Goal: Task Accomplishment & Management: Manage account settings

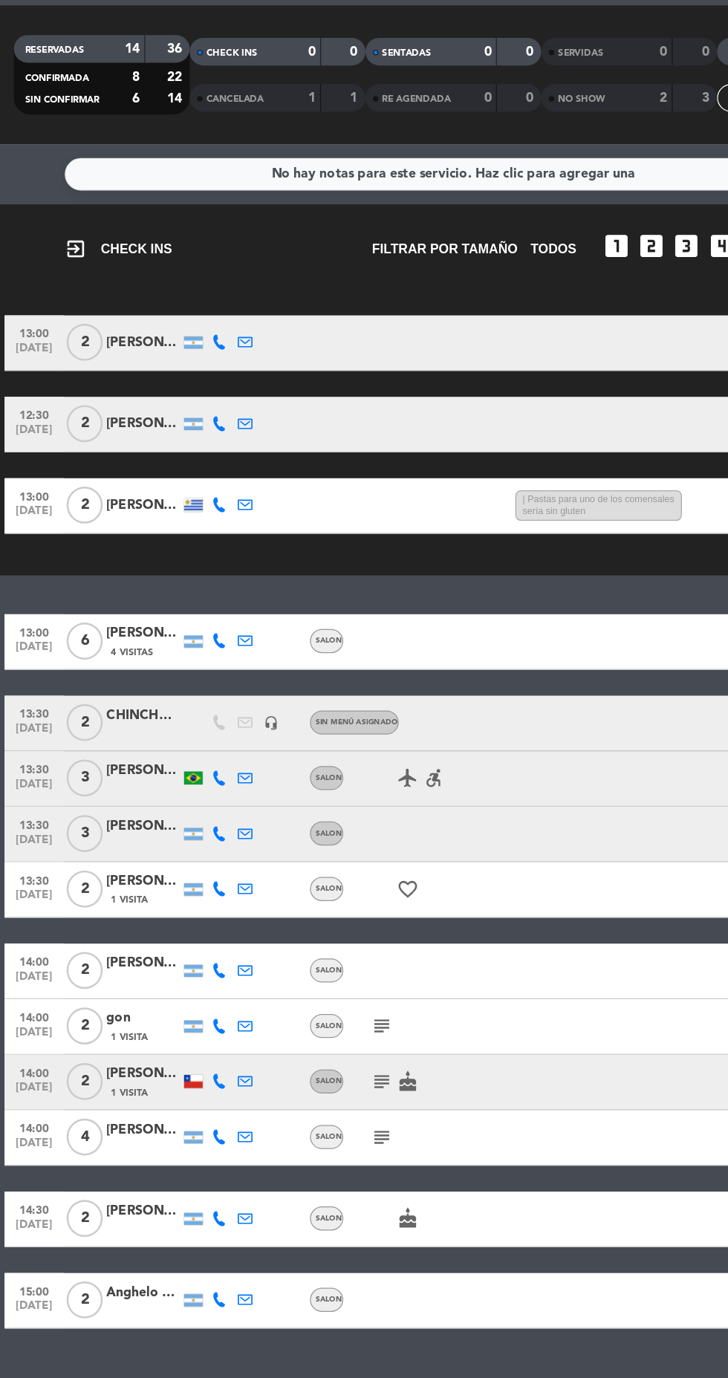
click at [305, 911] on icon "subject" at bounding box center [307, 909] width 18 height 18
click at [304, 953] on icon "subject" at bounding box center [307, 954] width 18 height 18
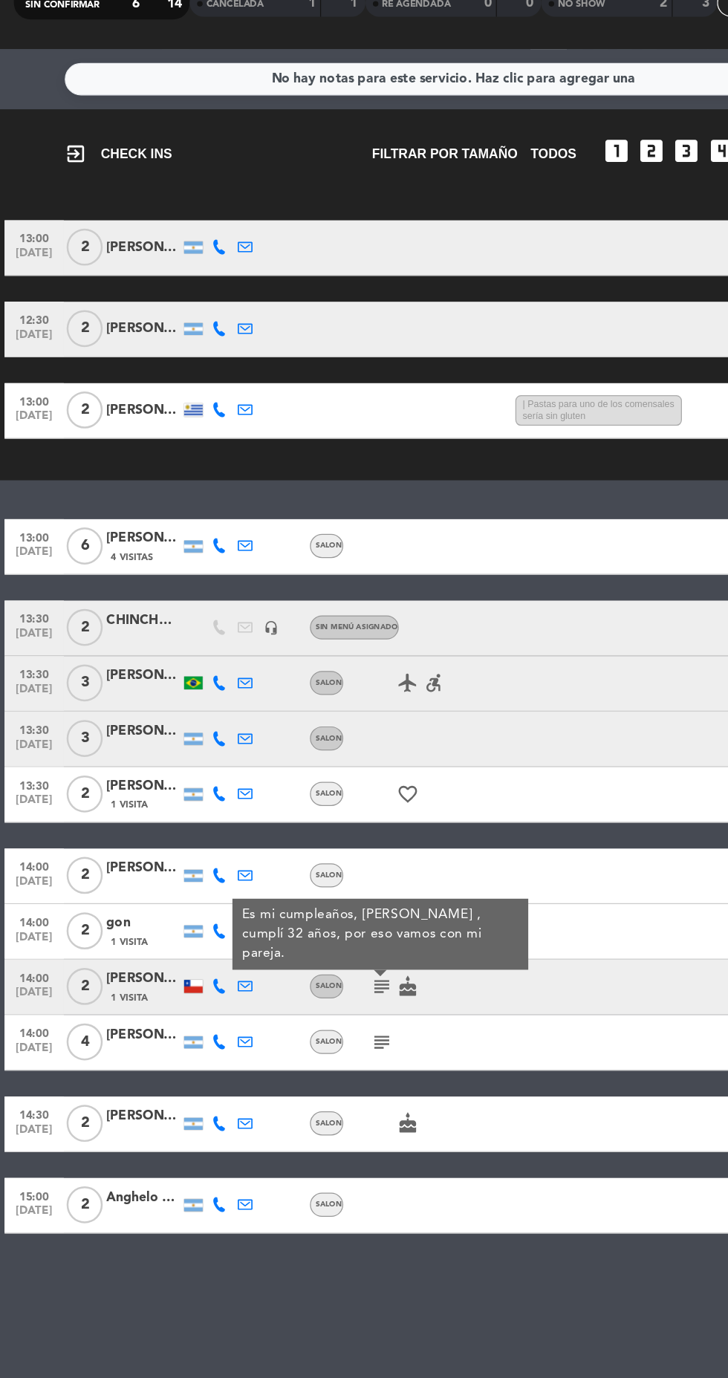
click at [306, 1000] on icon "subject" at bounding box center [307, 998] width 18 height 18
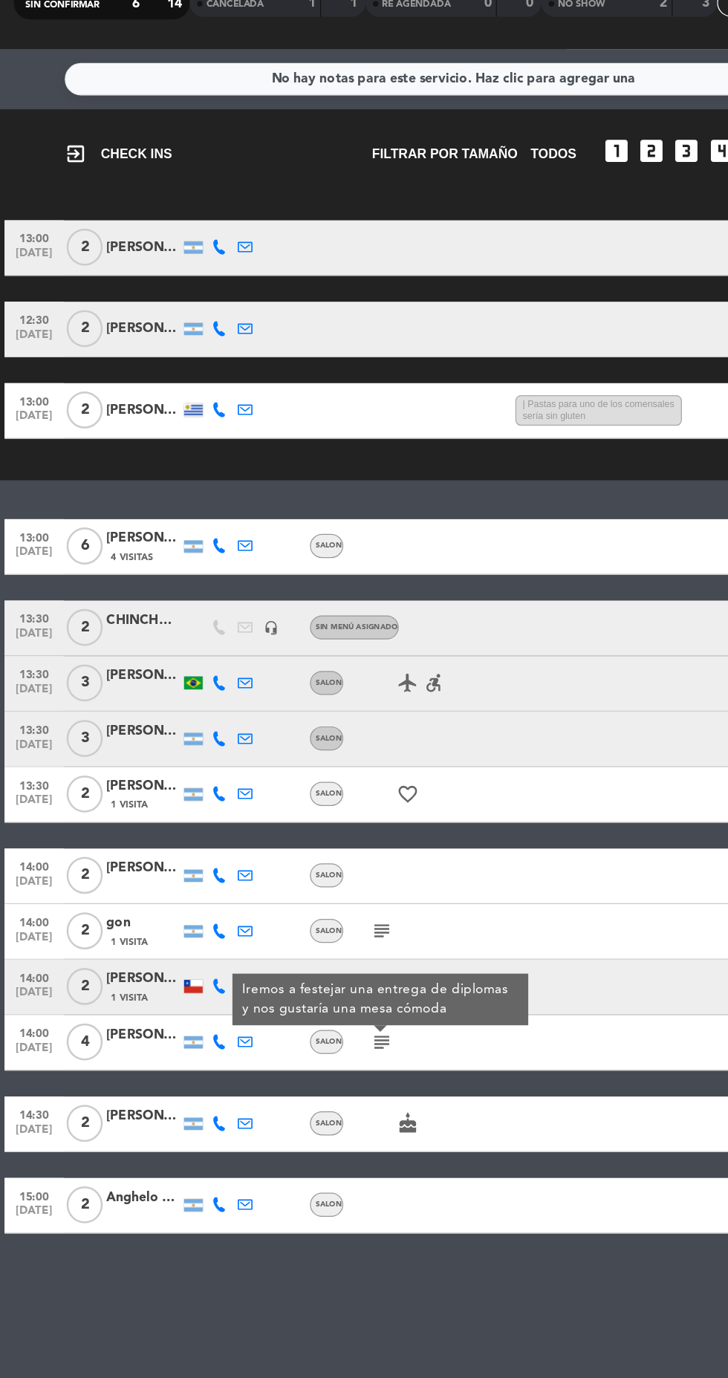
click at [321, 1061] on icon "cake" at bounding box center [328, 1063] width 18 height 18
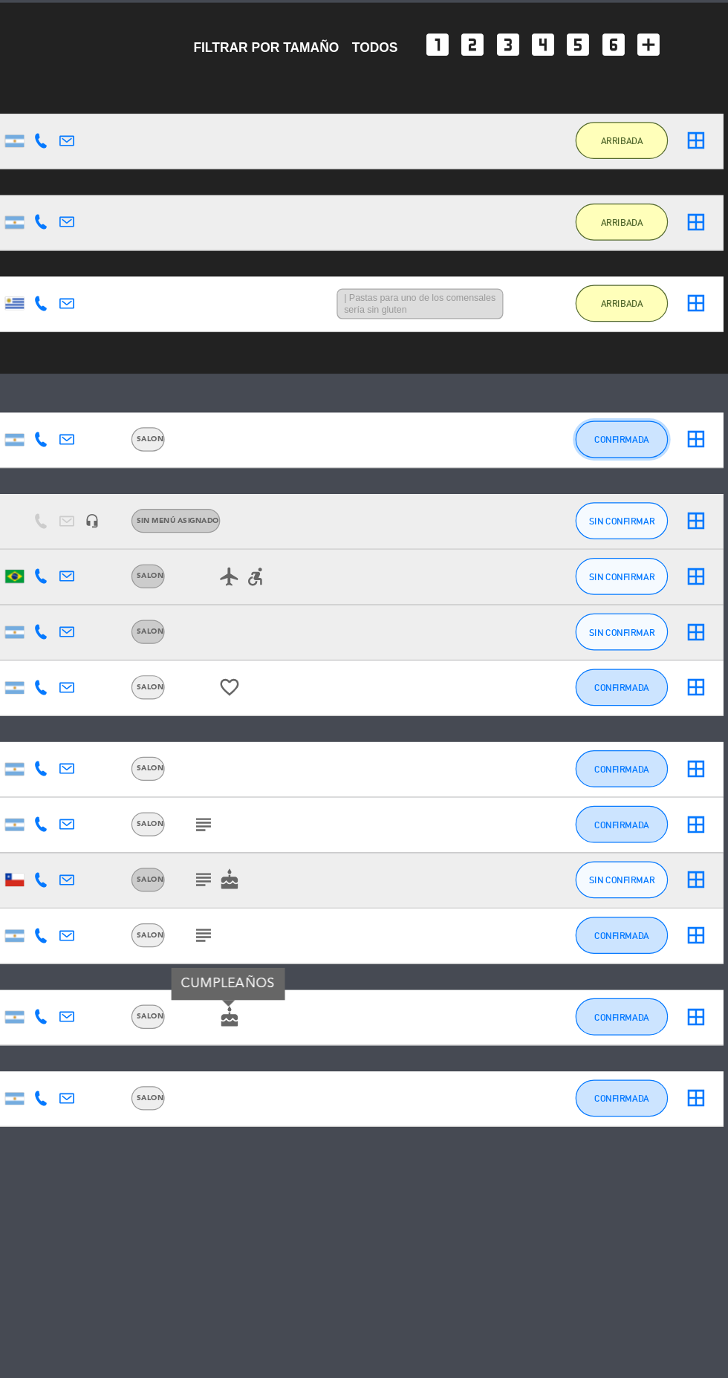
click at [638, 600] on span "CONFIRMADA" at bounding box center [643, 600] width 44 height 8
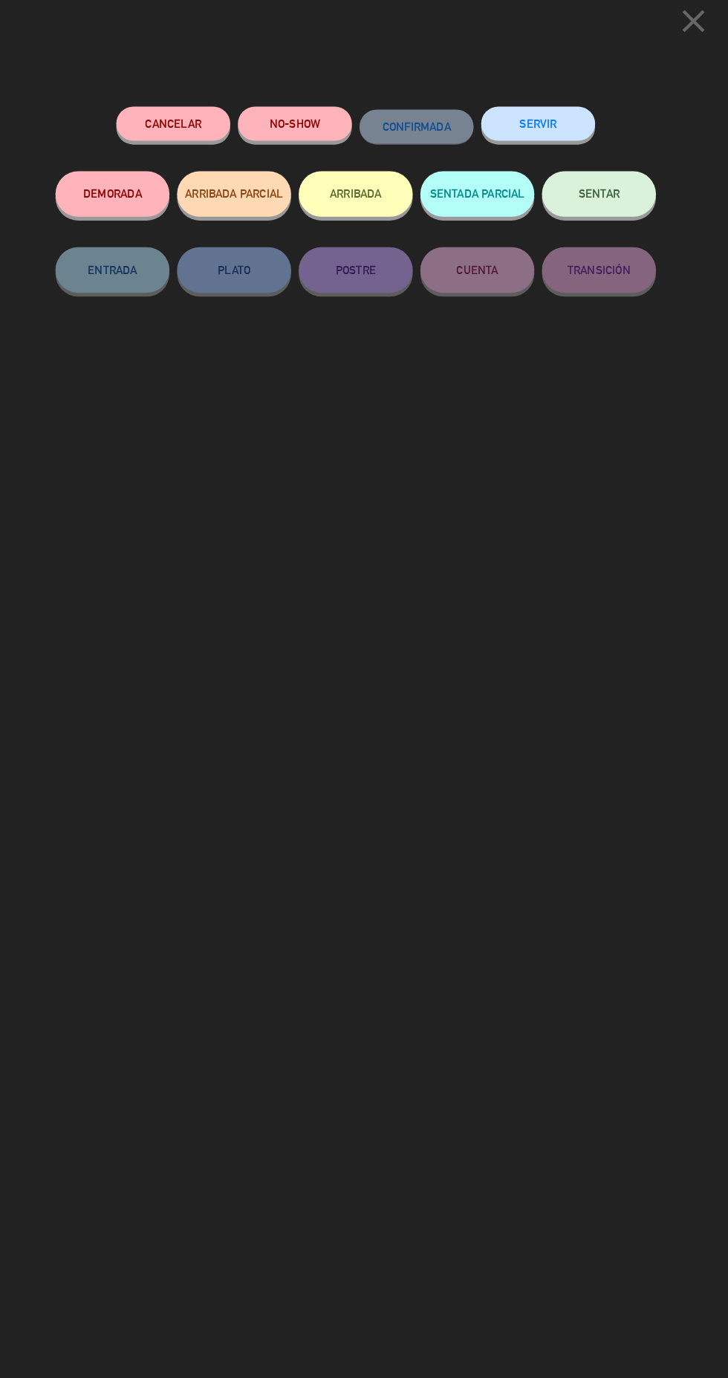
click at [384, 199] on button "ARRIBADA" at bounding box center [363, 199] width 111 height 45
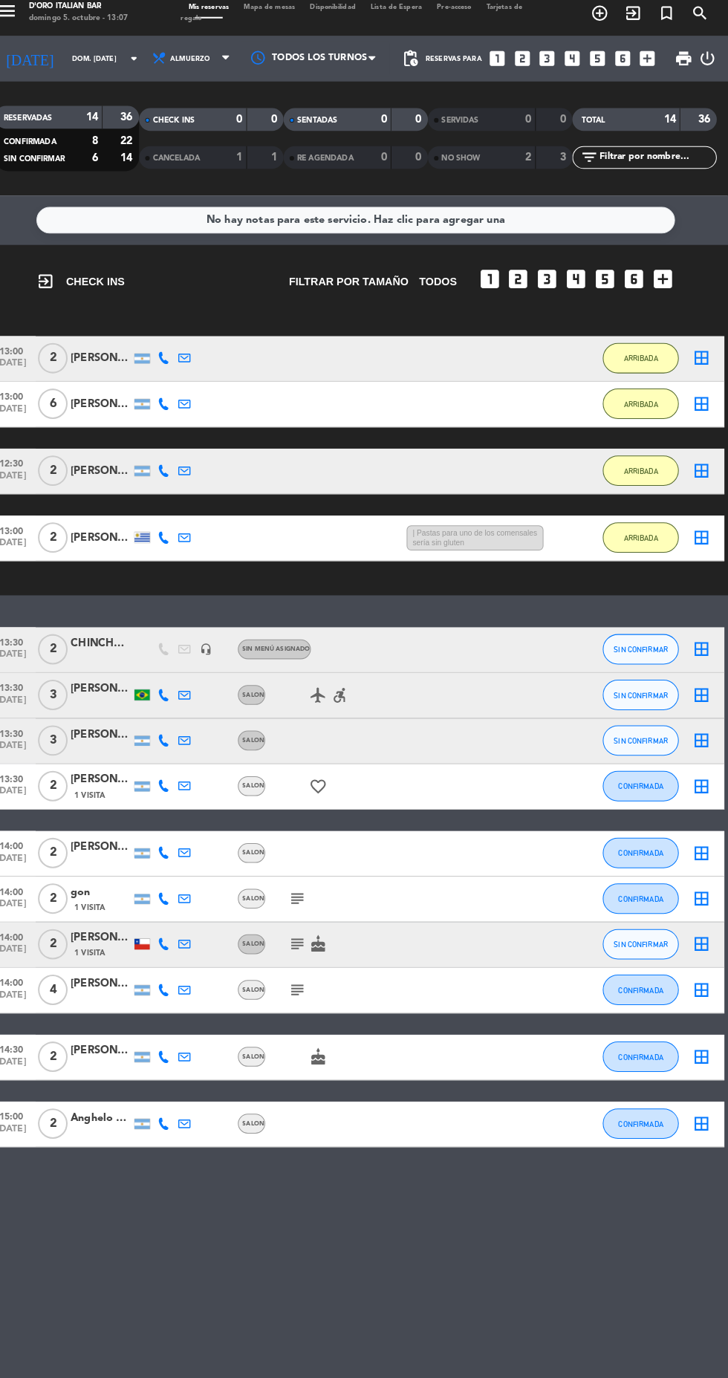
click at [702, 733] on icon "border_all" at bounding box center [702, 734] width 18 height 18
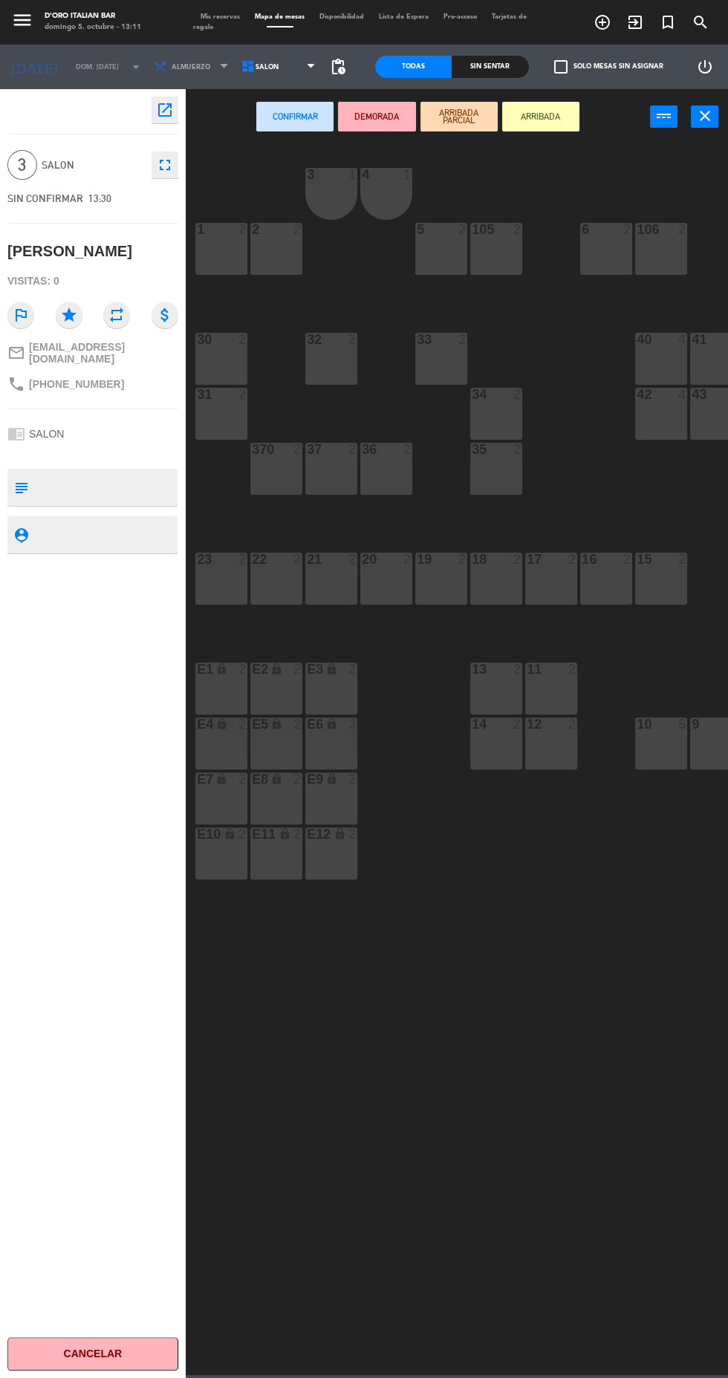
scroll to position [0, 6]
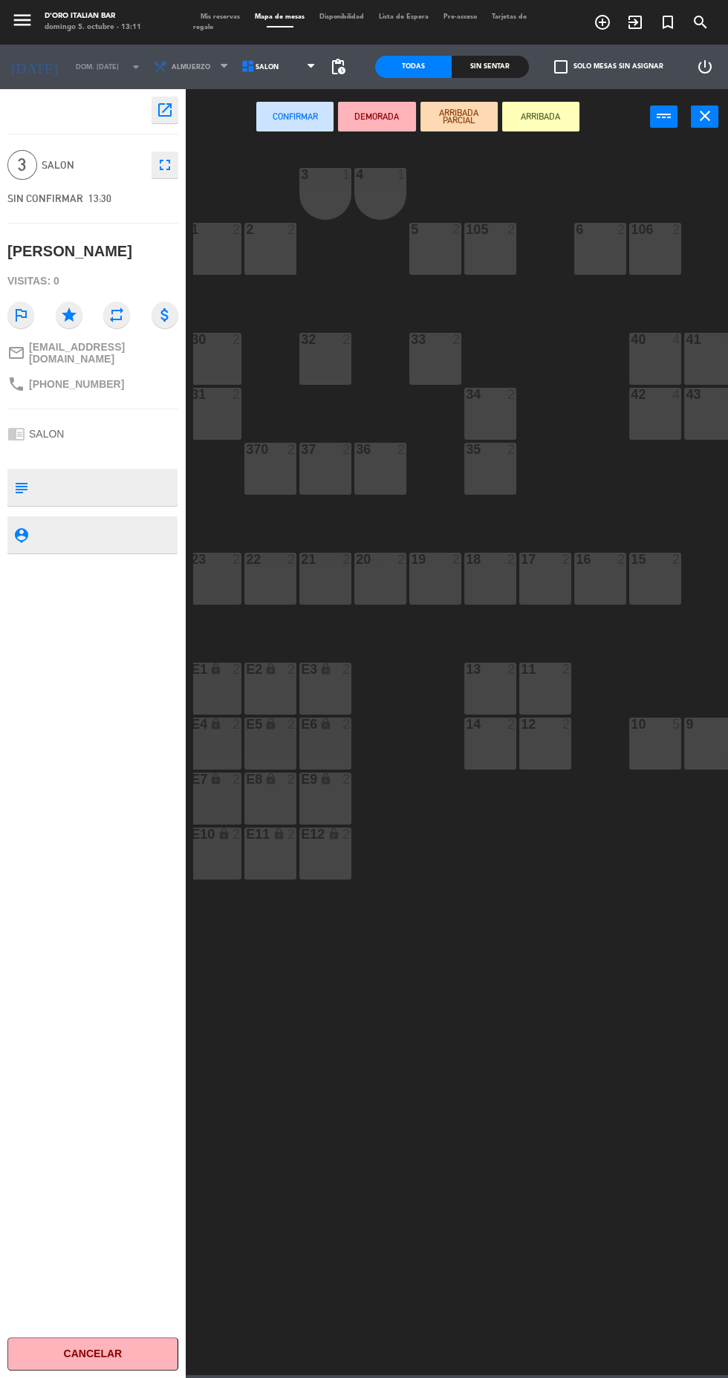
click at [709, 117] on icon "close" at bounding box center [705, 116] width 18 height 18
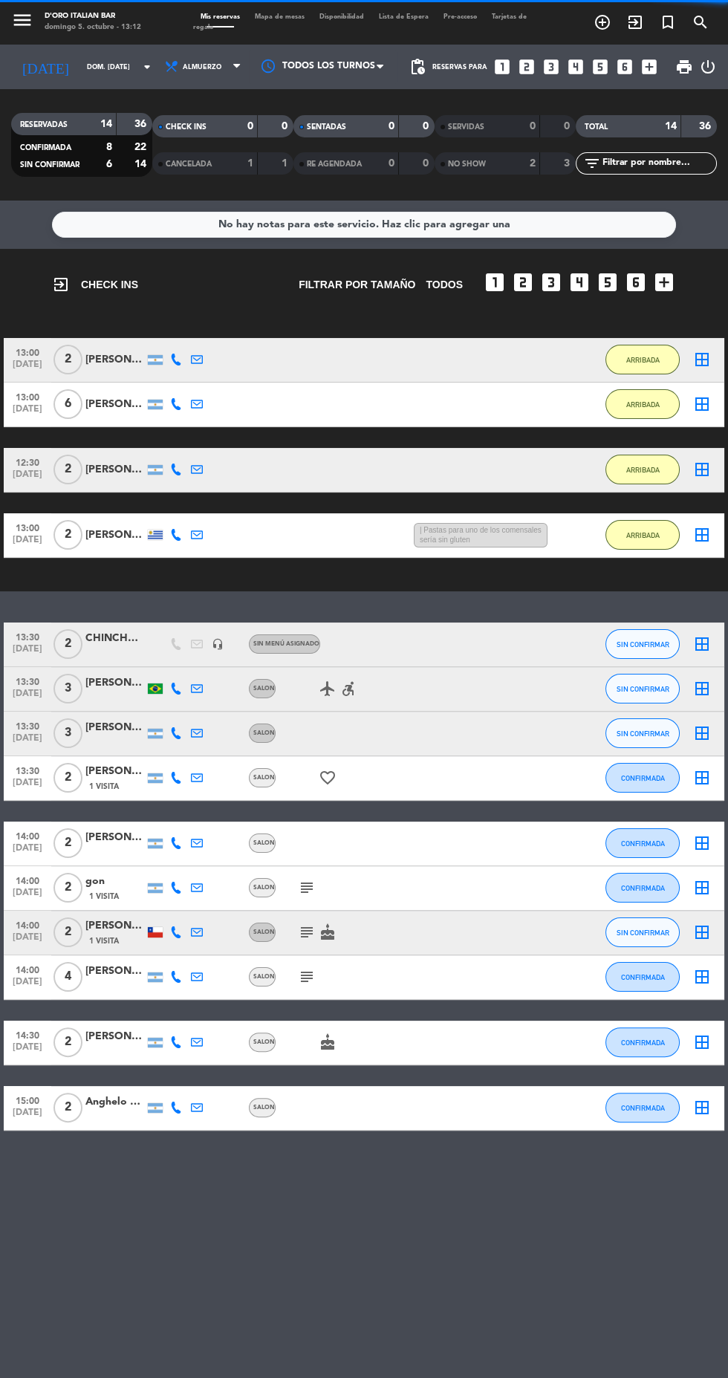
scroll to position [106, 0]
click at [657, 719] on button "SIN CONFIRMAR" at bounding box center [643, 734] width 74 height 30
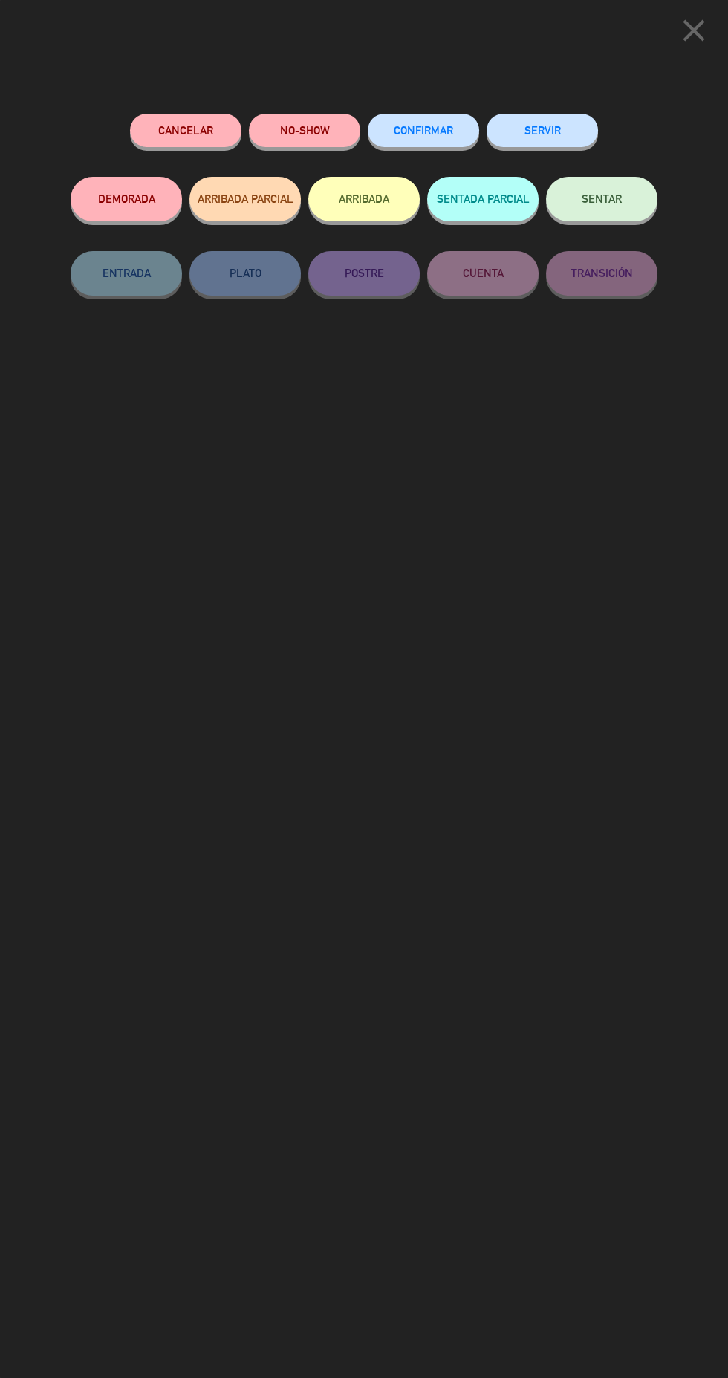
click at [395, 216] on button "ARRIBADA" at bounding box center [363, 199] width 111 height 45
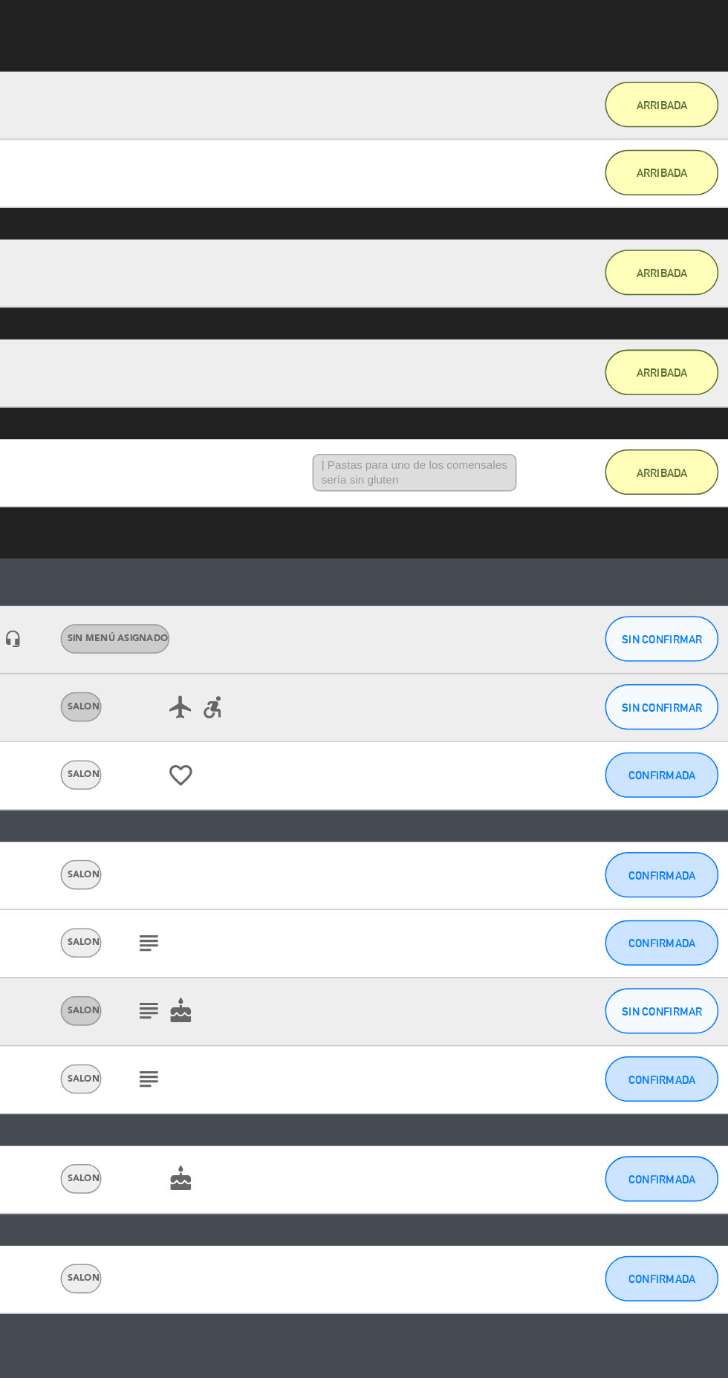
scroll to position [0, 0]
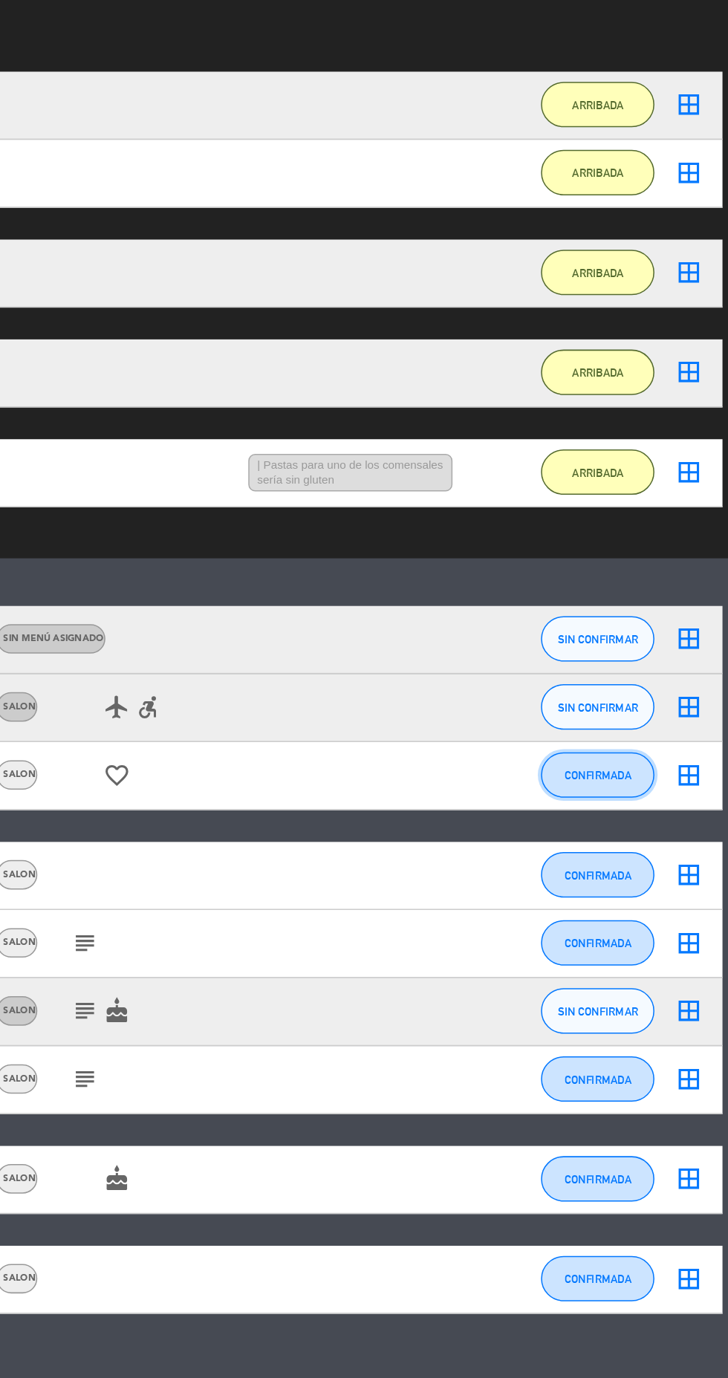
click at [655, 810] on button "CONFIRMADA" at bounding box center [643, 799] width 74 height 30
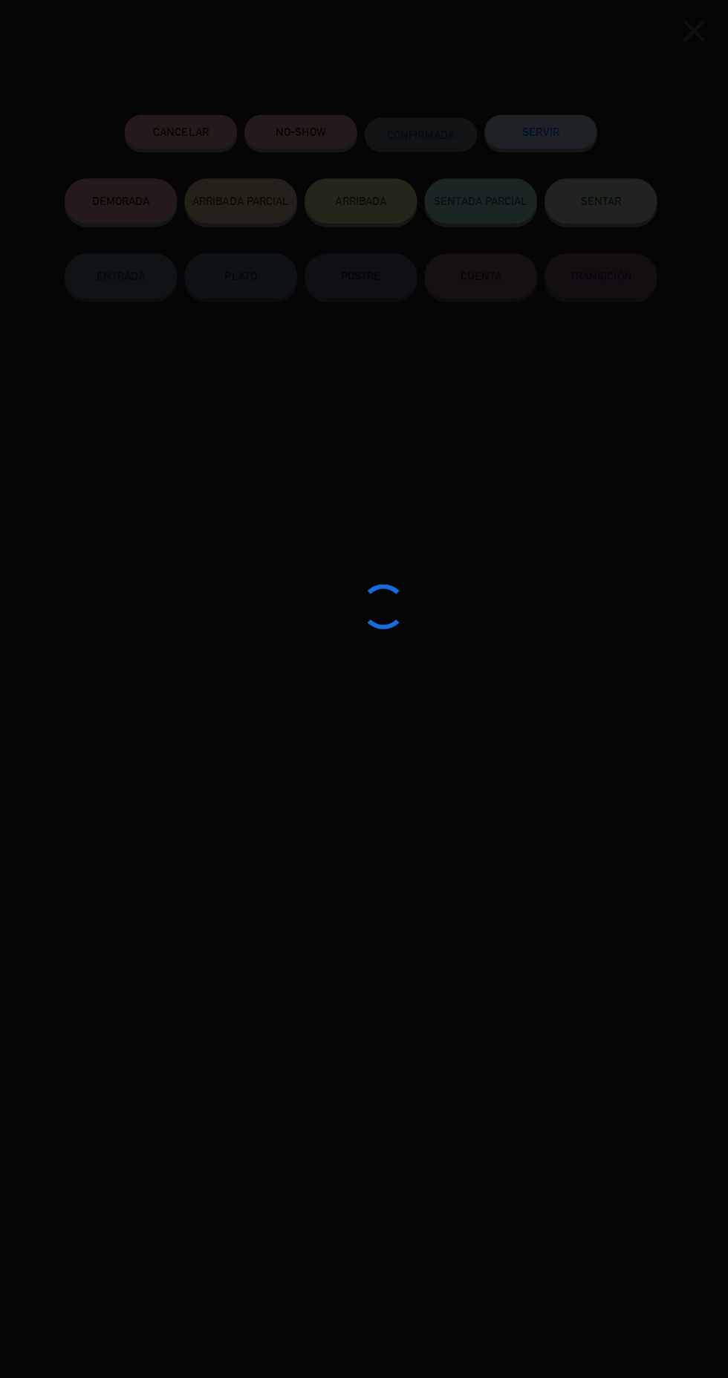
click at [351, 227] on div at bounding box center [364, 689] width 728 height 1378
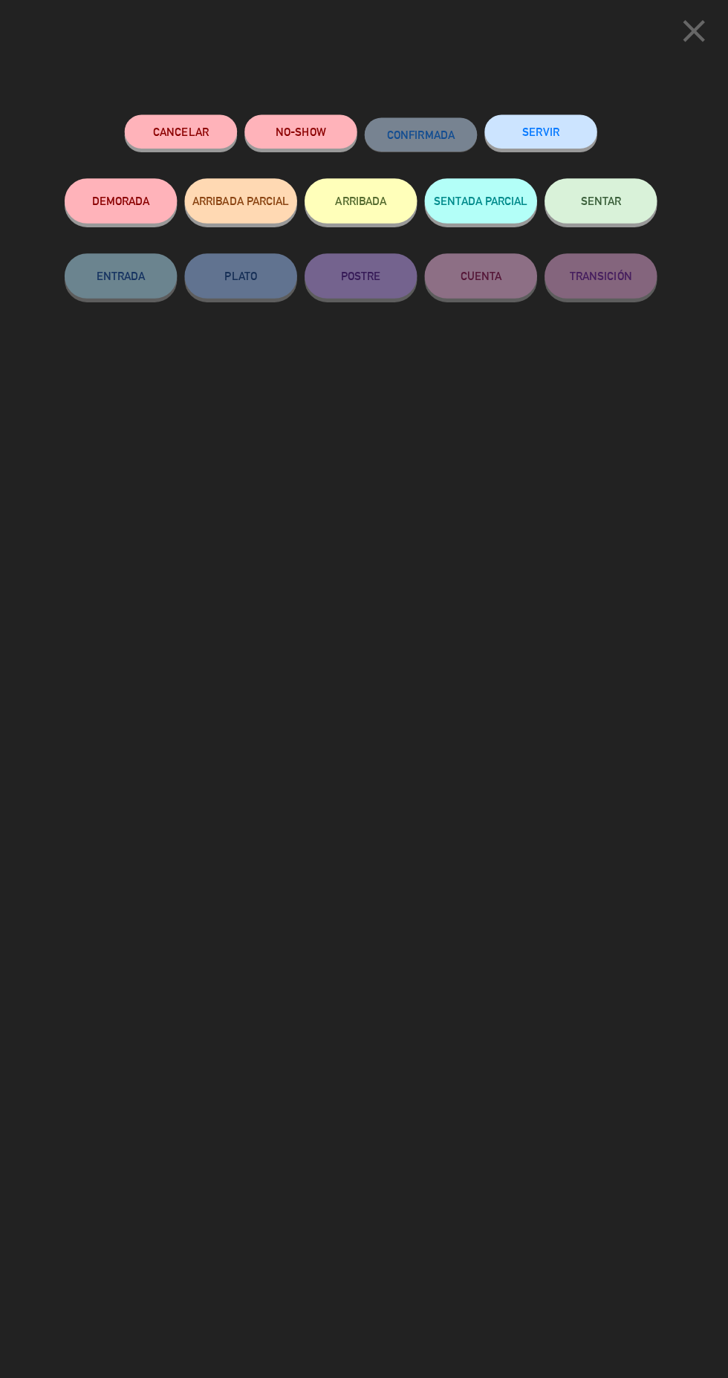
click at [704, 45] on icon "close" at bounding box center [693, 30] width 37 height 37
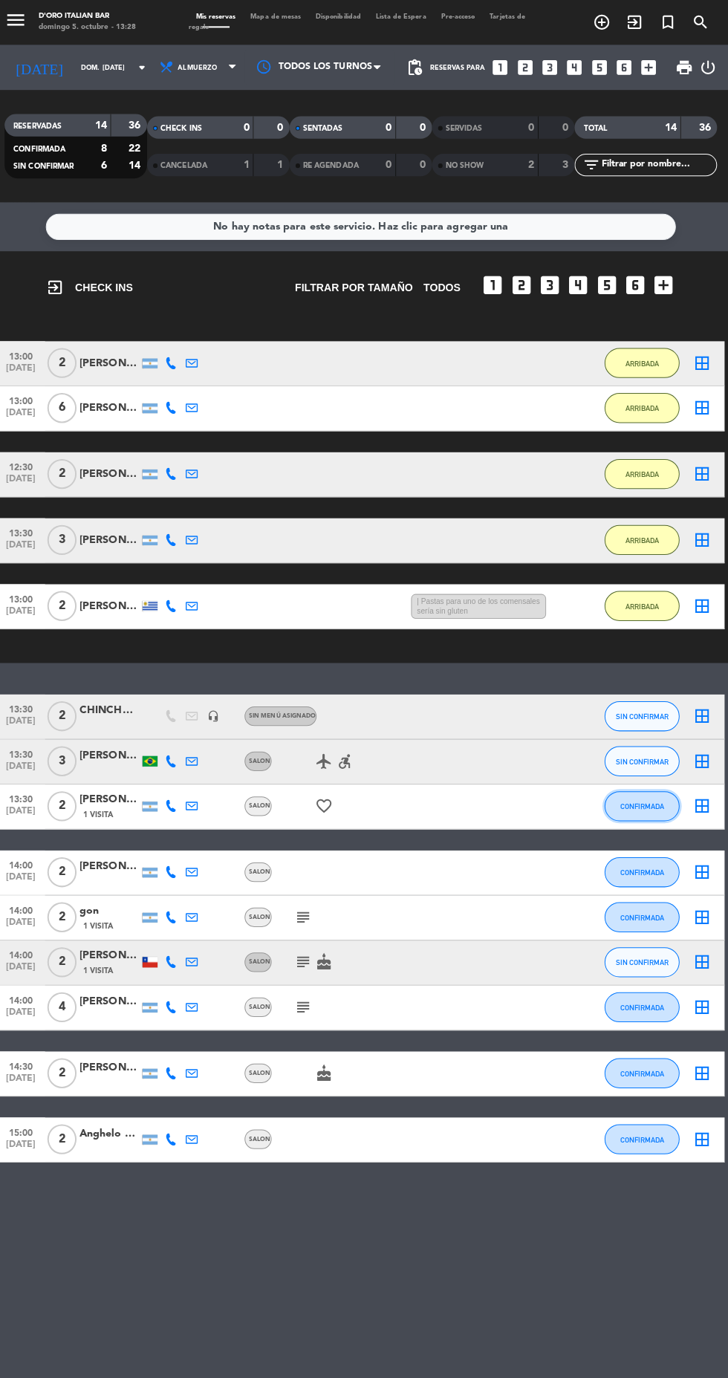
click at [656, 809] on button "CONFIRMADA" at bounding box center [643, 799] width 74 height 30
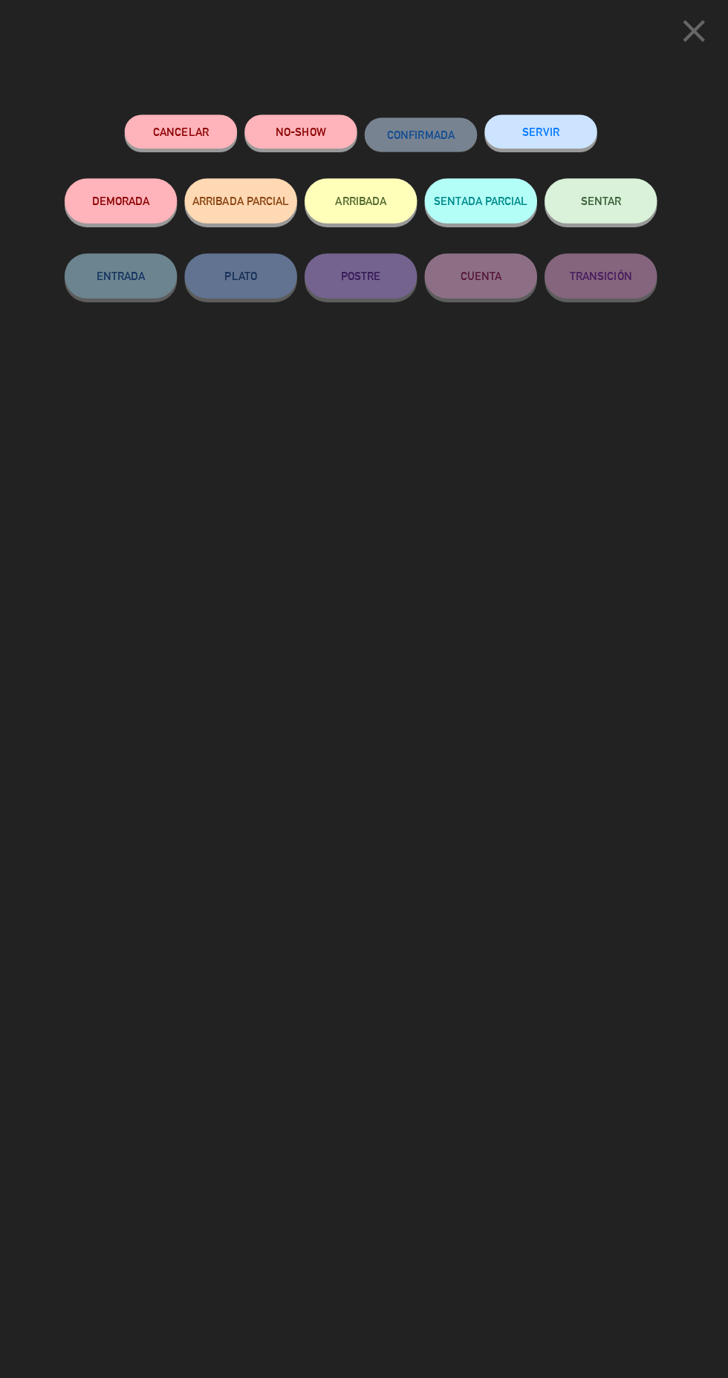
click at [347, 201] on button "ARRIBADA" at bounding box center [363, 199] width 111 height 45
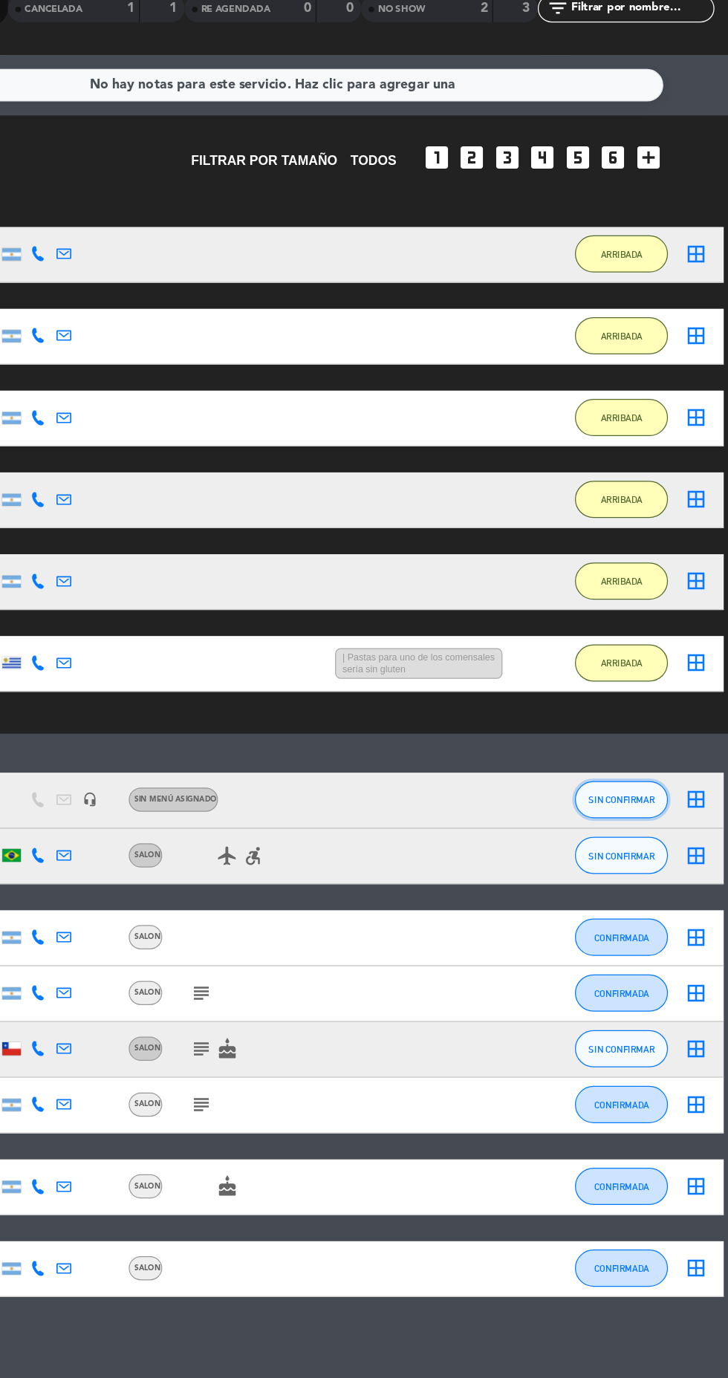
click at [656, 799] on span "SIN CONFIRMAR" at bounding box center [643, 796] width 53 height 8
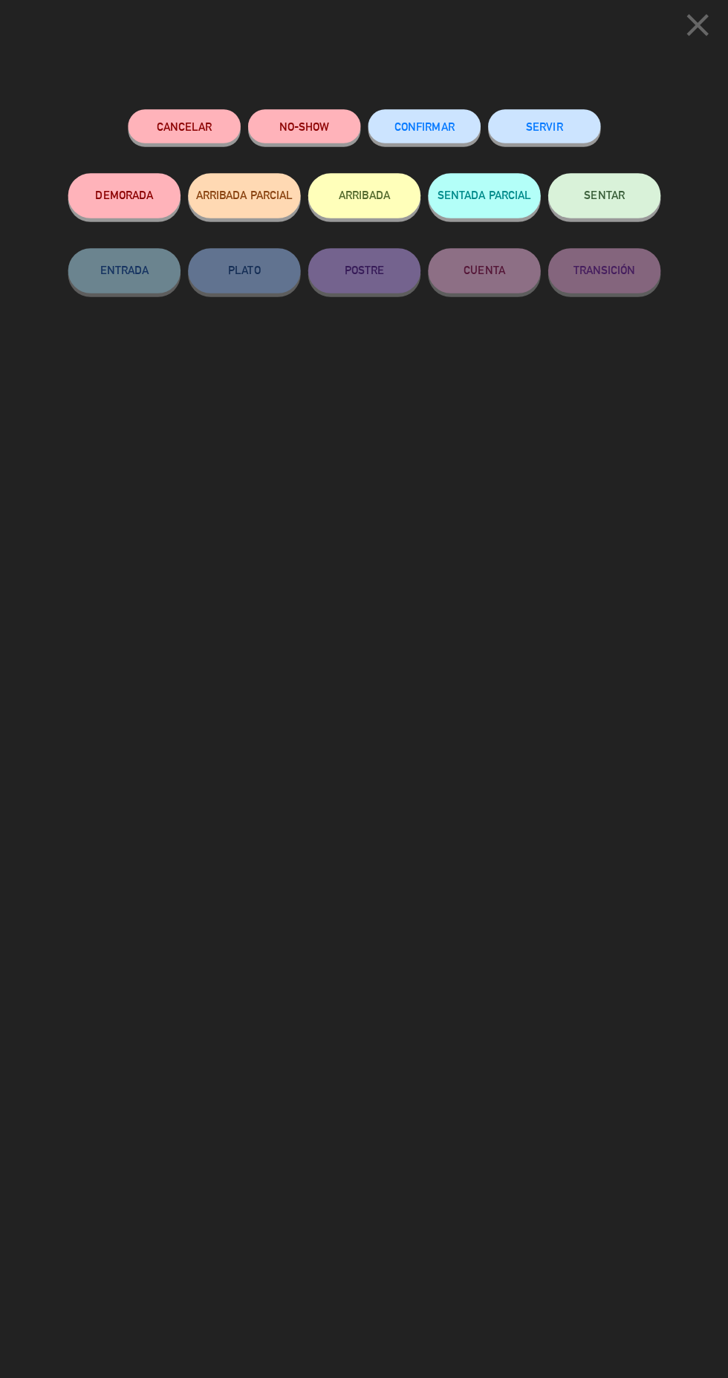
scroll to position [4, 0]
click at [337, 212] on button "ARRIBADA" at bounding box center [363, 199] width 111 height 45
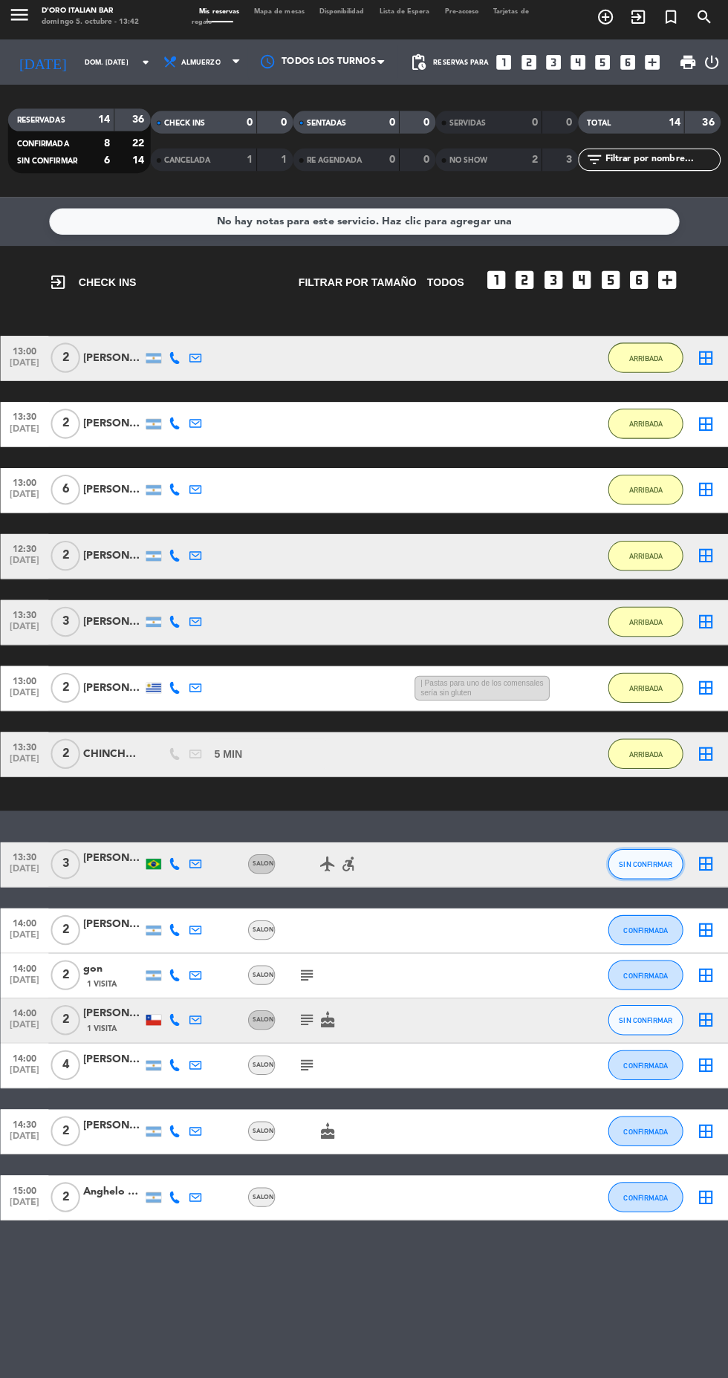
click at [669, 846] on button "SIN CONFIRMAR" at bounding box center [643, 861] width 74 height 30
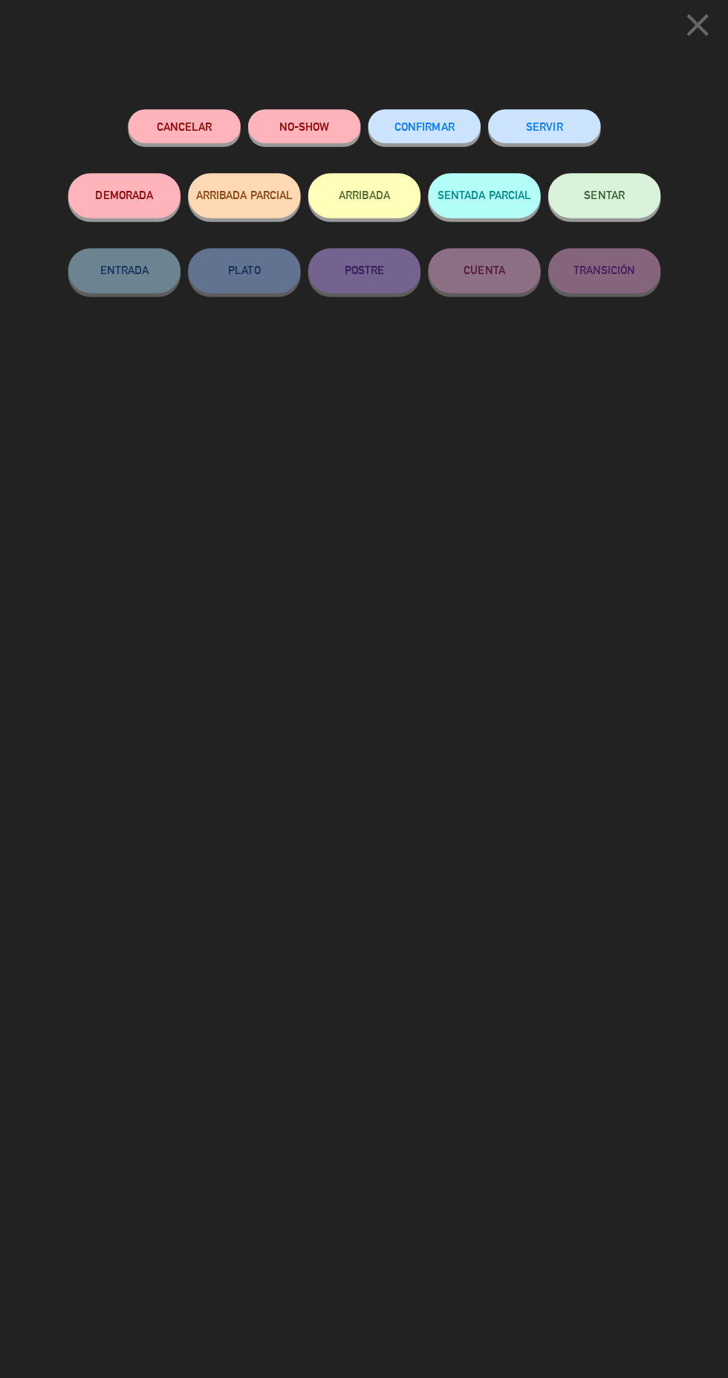
click at [357, 193] on button "ARRIBADA" at bounding box center [363, 199] width 111 height 45
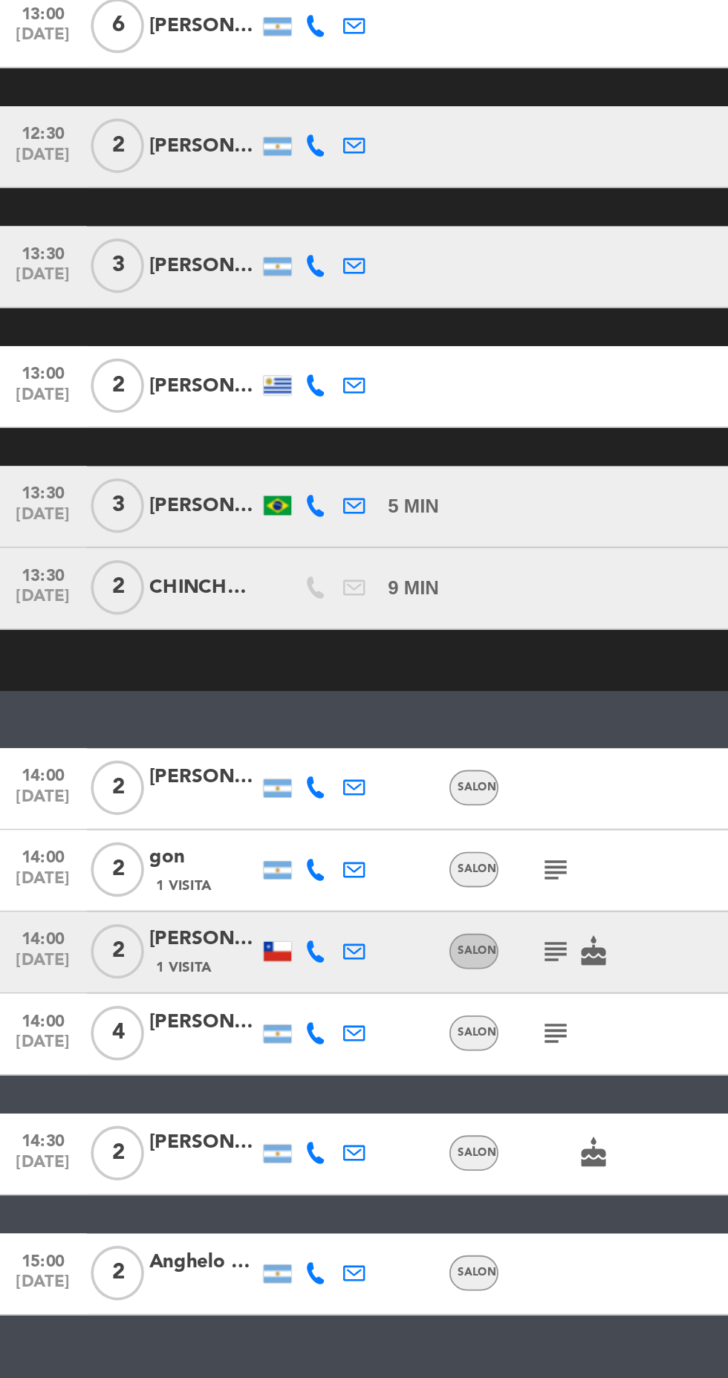
scroll to position [0, 0]
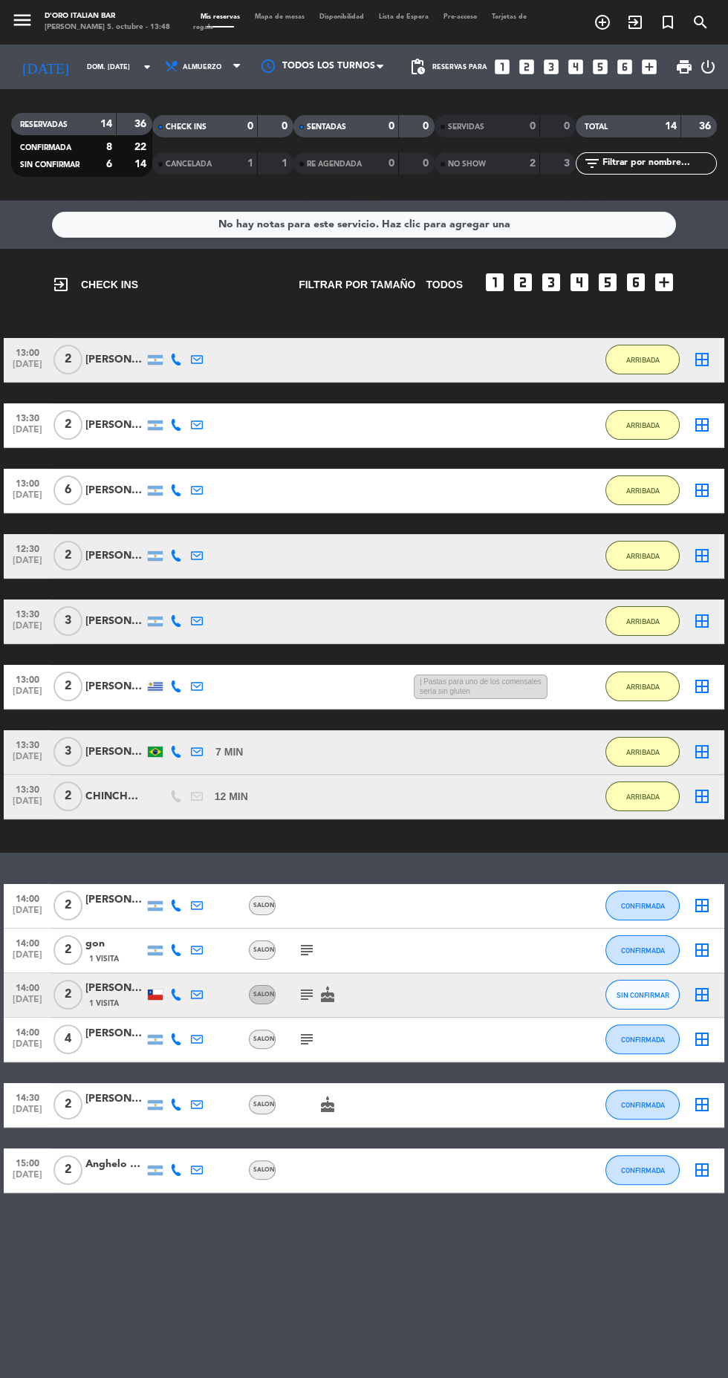
click at [528, 66] on icon "looks_two" at bounding box center [526, 66] width 19 height 19
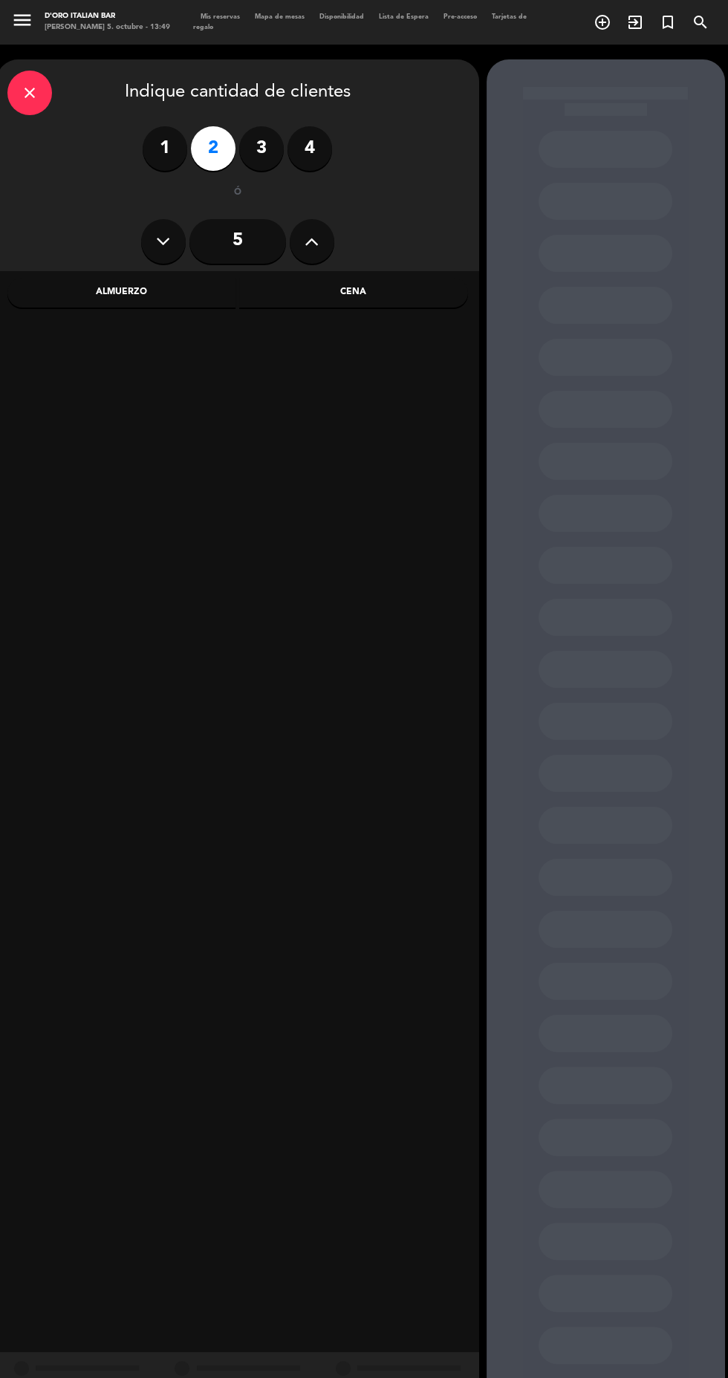
click at [160, 299] on div "Almuerzo" at bounding box center [121, 293] width 229 height 30
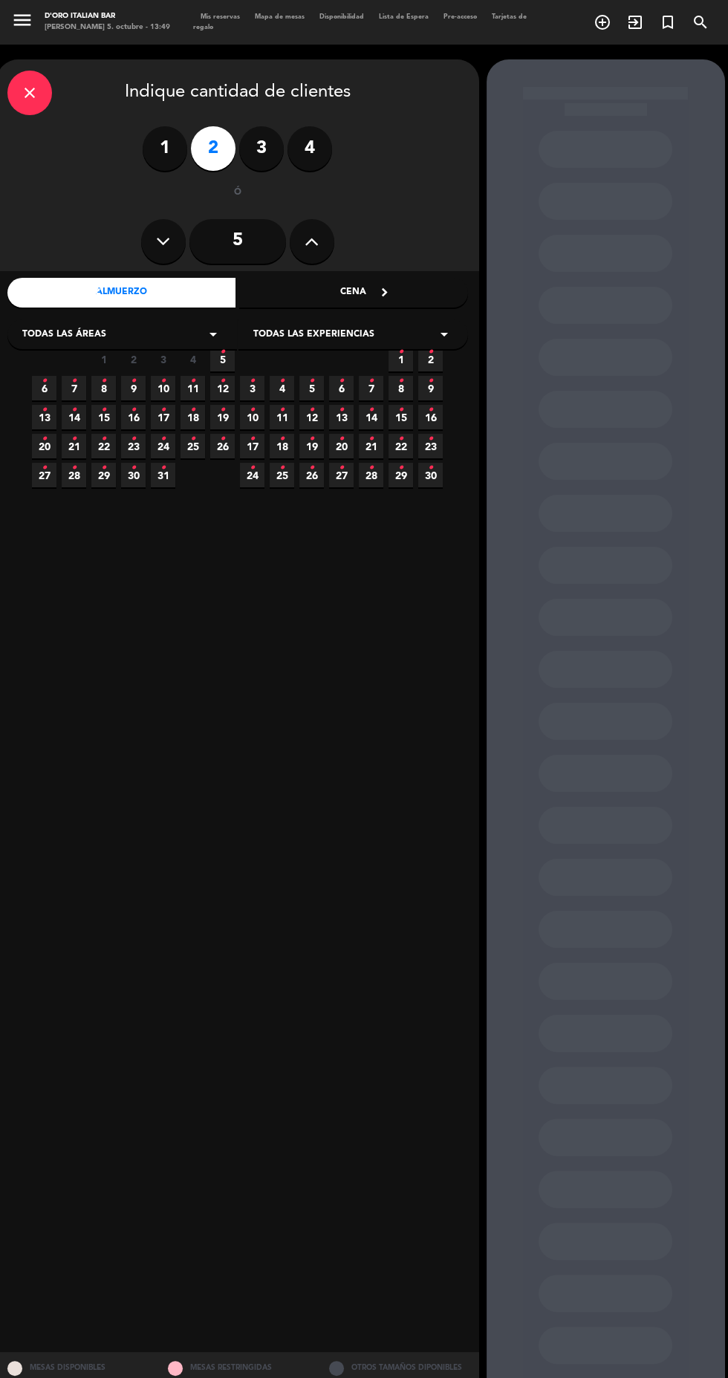
click at [252, 380] on icon "•" at bounding box center [252, 381] width 5 height 24
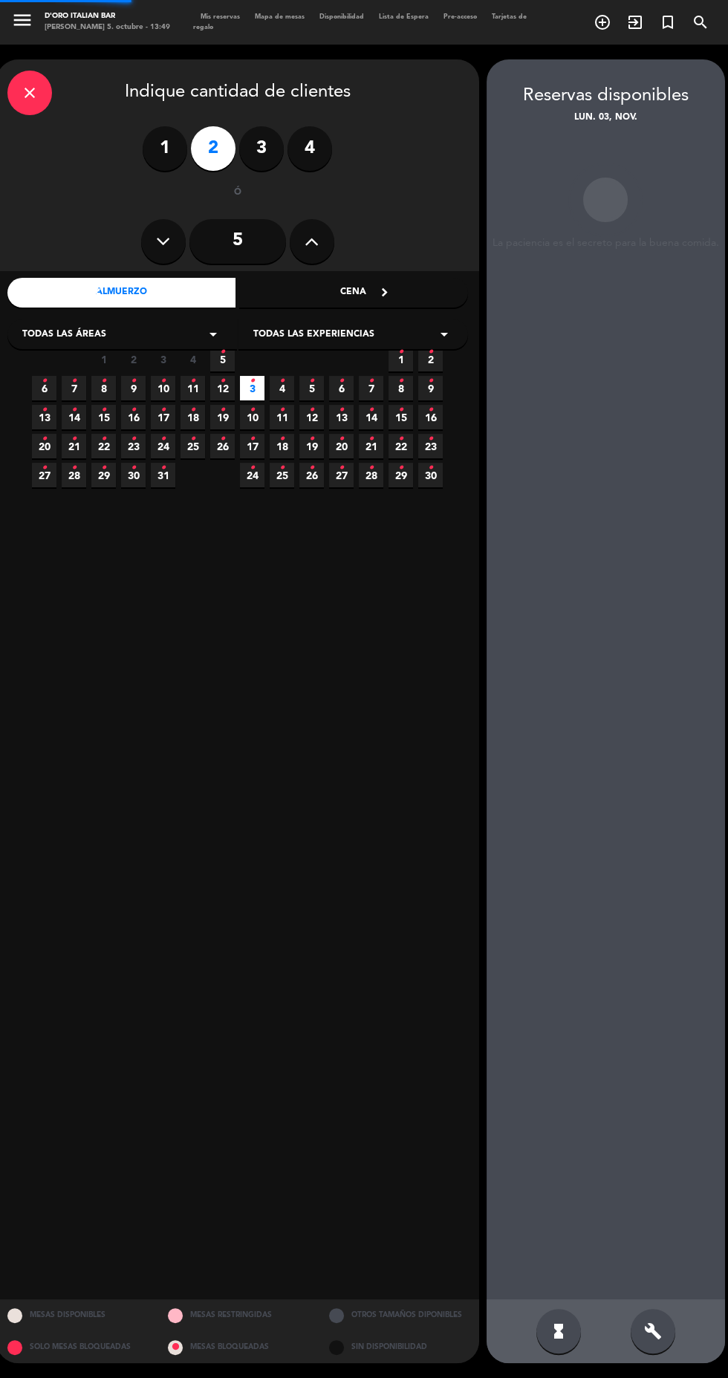
scroll to position [59, 0]
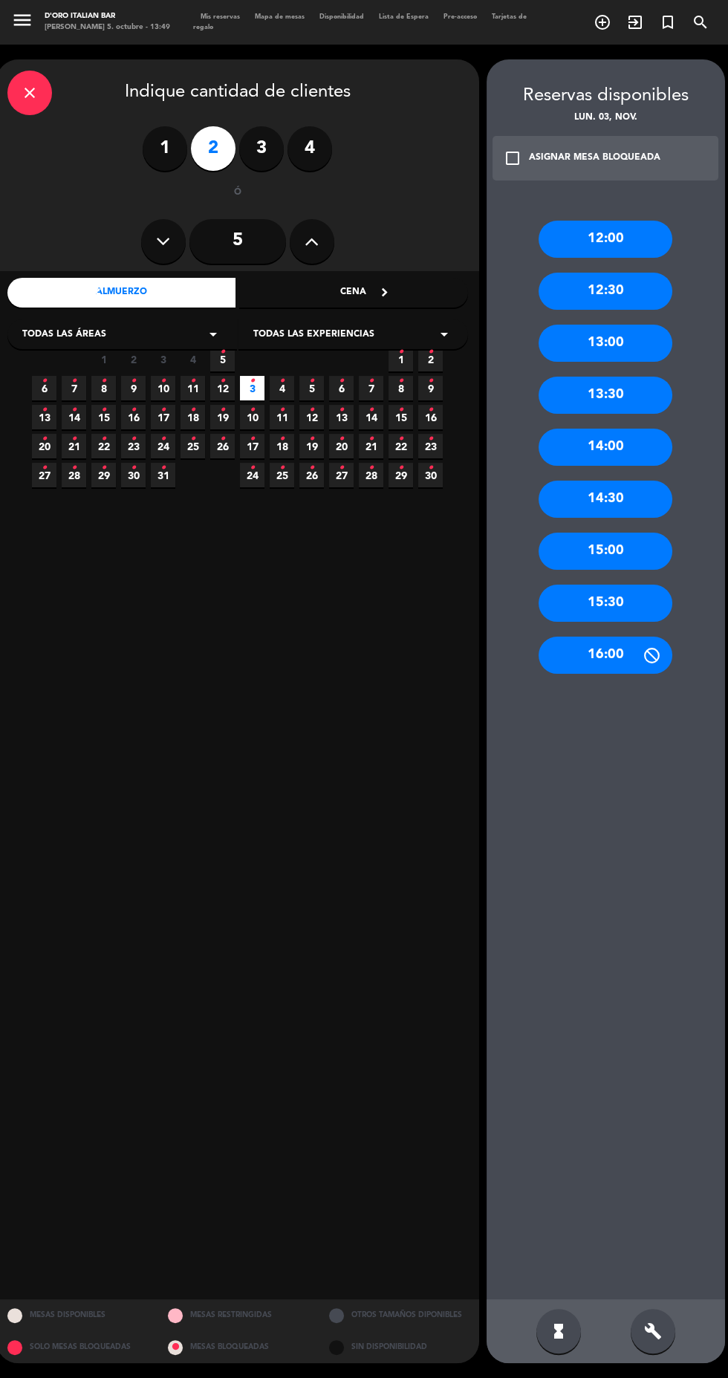
click at [222, 369] on icon "•" at bounding box center [222, 381] width 5 height 24
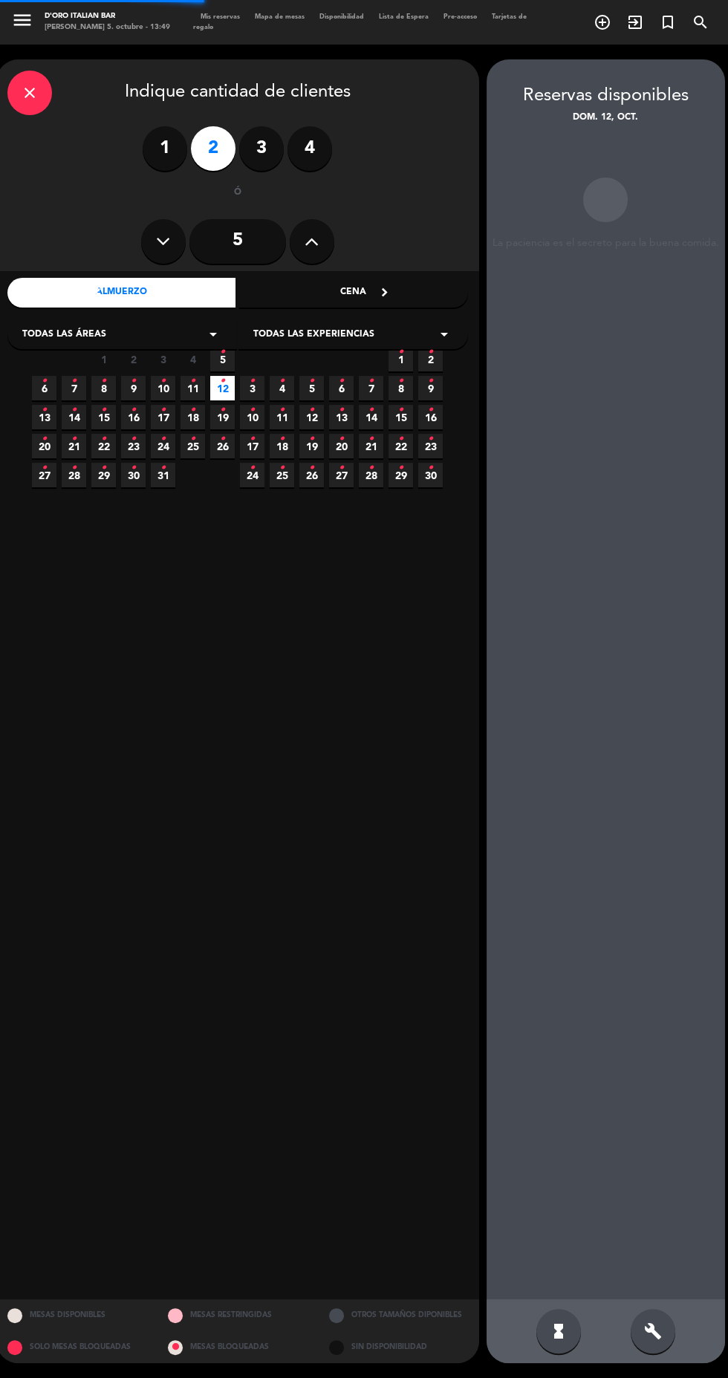
click at [221, 340] on icon "•" at bounding box center [222, 352] width 5 height 24
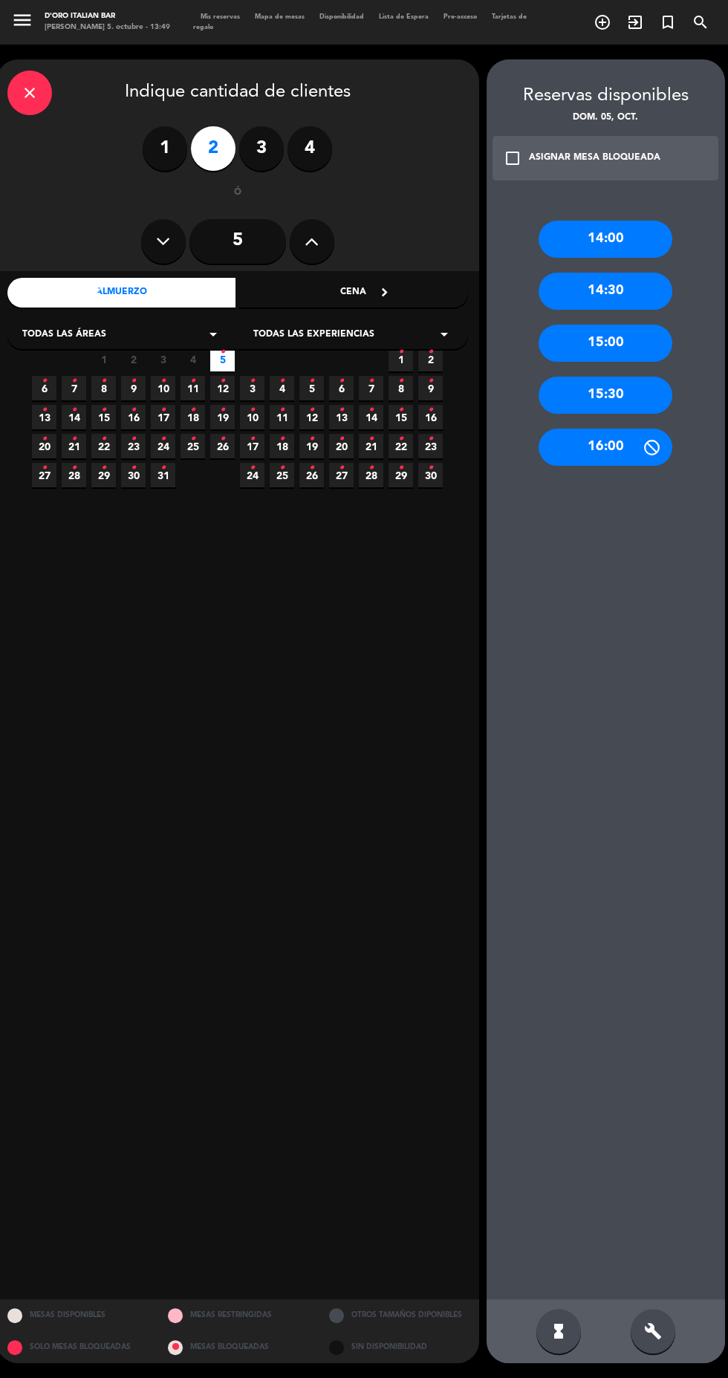
click at [631, 325] on div "15:00" at bounding box center [606, 343] width 134 height 37
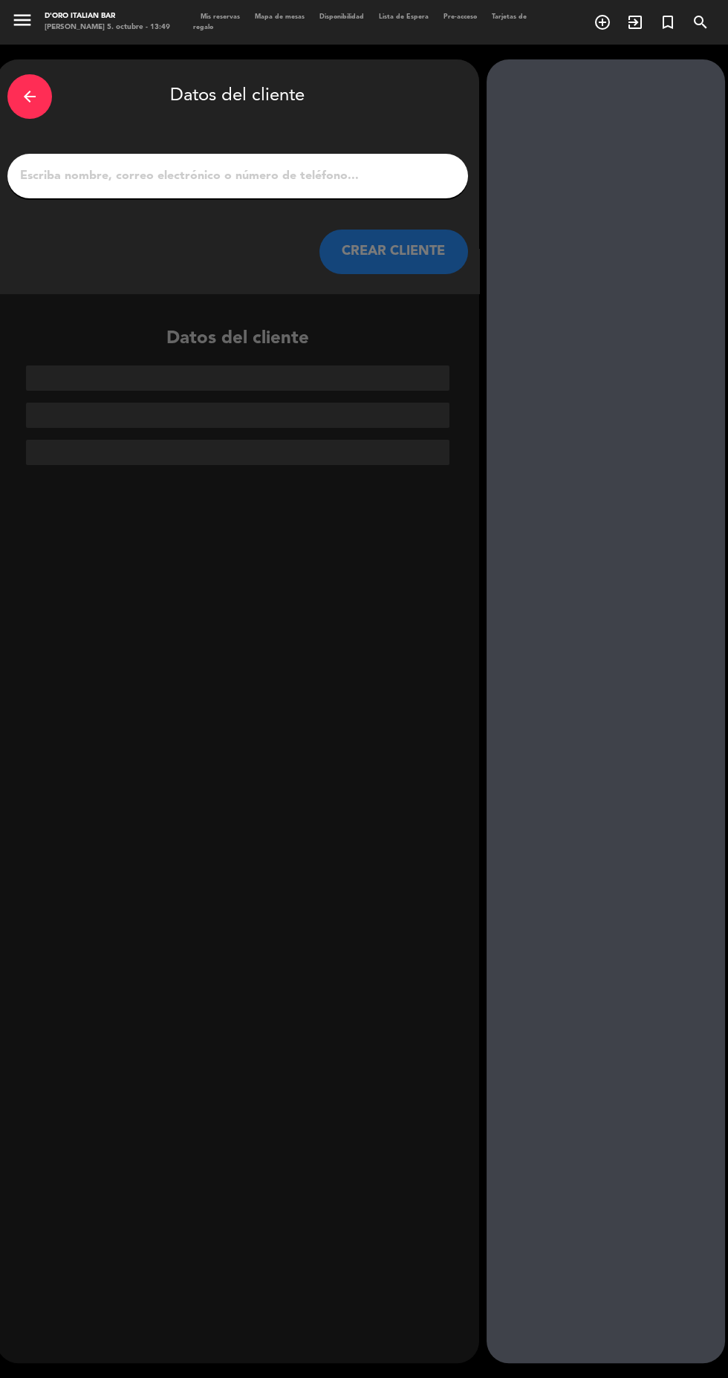
click at [290, 166] on input "1" at bounding box center [238, 176] width 438 height 21
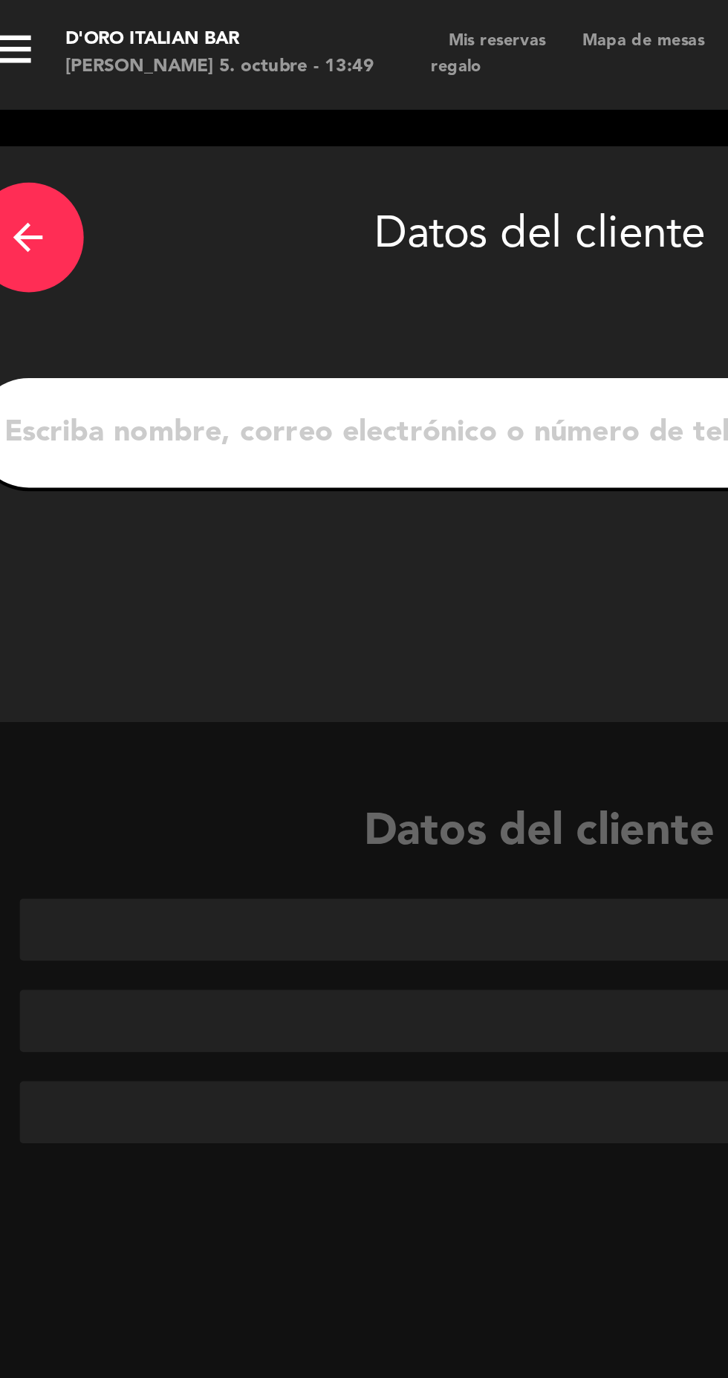
scroll to position [17, 0]
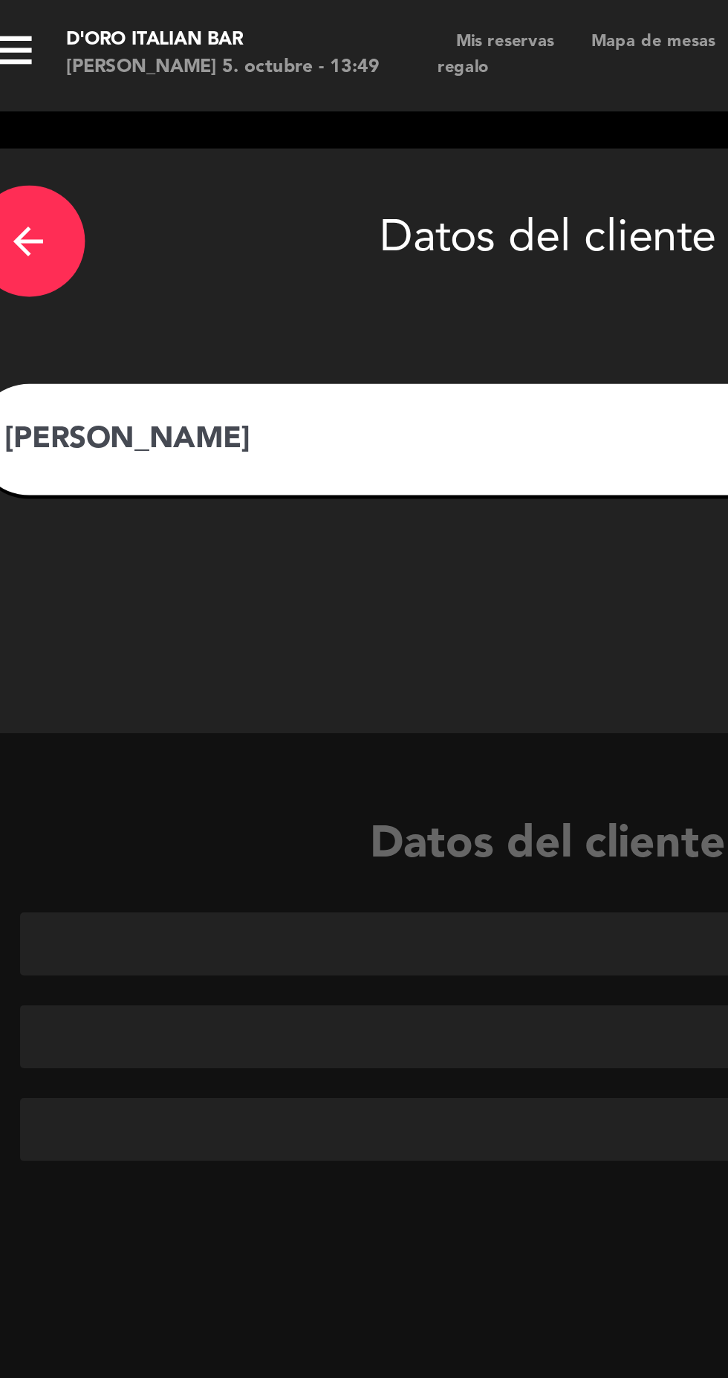
type input "[PERSON_NAME]"
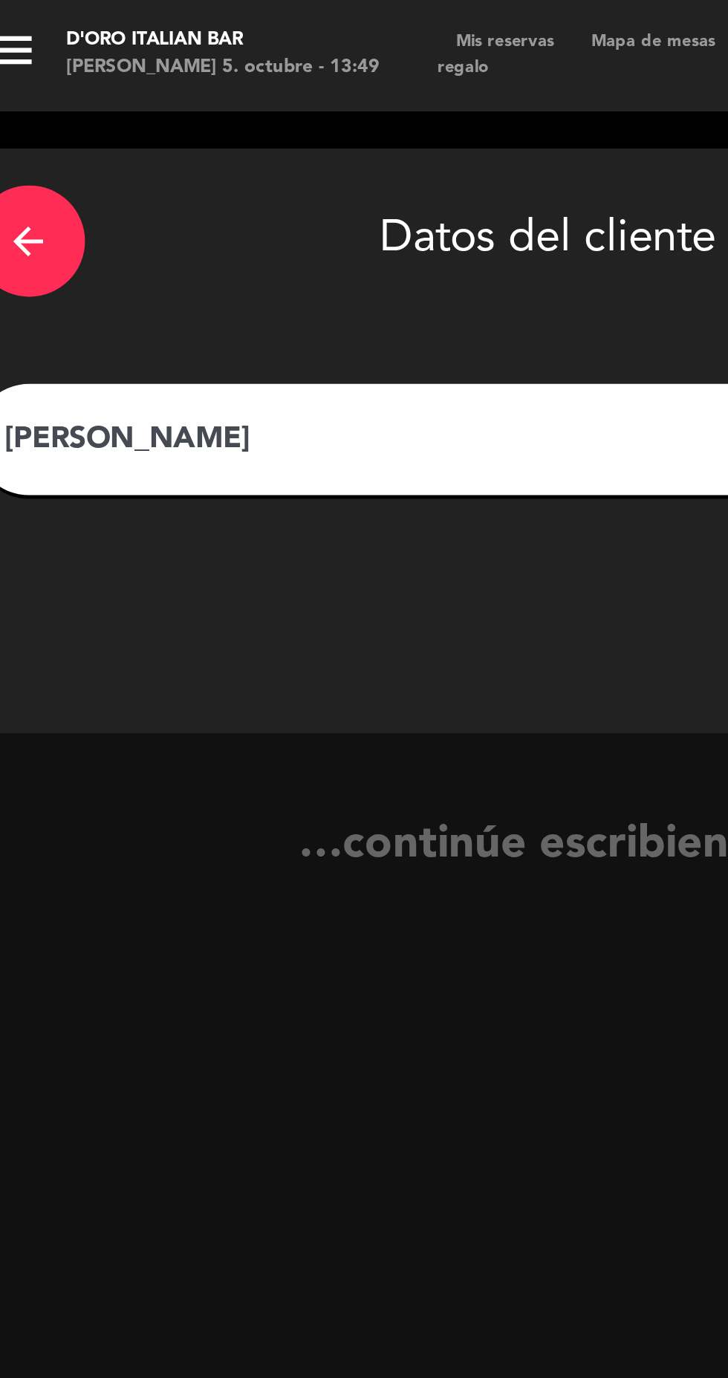
scroll to position [10, 0]
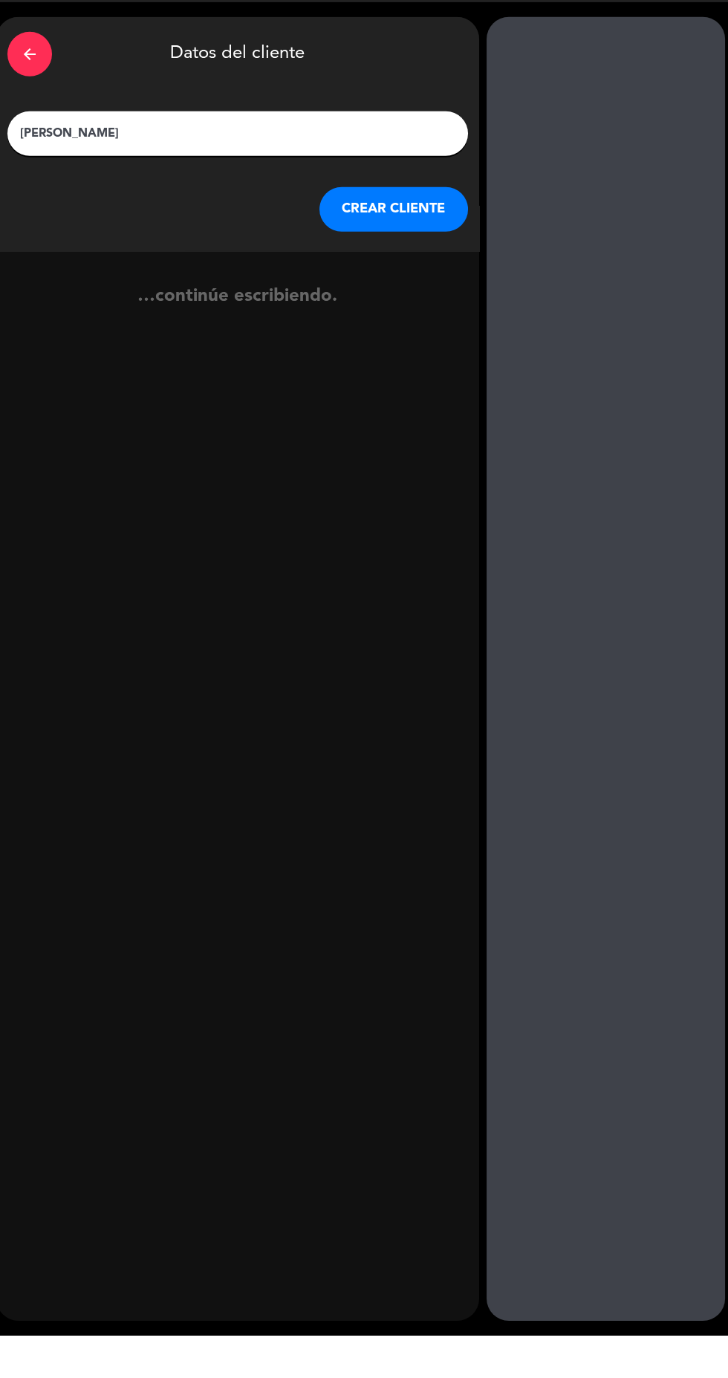
click at [379, 247] on button "CREAR CLIENTE" at bounding box center [394, 252] width 149 height 45
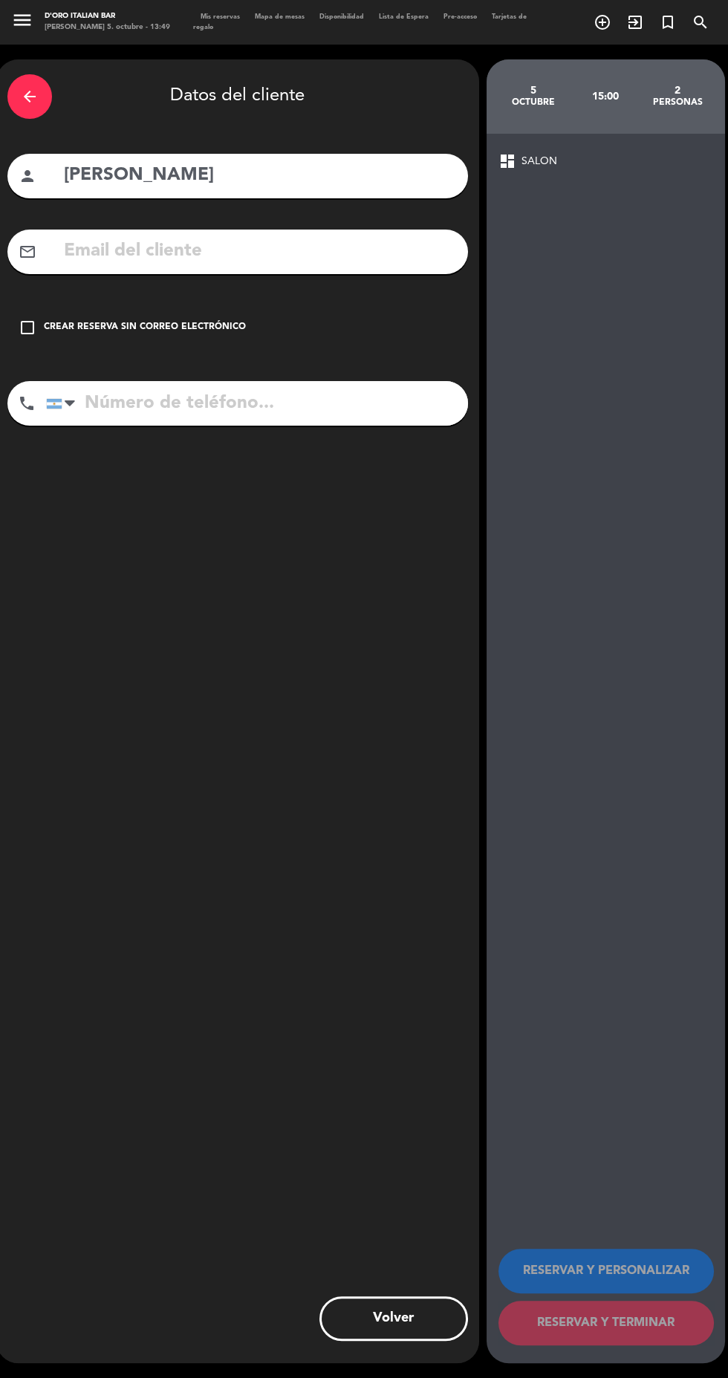
click at [27, 319] on icon "check_box_outline_blank" at bounding box center [28, 328] width 18 height 18
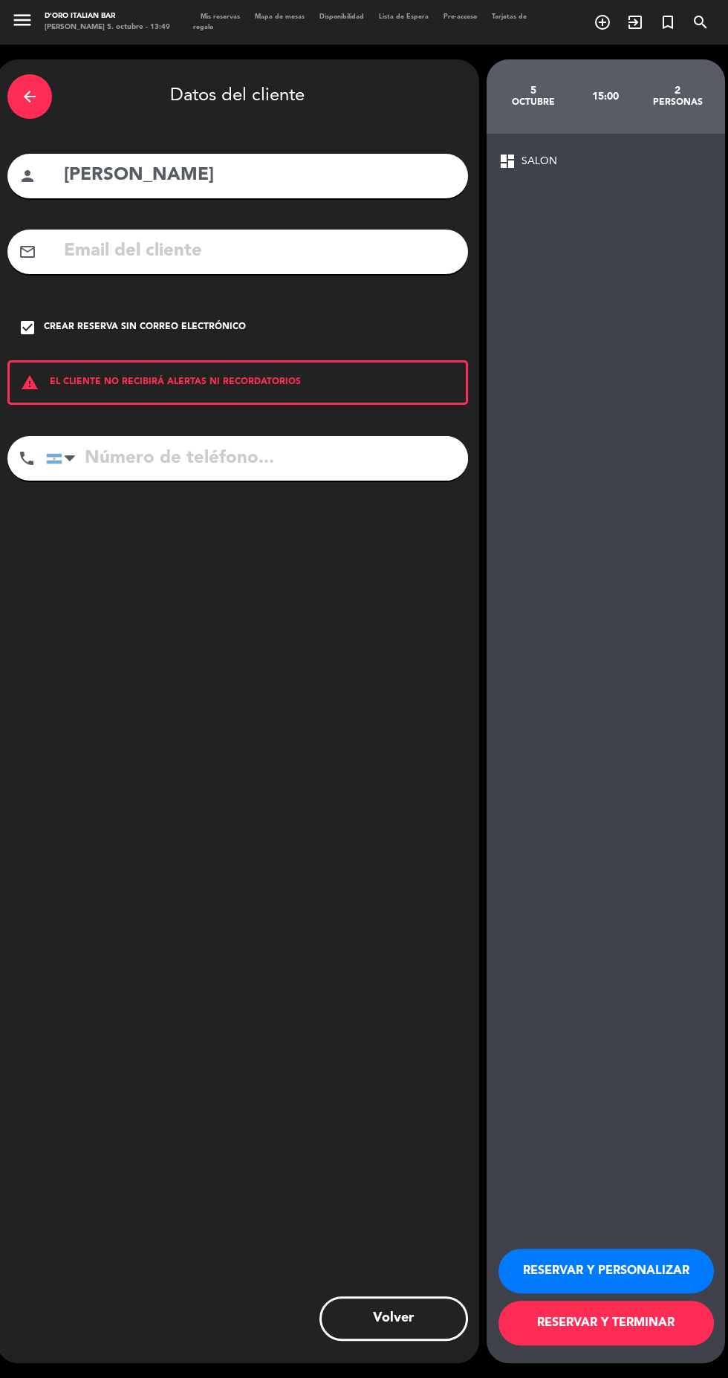
scroll to position [0, 0]
click at [621, 1346] on button "RESERVAR Y TERMINAR" at bounding box center [607, 1323] width 216 height 45
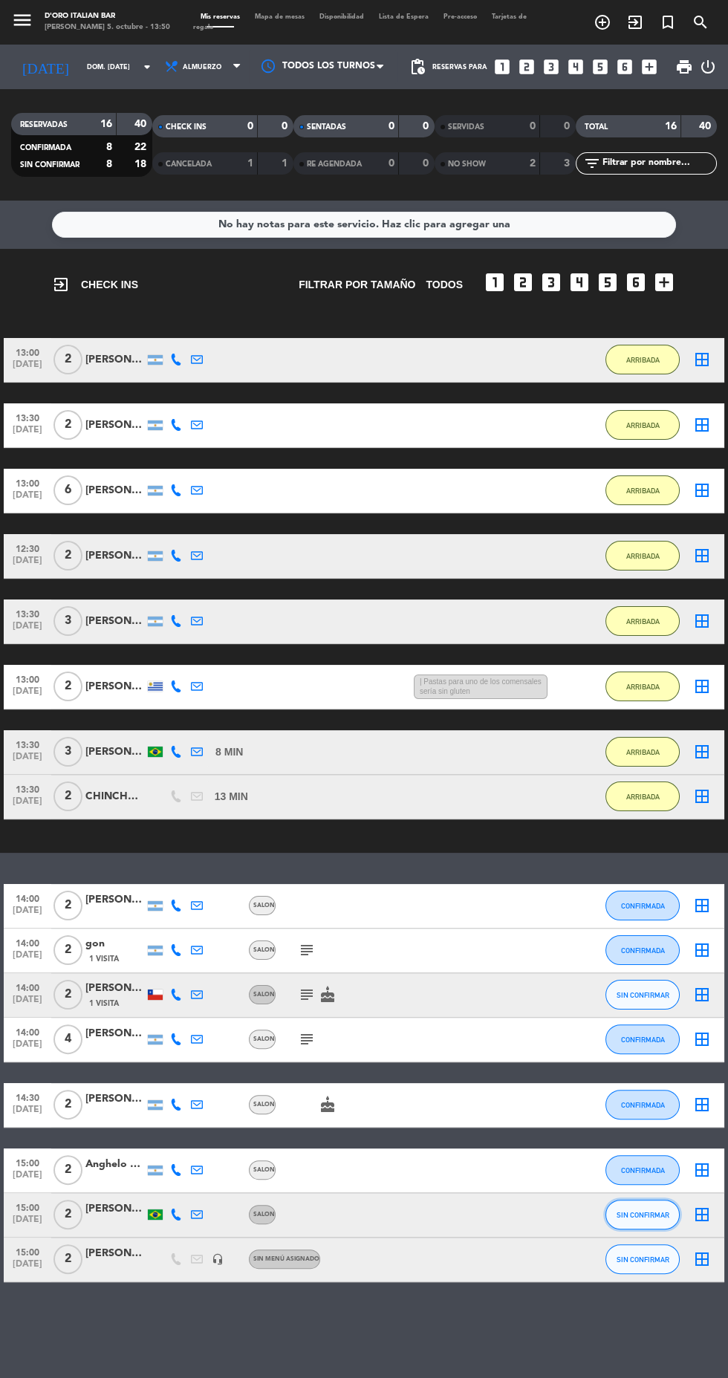
click at [652, 1215] on span "SIN CONFIRMAR" at bounding box center [643, 1215] width 53 height 8
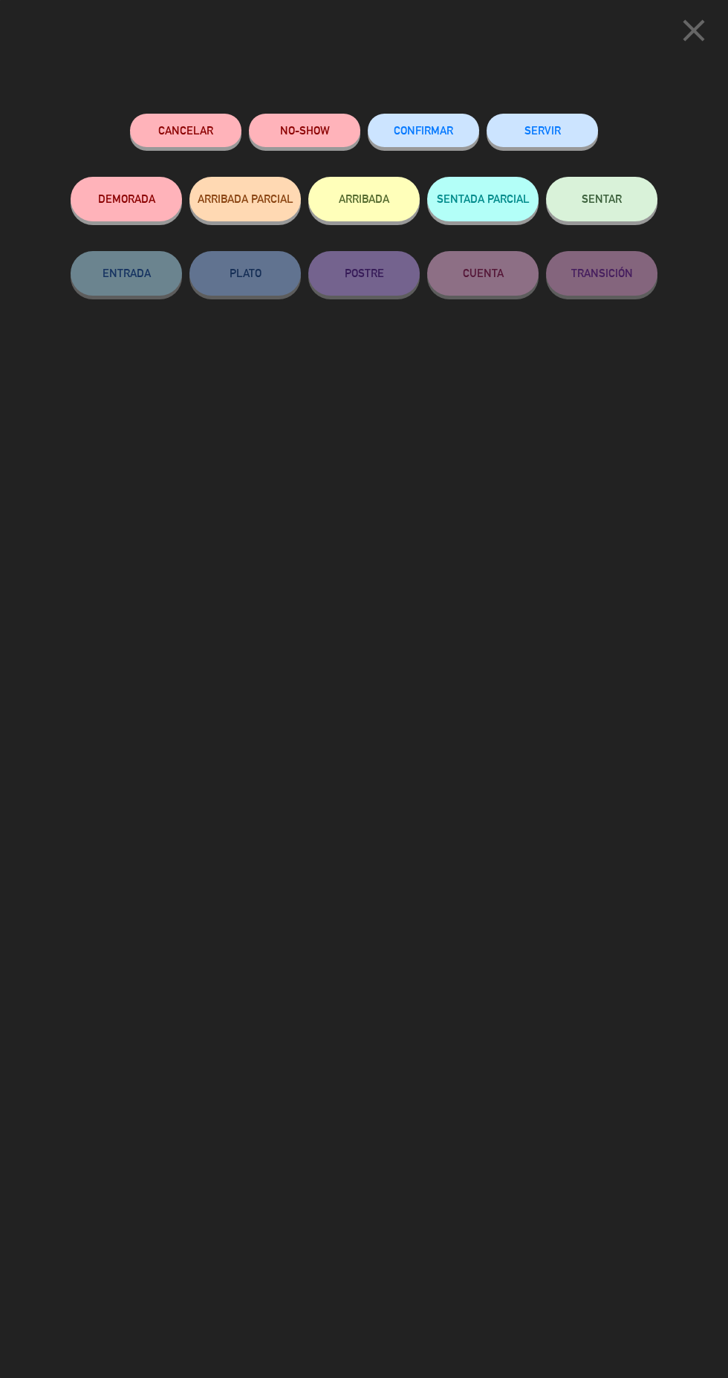
click at [432, 132] on span "CONFIRMAR" at bounding box center [423, 130] width 59 height 13
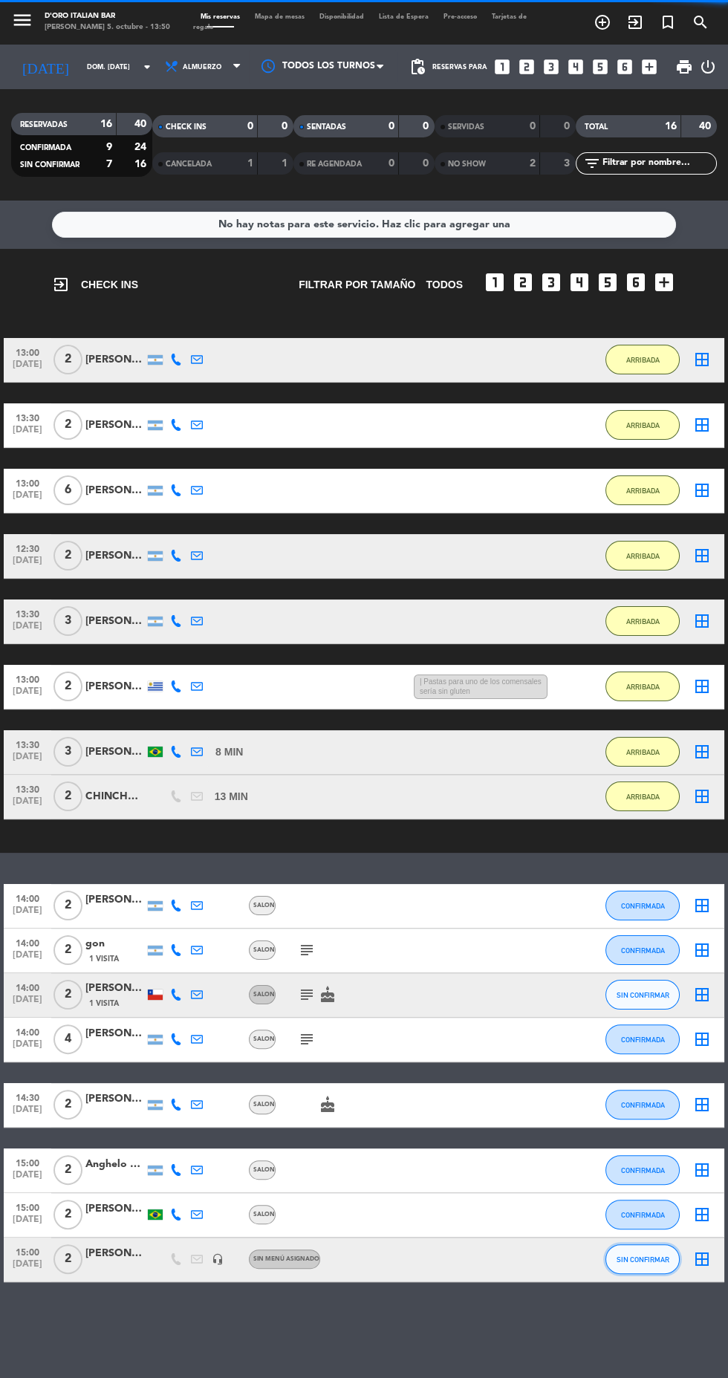
click at [649, 1260] on span "SIN CONFIRMAR" at bounding box center [643, 1260] width 53 height 8
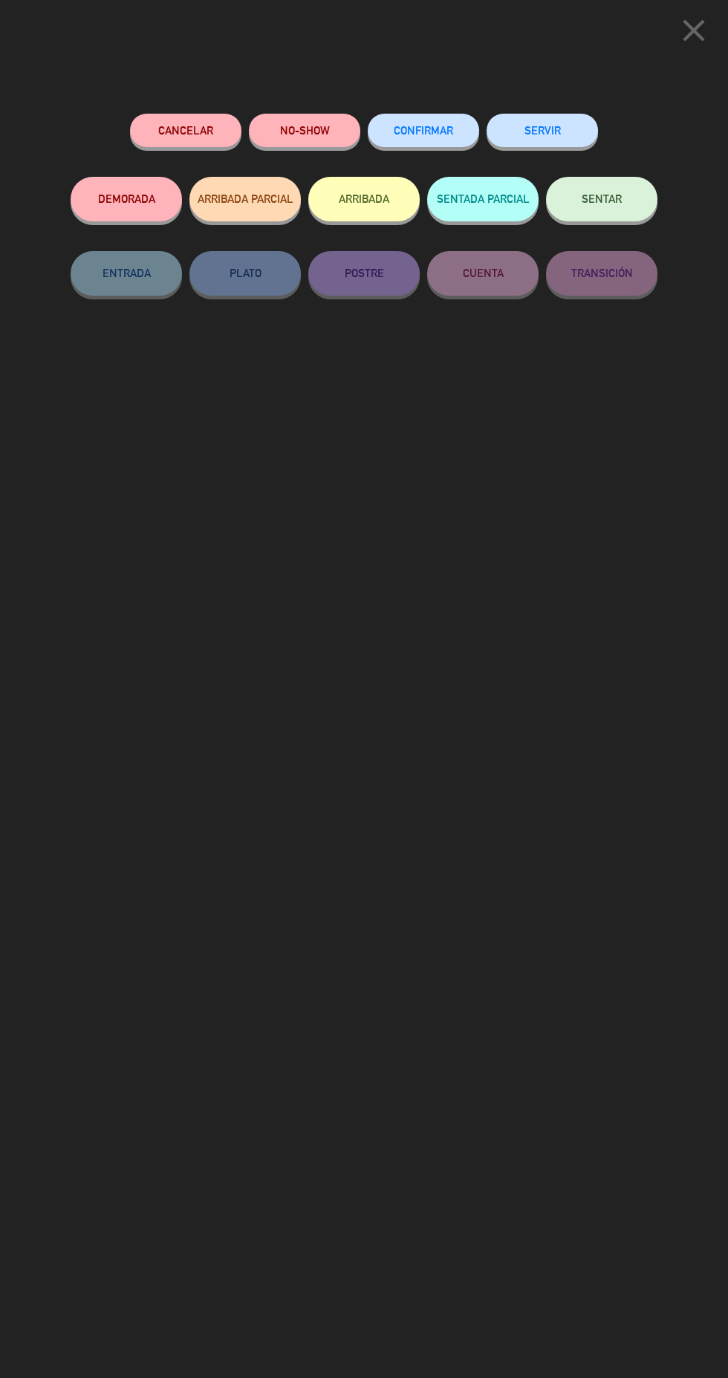
click at [447, 135] on span "CONFIRMAR" at bounding box center [423, 130] width 59 height 13
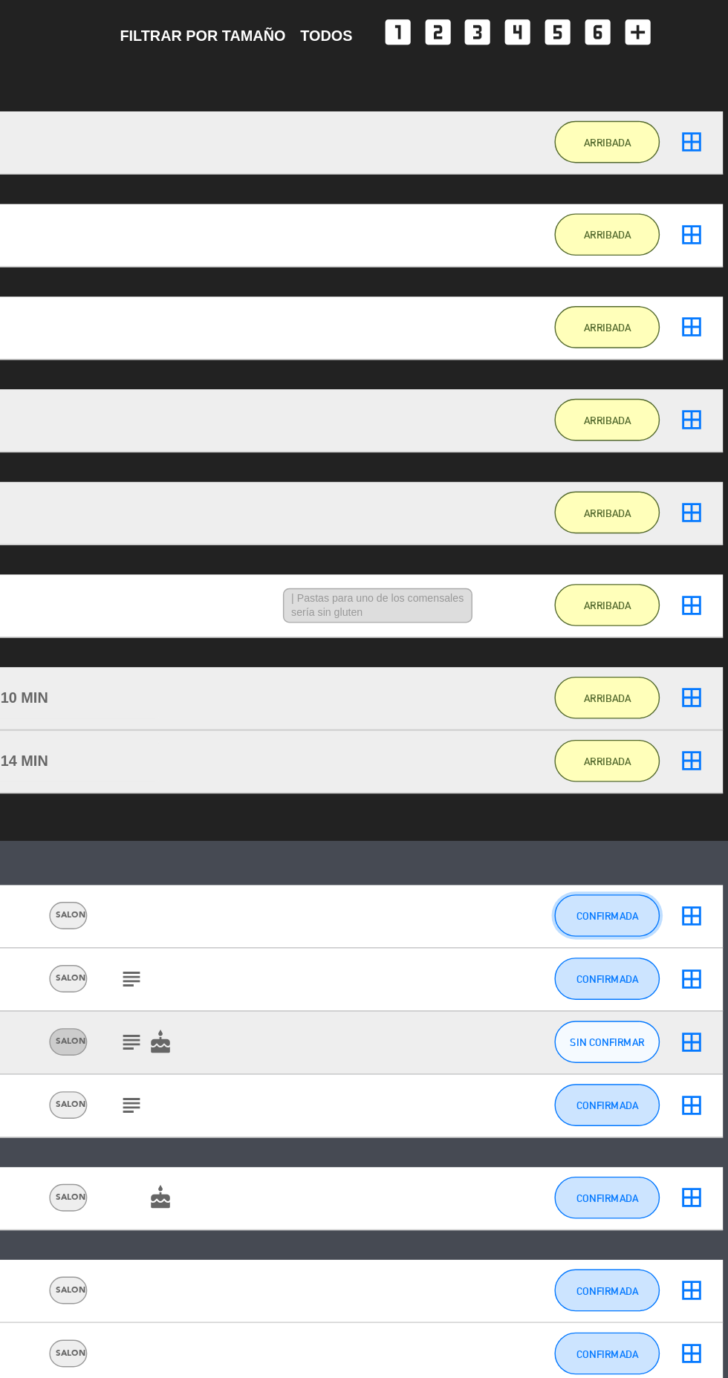
click at [671, 906] on button "CONFIRMADA" at bounding box center [643, 906] width 74 height 30
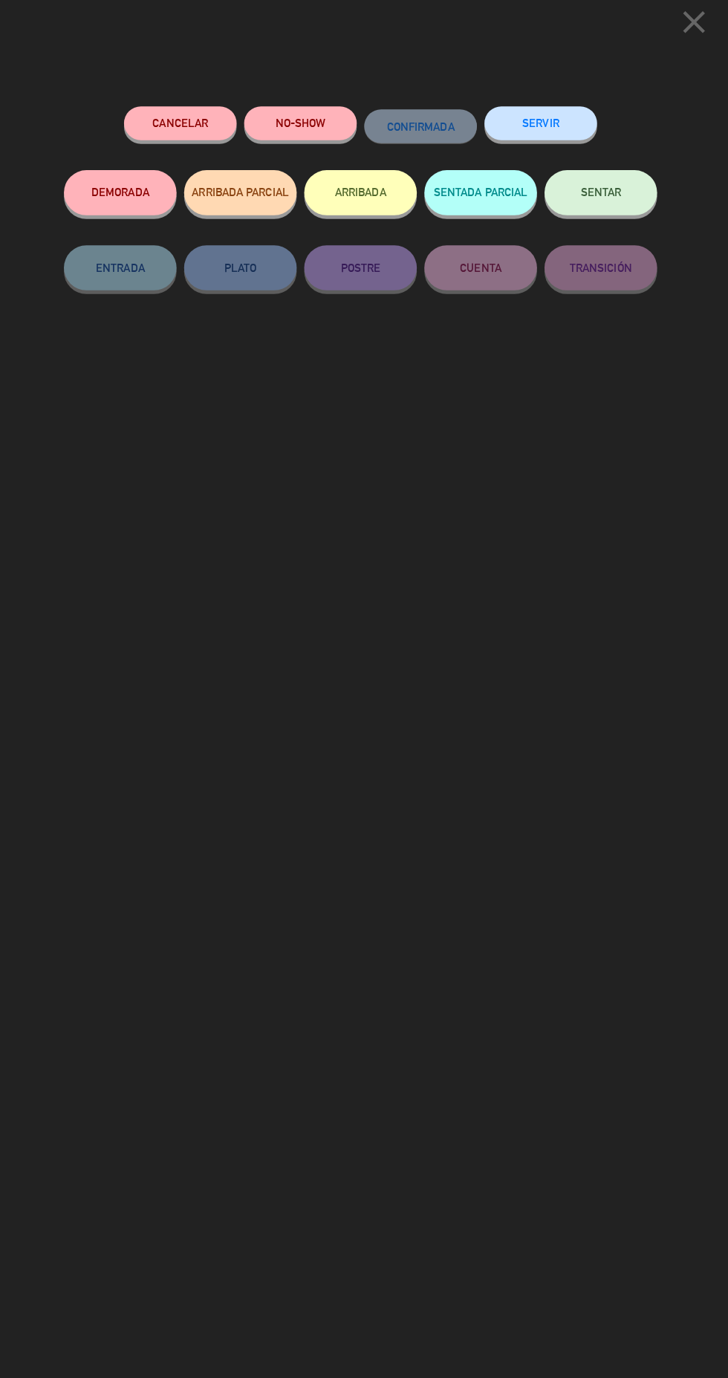
click at [354, 213] on button "ARRIBADA" at bounding box center [363, 199] width 111 height 45
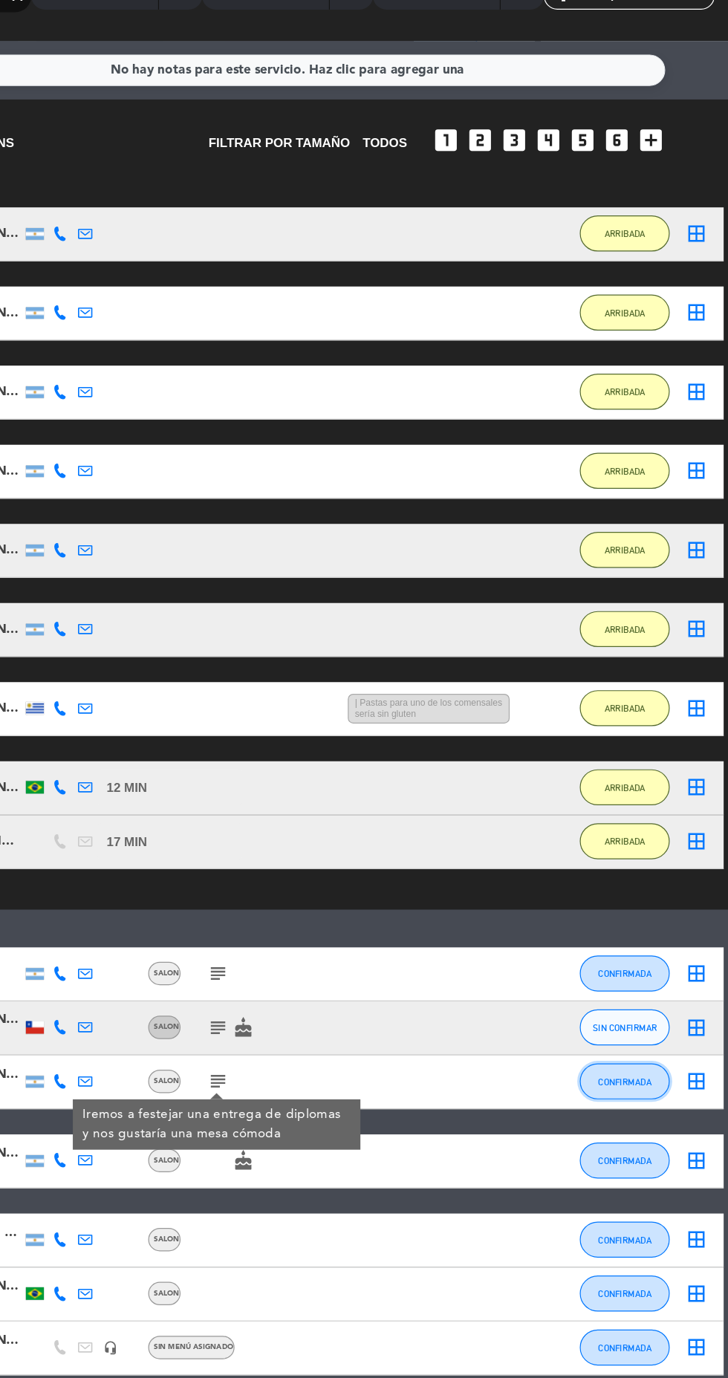
click at [640, 1060] on span "CONFIRMADA" at bounding box center [643, 1061] width 44 height 8
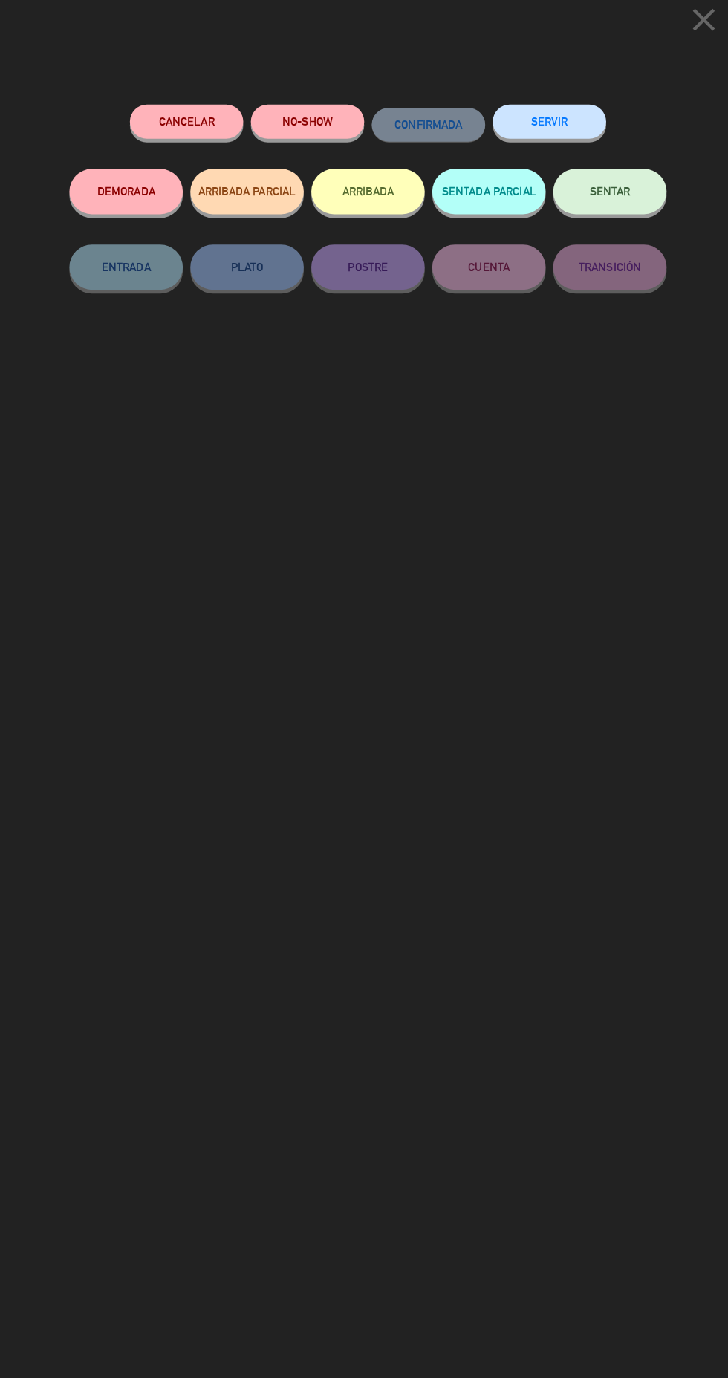
click at [338, 212] on button "ARRIBADA" at bounding box center [363, 199] width 111 height 45
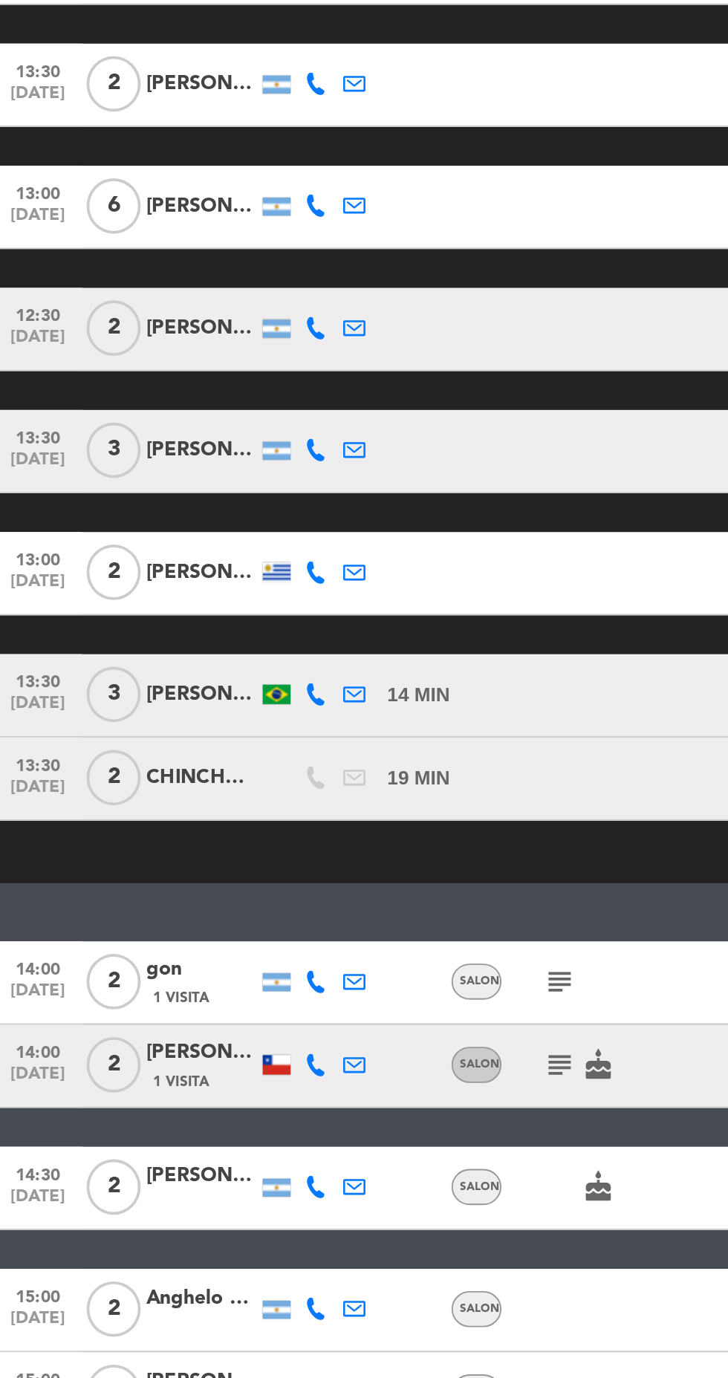
click at [309, 1017] on icon "subject" at bounding box center [307, 1016] width 18 height 18
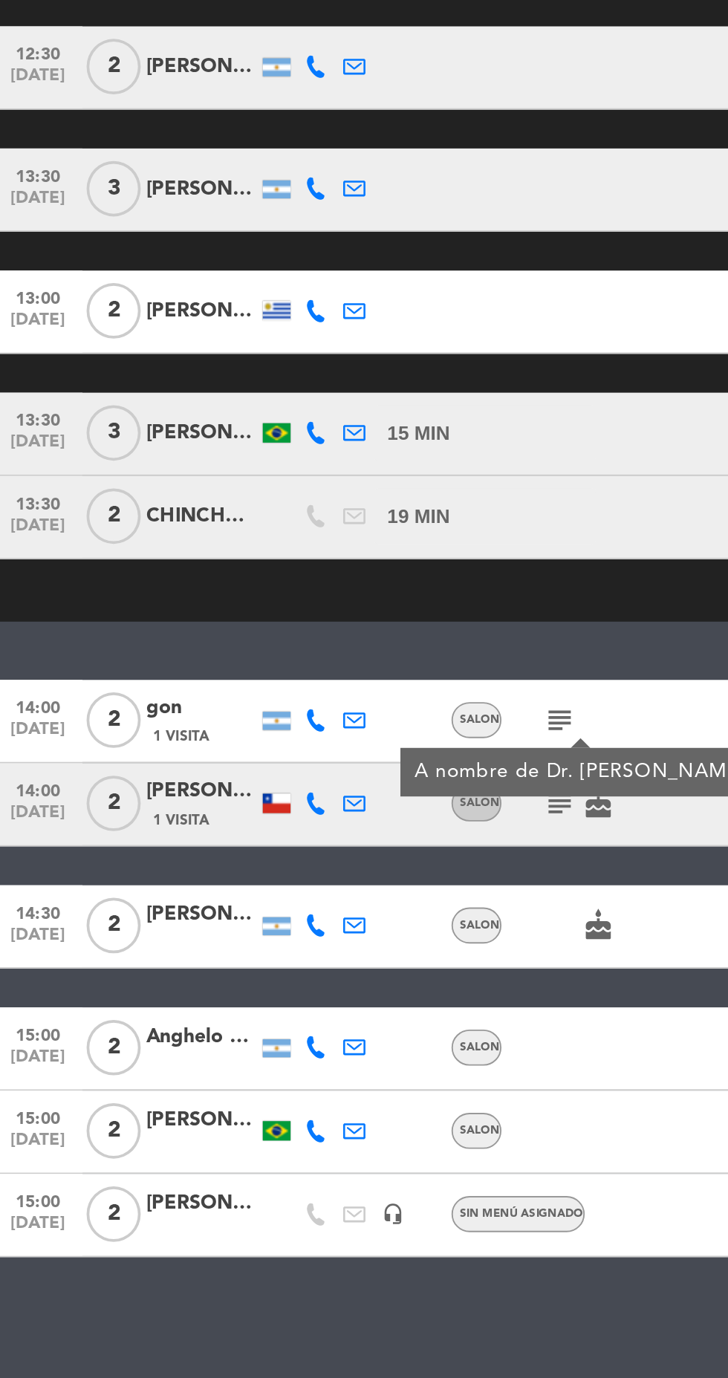
click at [299, 1019] on icon "subject" at bounding box center [307, 1016] width 18 height 18
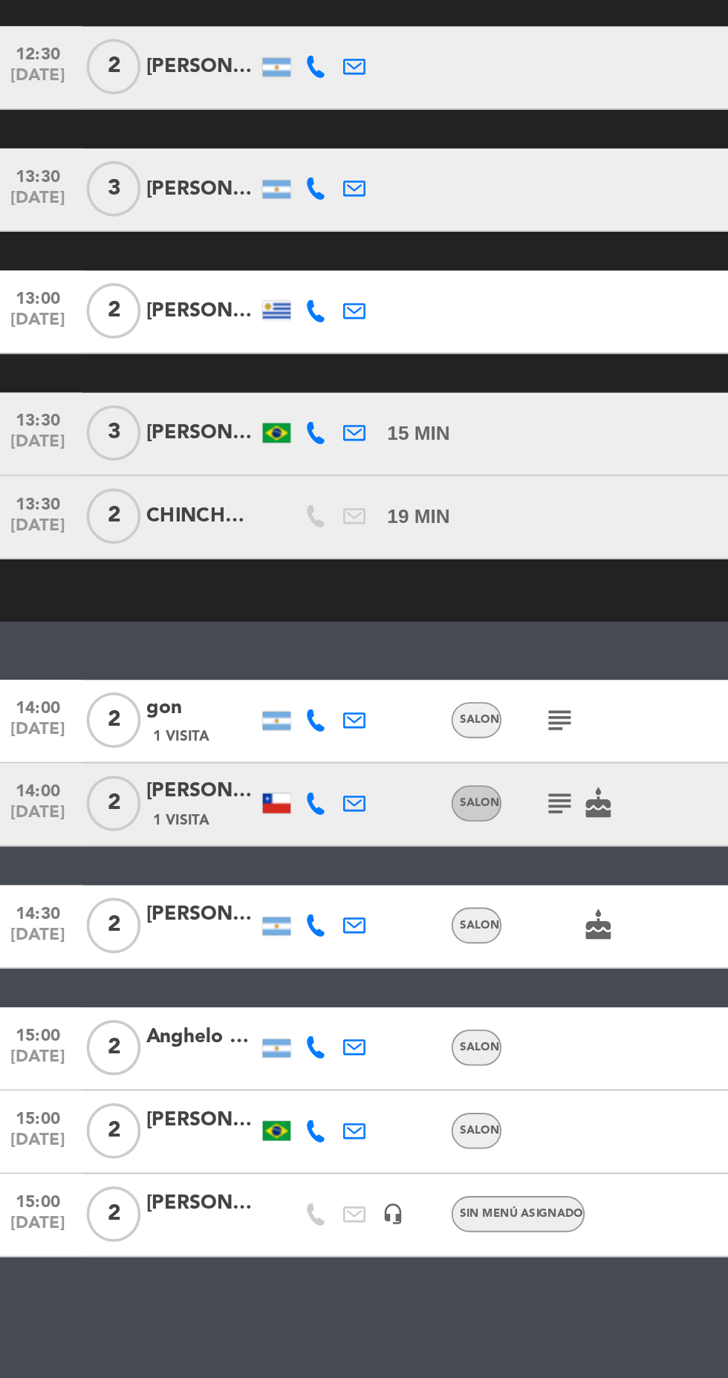
click at [299, 1019] on icon "subject" at bounding box center [307, 1016] width 18 height 18
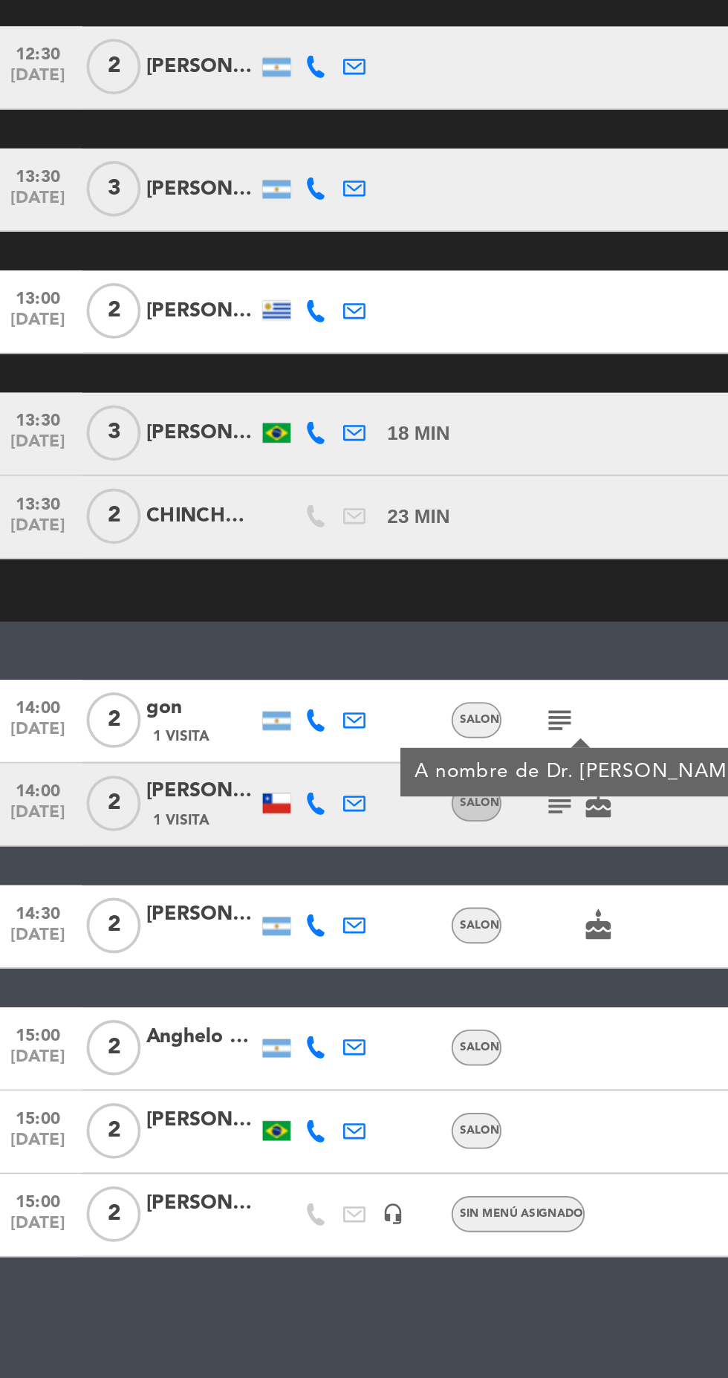
click at [301, 1067] on icon "subject" at bounding box center [307, 1061] width 18 height 18
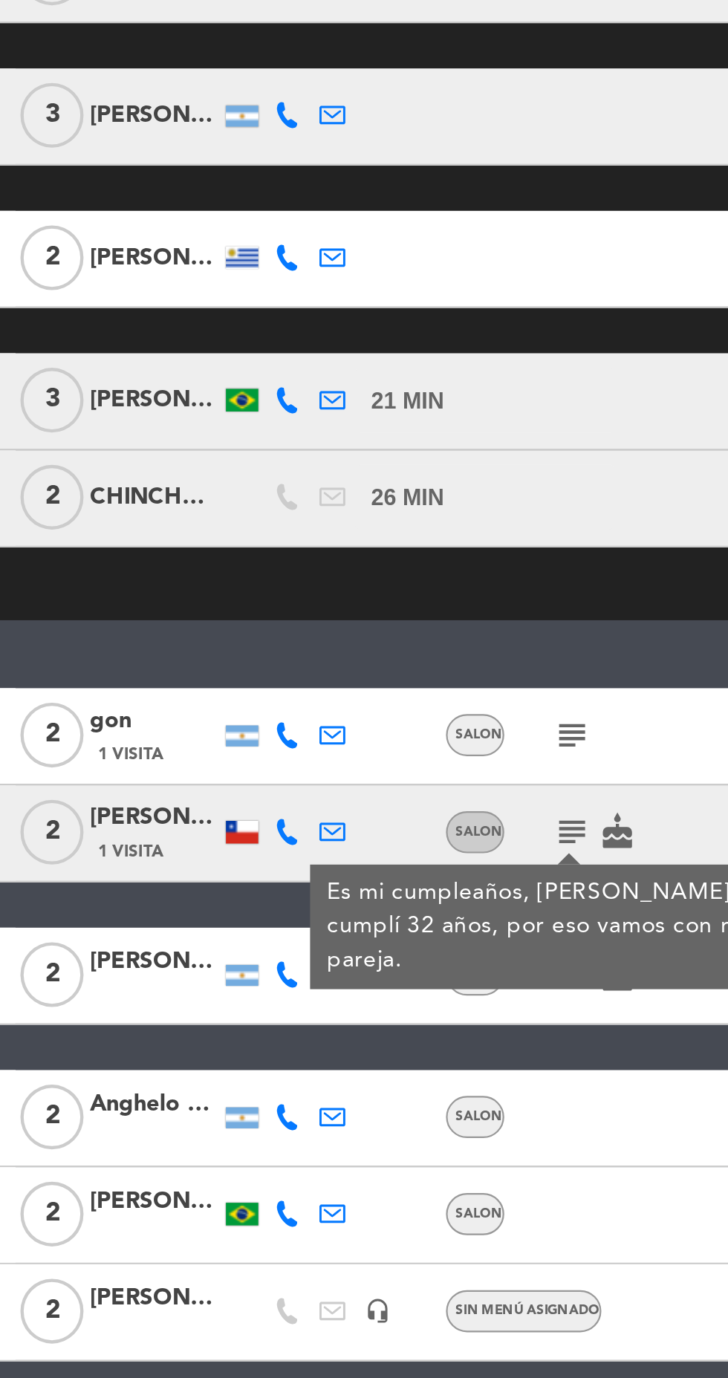
scroll to position [65, 0]
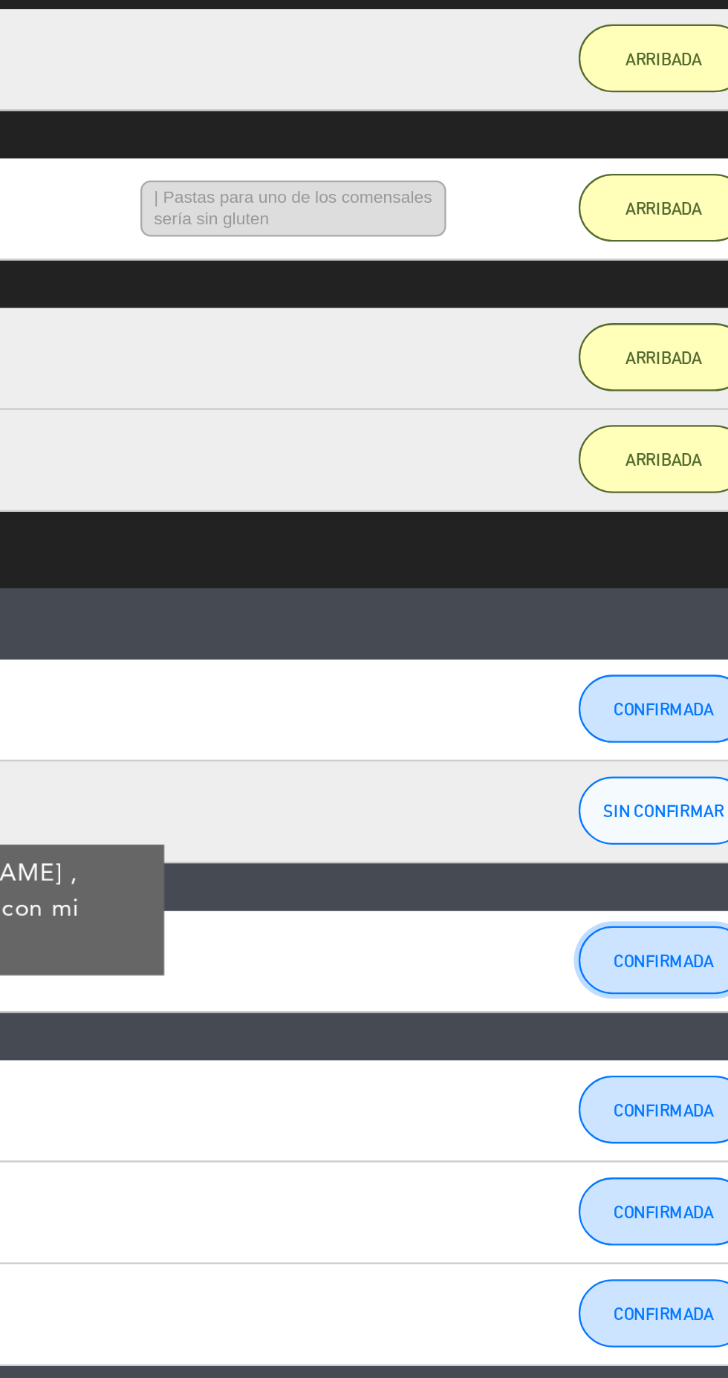
click at [642, 1111] on button "CONFIRMADA" at bounding box center [643, 1126] width 74 height 30
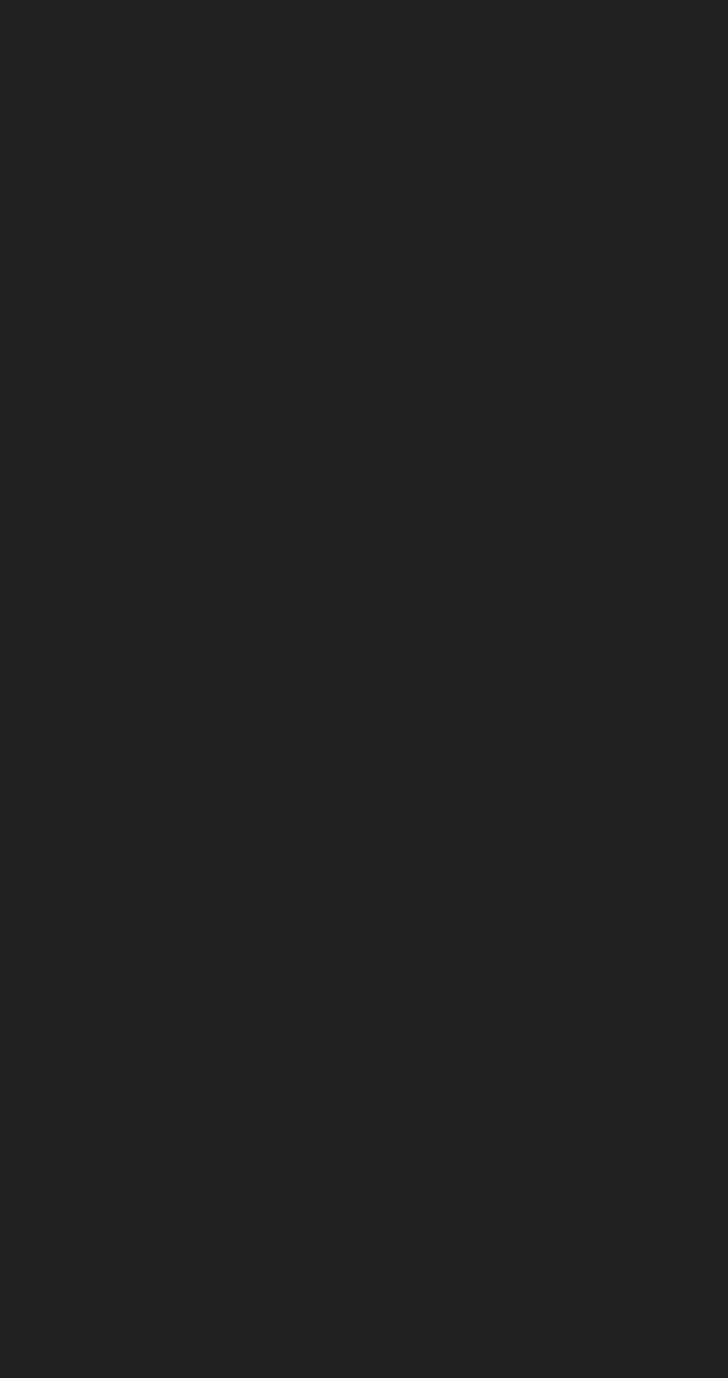
click at [374, 213] on button "ARRIBADA" at bounding box center [363, 199] width 111 height 45
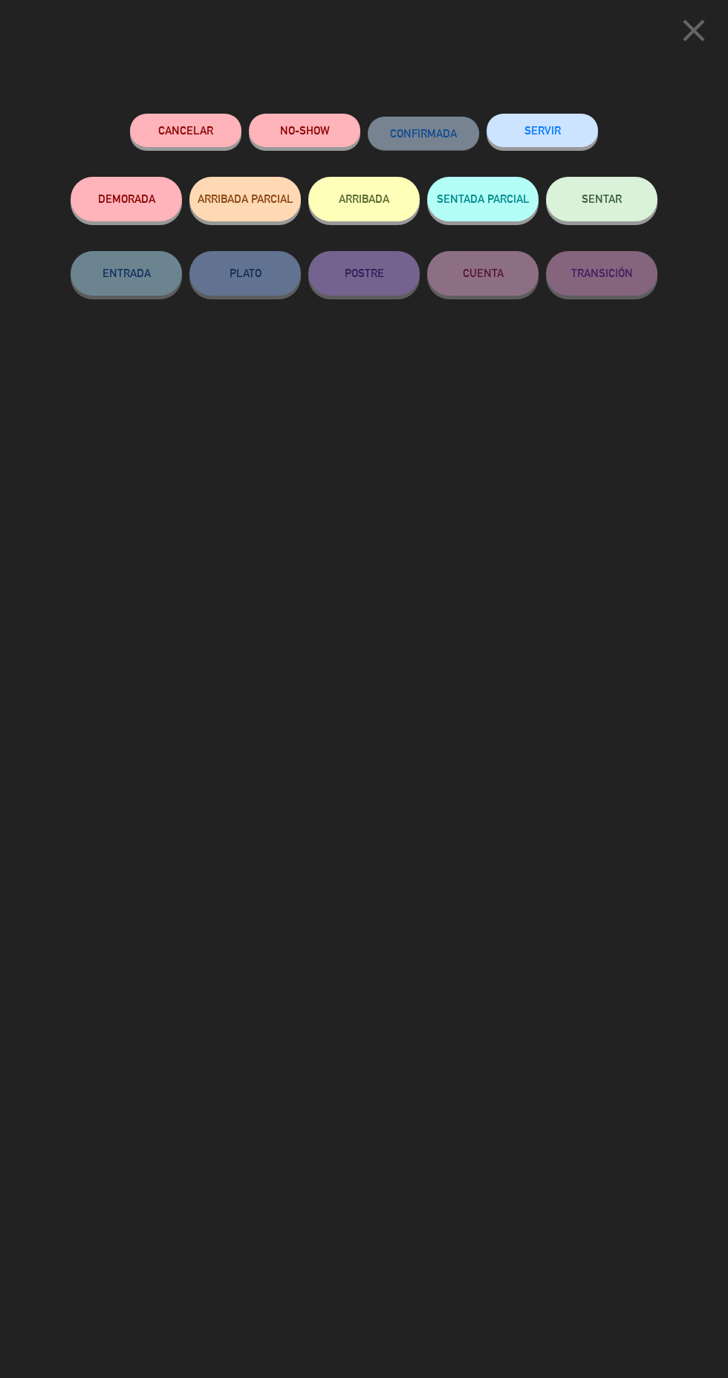
scroll to position [103, 0]
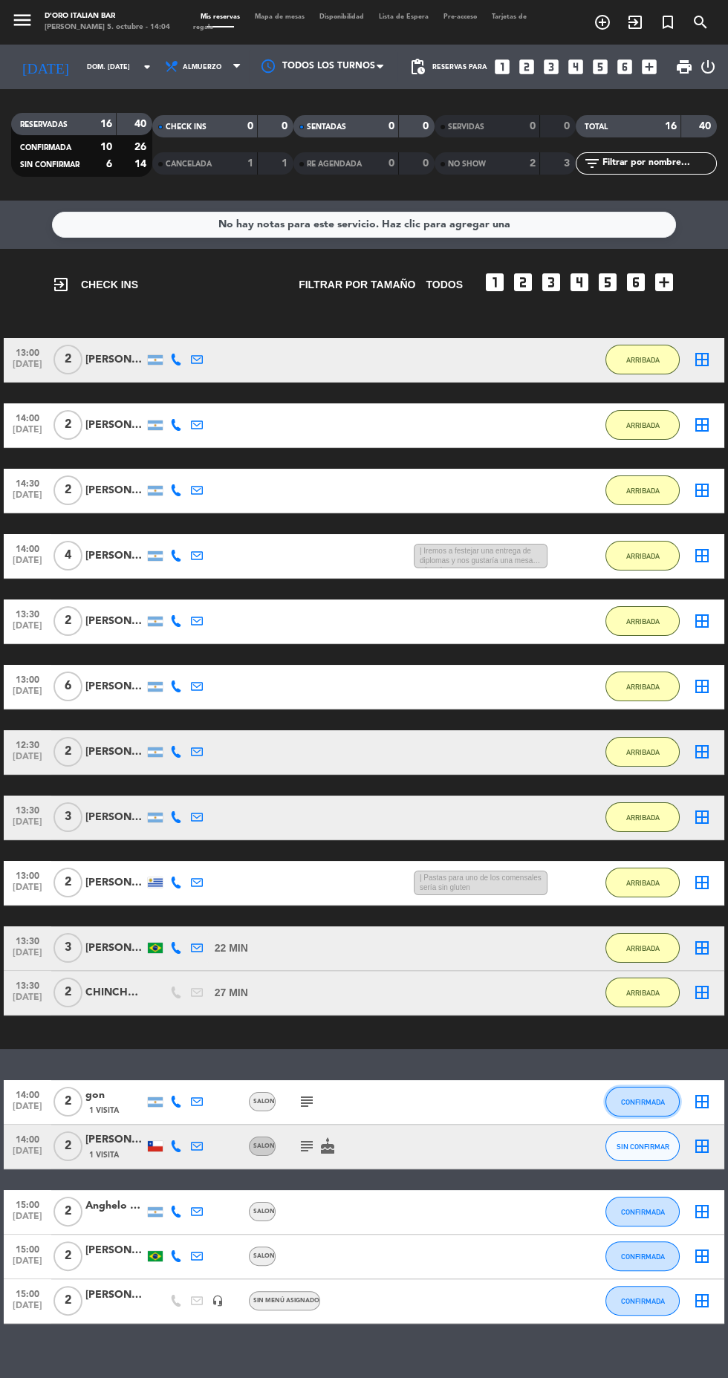
click at [661, 1098] on span "CONFIRMADA" at bounding box center [643, 1102] width 44 height 8
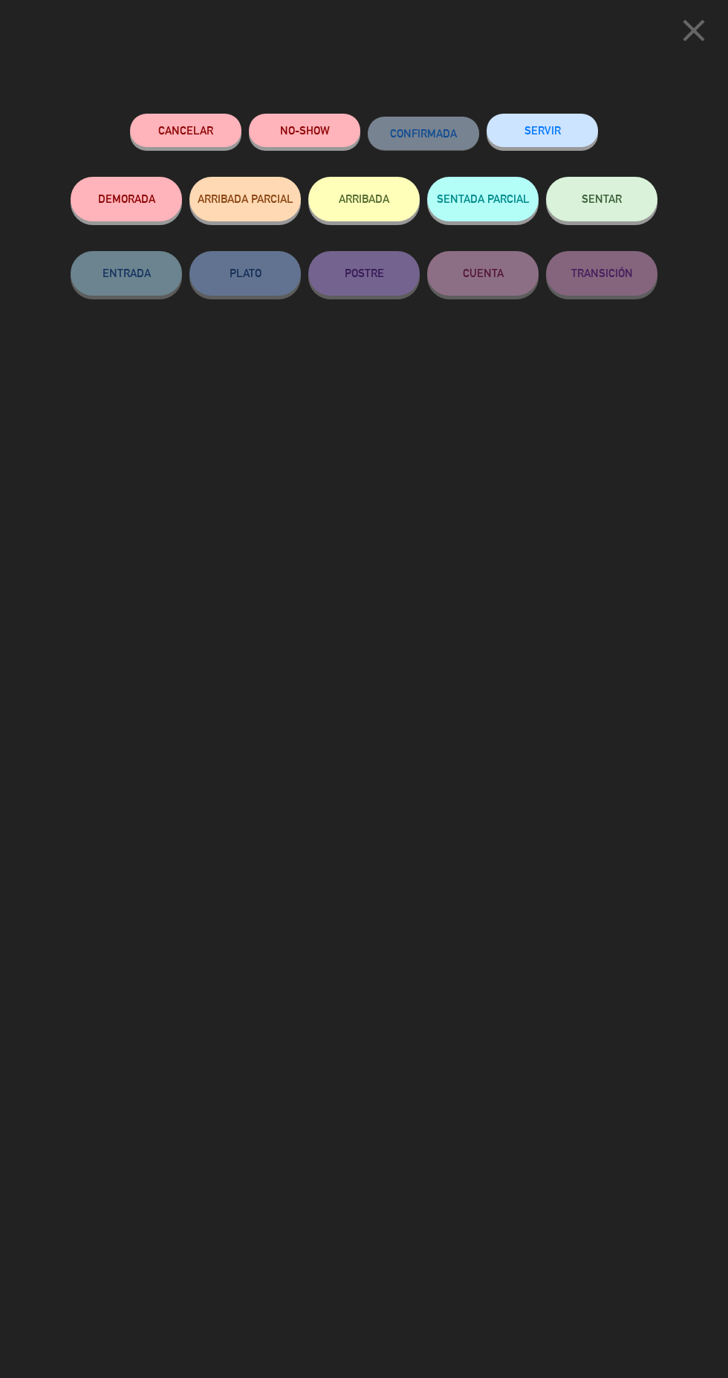
click at [383, 196] on button "ARRIBADA" at bounding box center [363, 199] width 111 height 45
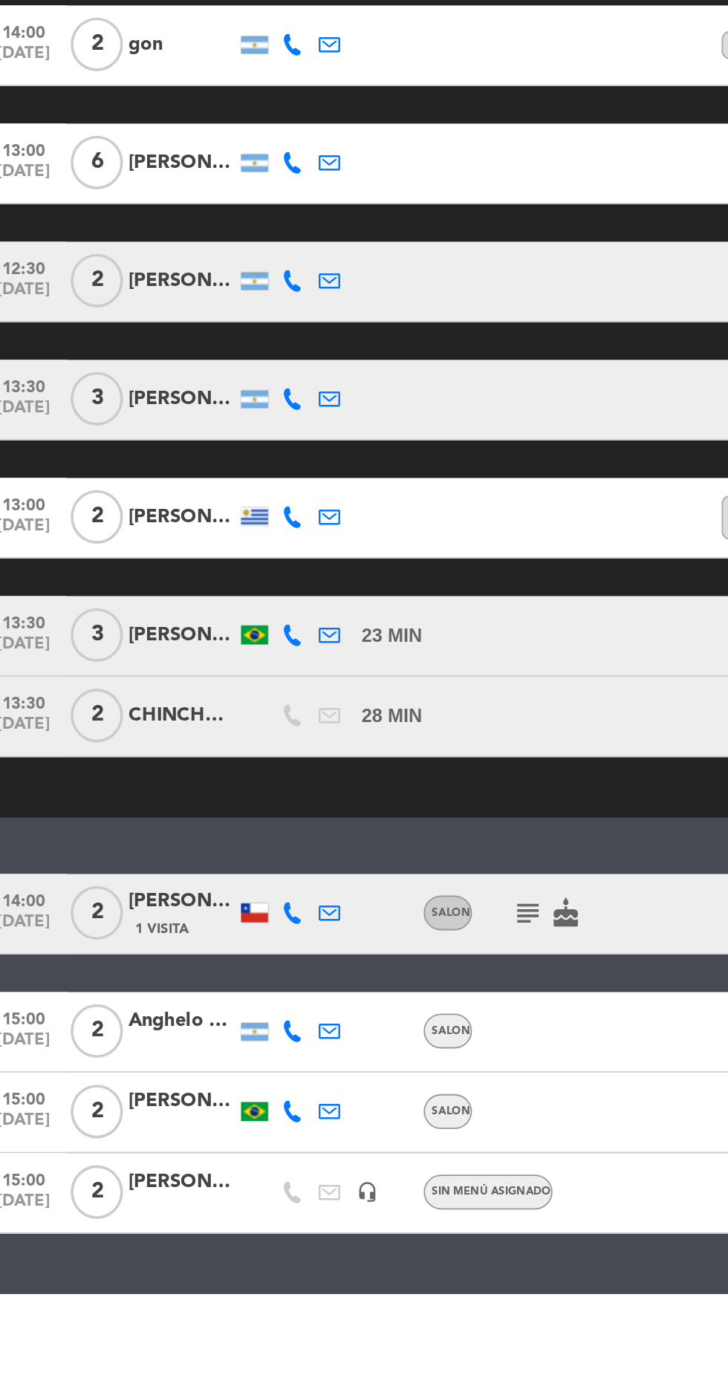
scroll to position [0, 0]
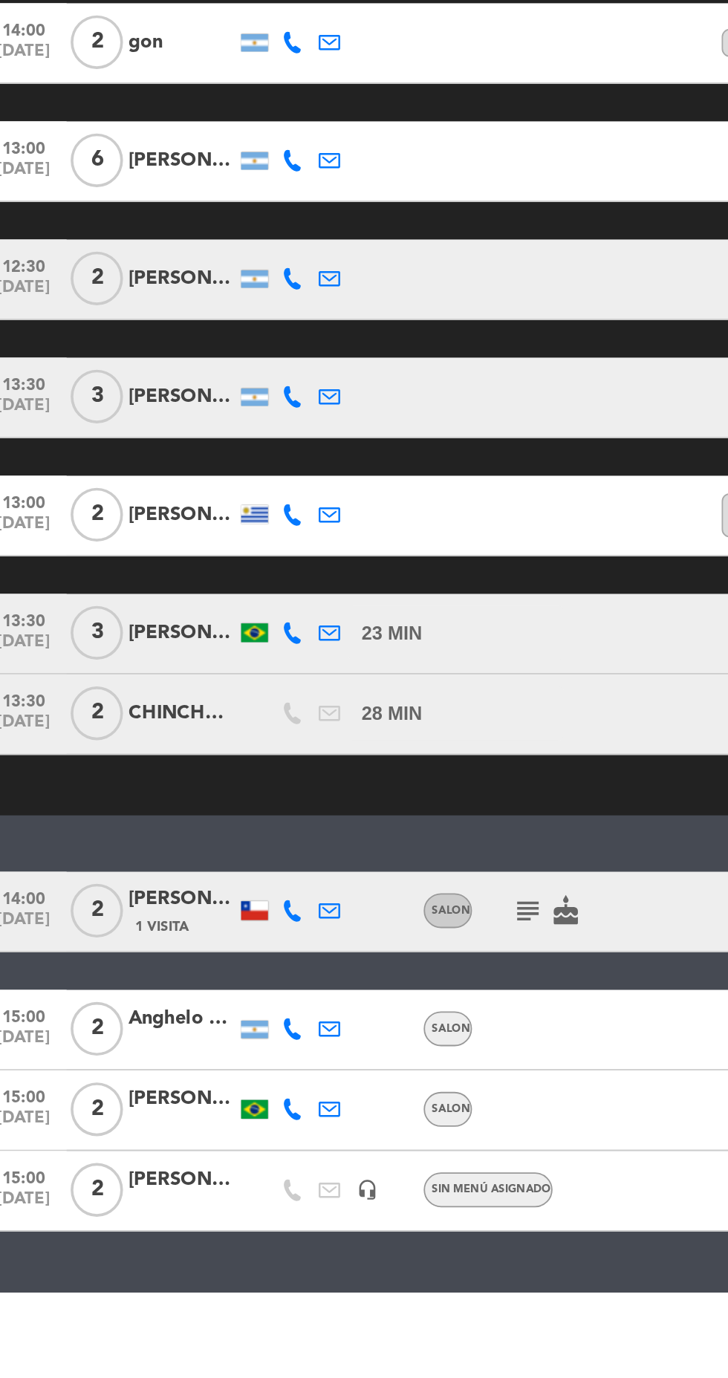
click at [302, 1169] on icon "subject" at bounding box center [307, 1168] width 18 height 18
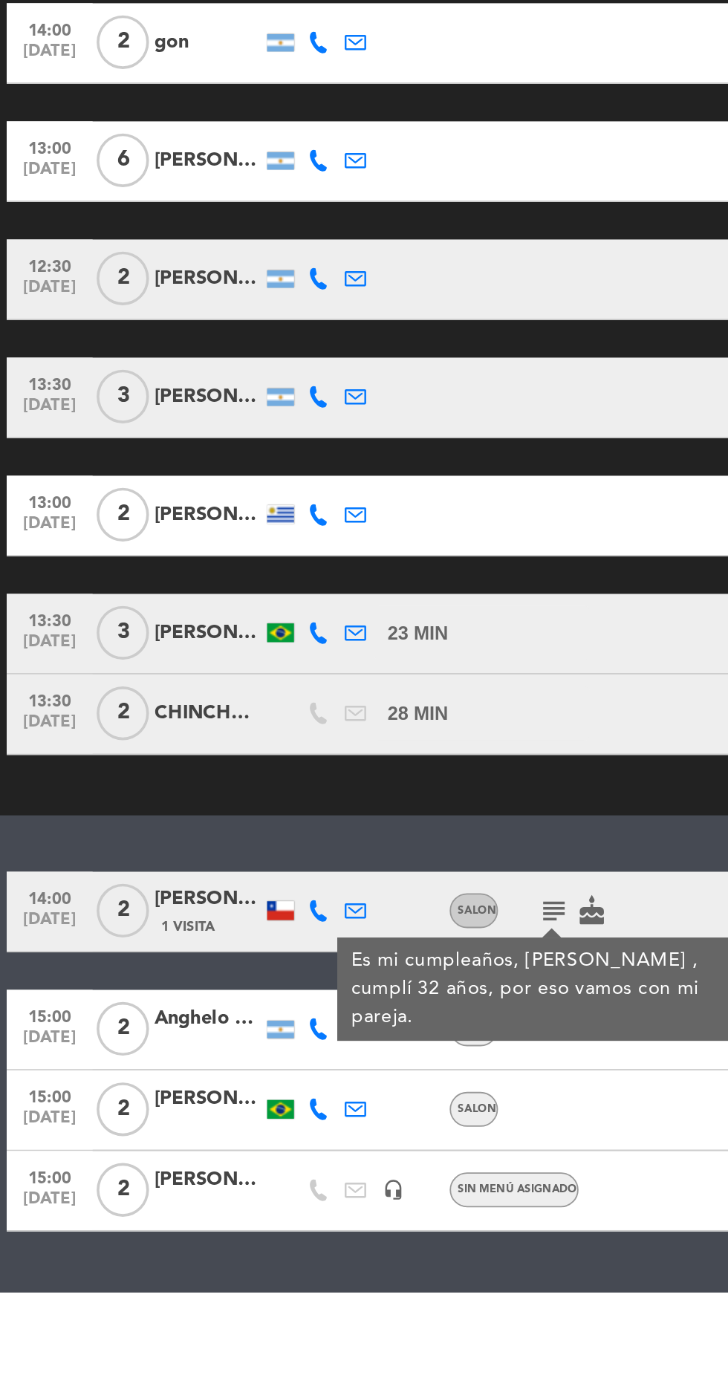
click at [178, 1170] on icon at bounding box center [176, 1167] width 12 height 12
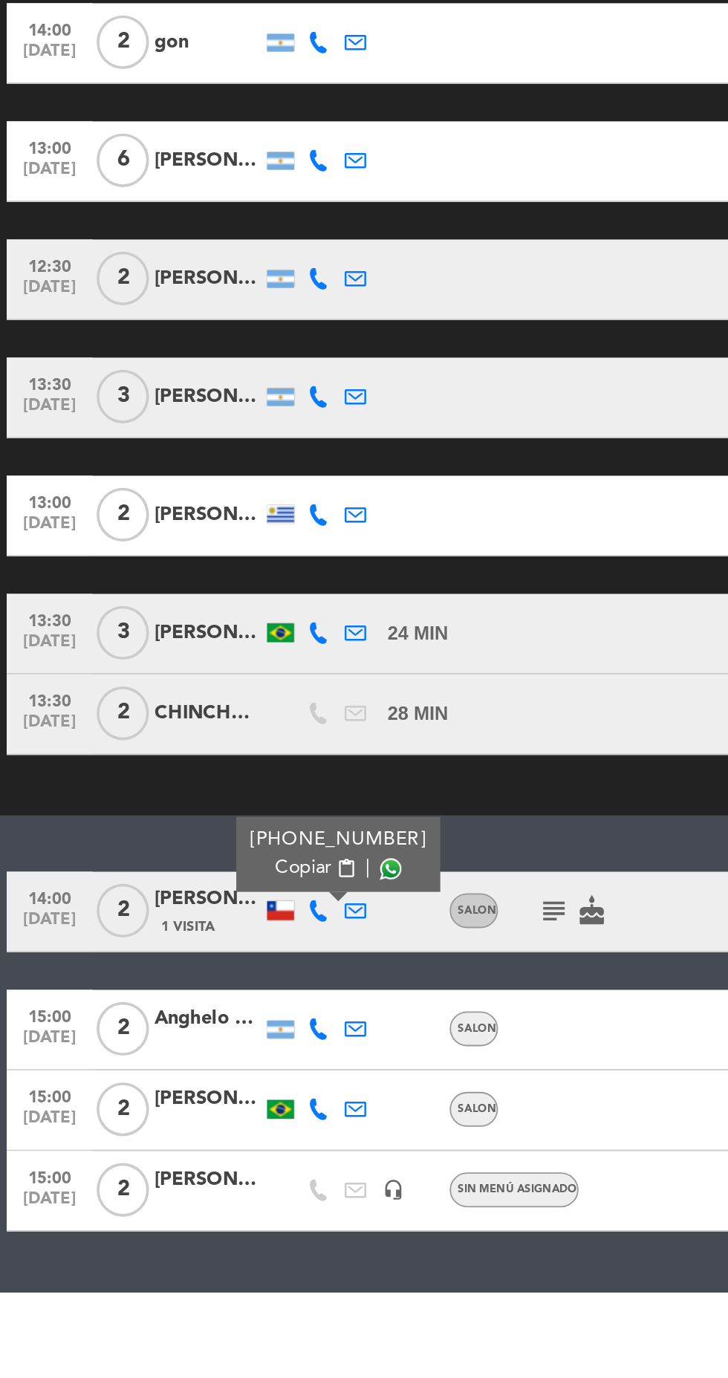
click at [210, 1146] on span at bounding box center [216, 1144] width 12 height 12
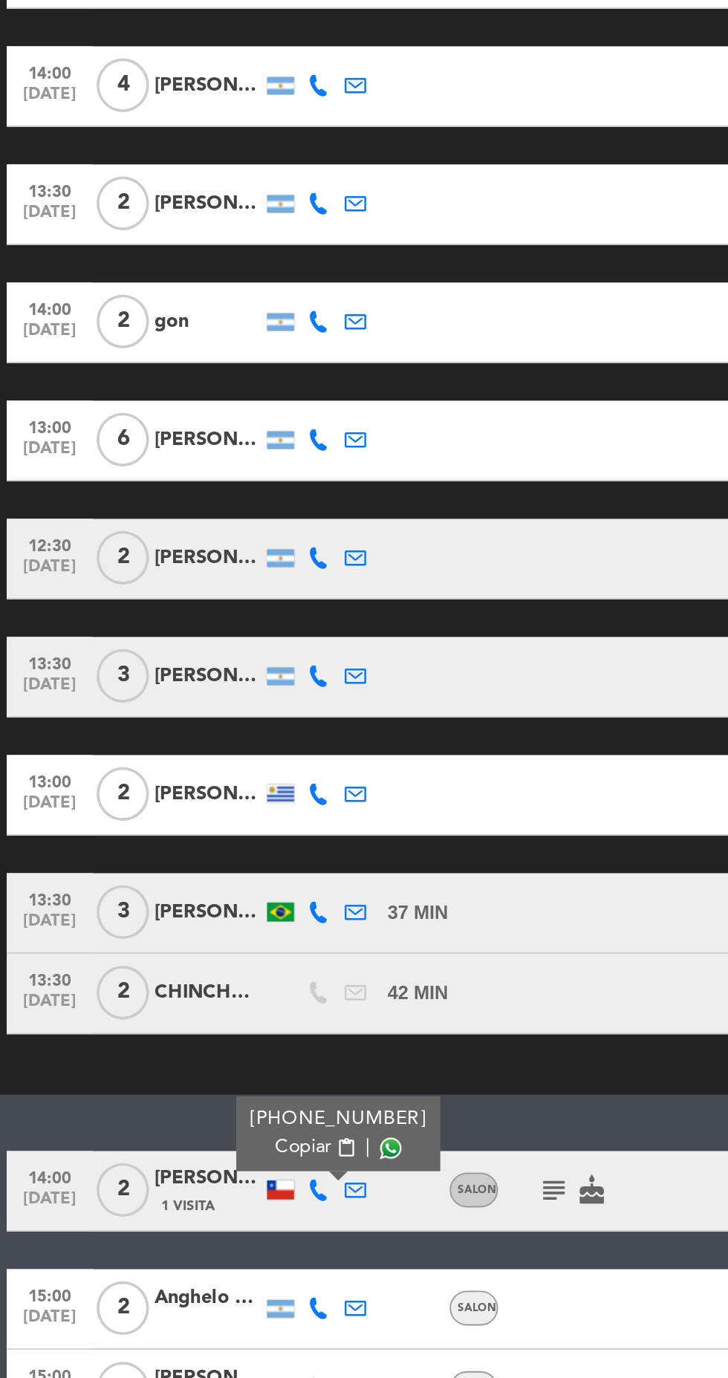
click at [199, 945] on icon at bounding box center [197, 948] width 12 height 12
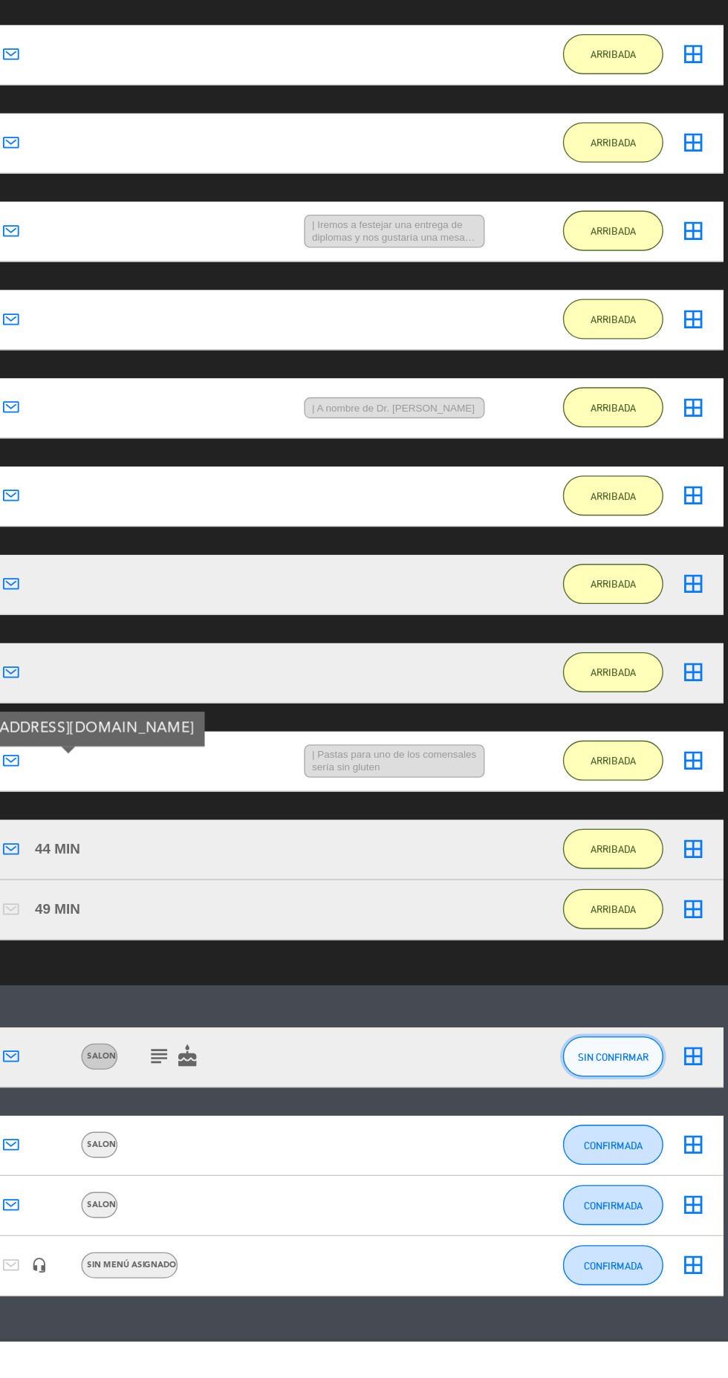
click at [655, 1167] on span "SIN CONFIRMAR" at bounding box center [643, 1168] width 53 height 8
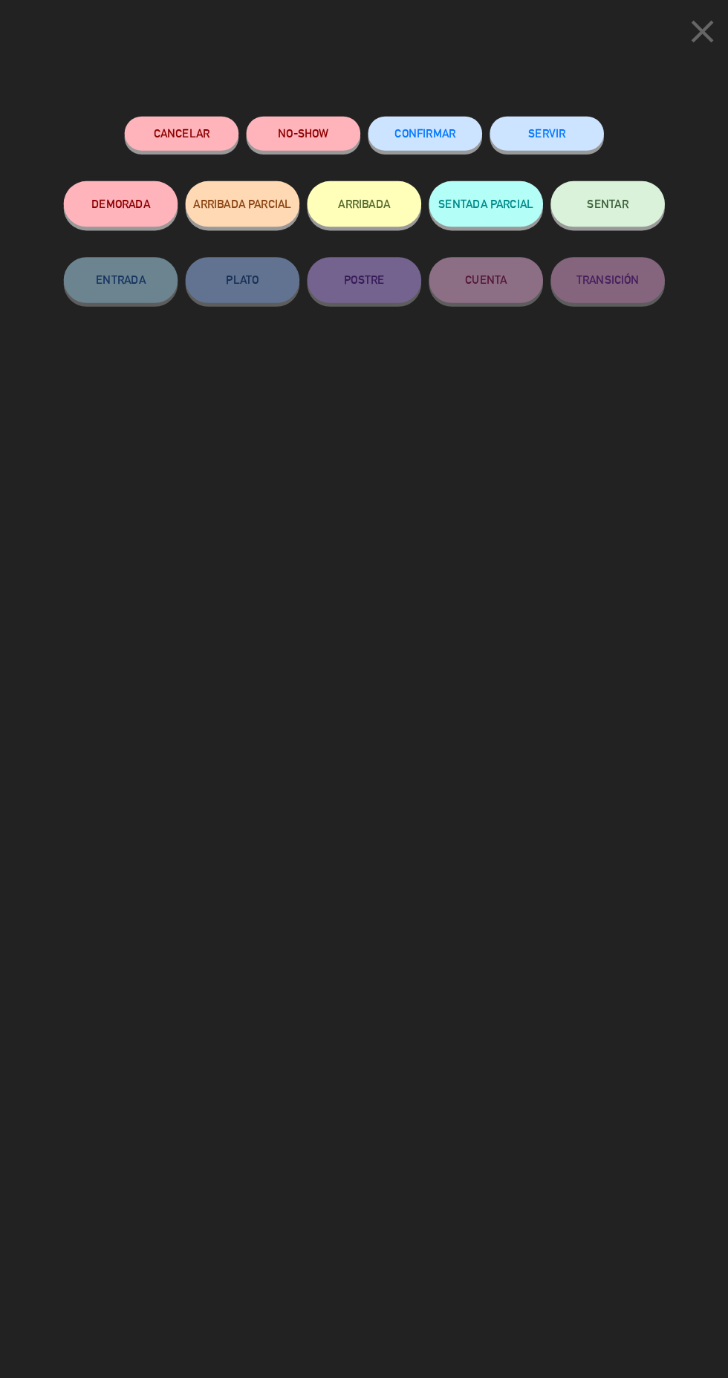
click at [272, 143] on button "NO-SHOW" at bounding box center [304, 130] width 111 height 33
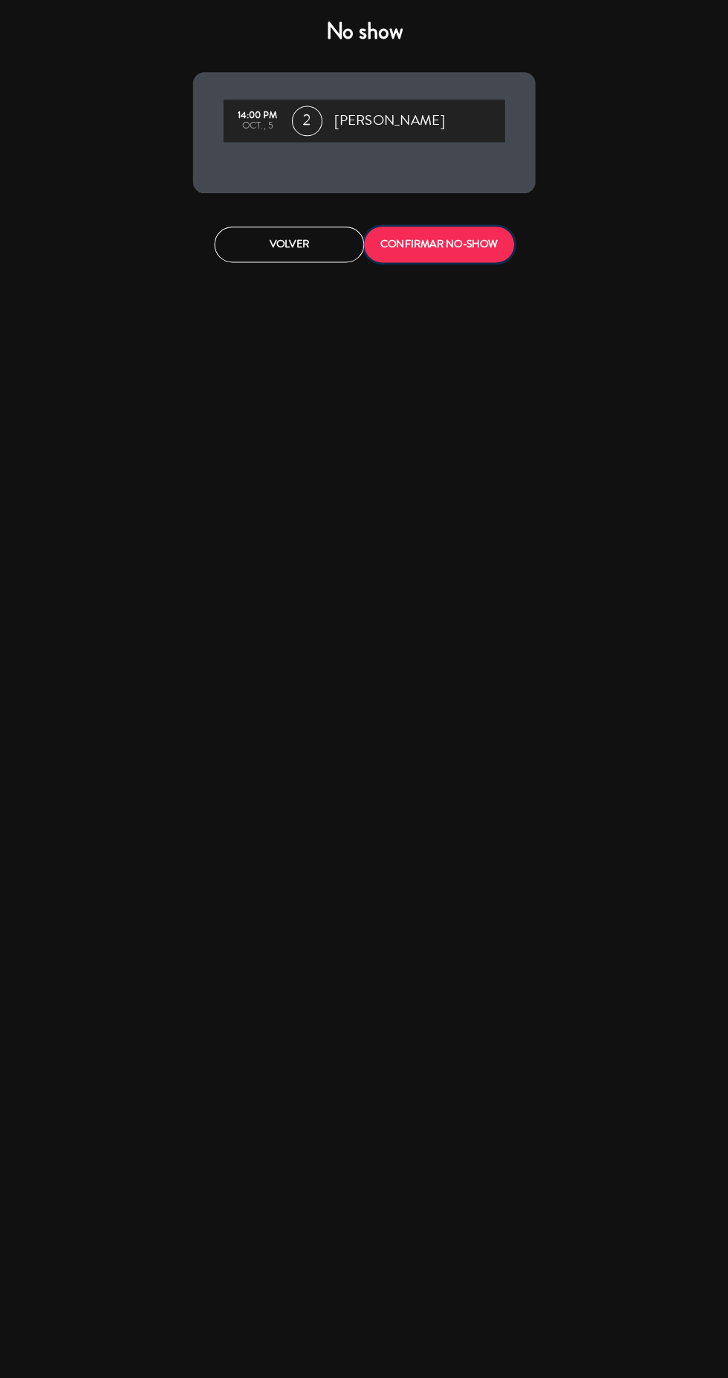
click at [480, 253] on button "CONFIRMAR NO-SHOW" at bounding box center [437, 238] width 146 height 35
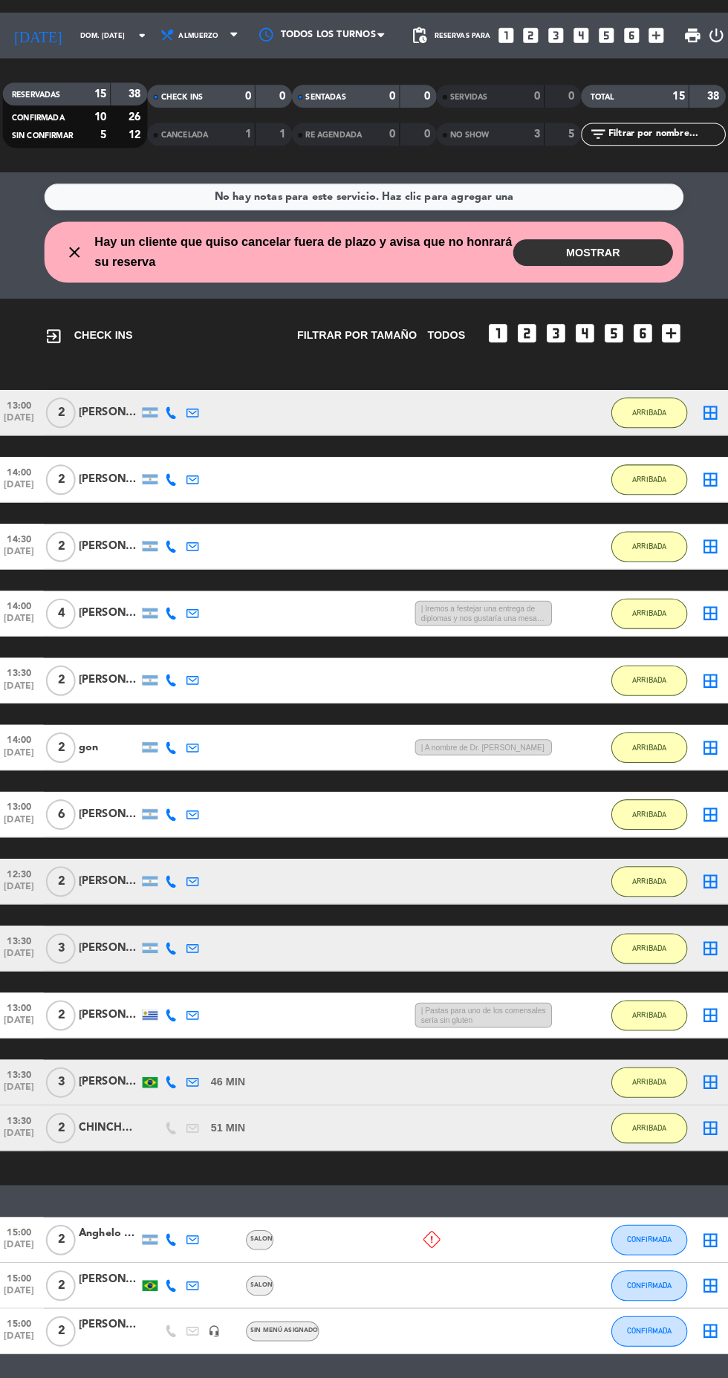
click at [606, 285] on button "MOSTRAR" at bounding box center [588, 279] width 156 height 26
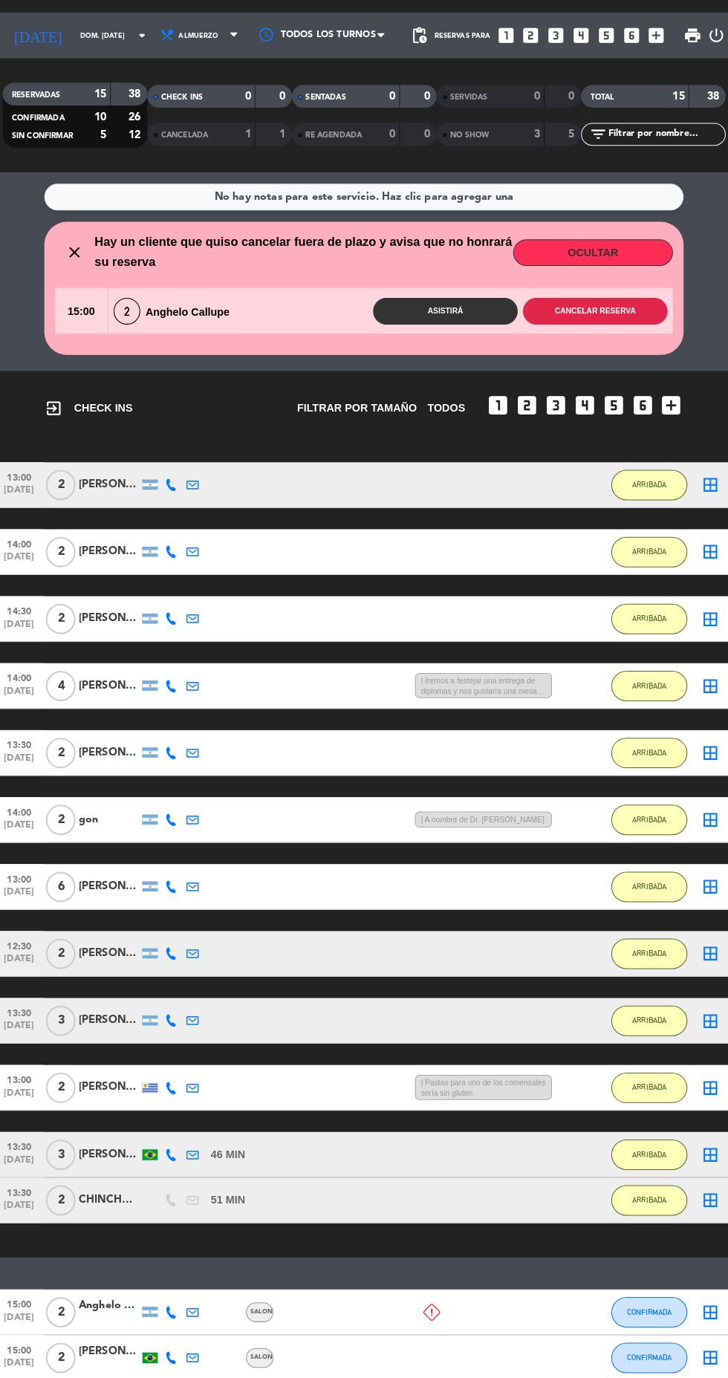
click at [621, 340] on button "Cancelar reserva" at bounding box center [589, 336] width 141 height 26
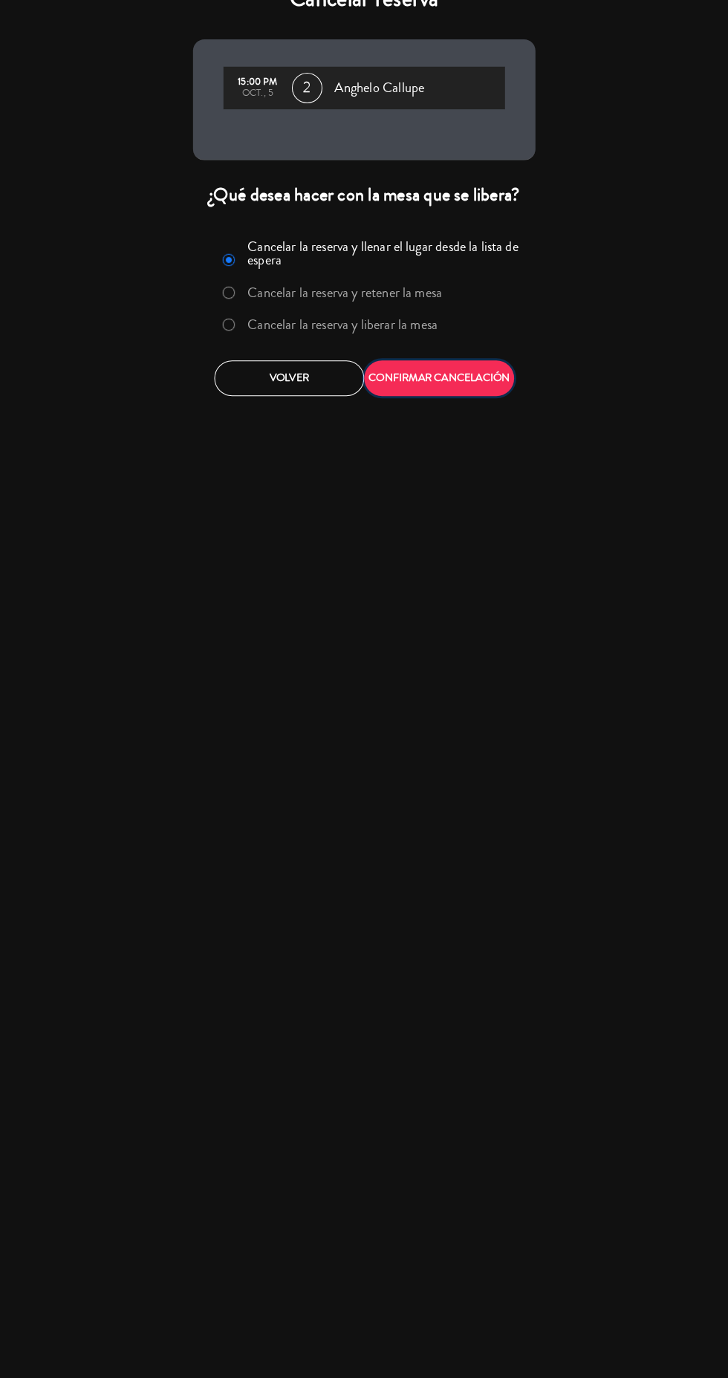
click at [475, 401] on button "CONFIRMAR CANCELACIÓN" at bounding box center [437, 401] width 146 height 35
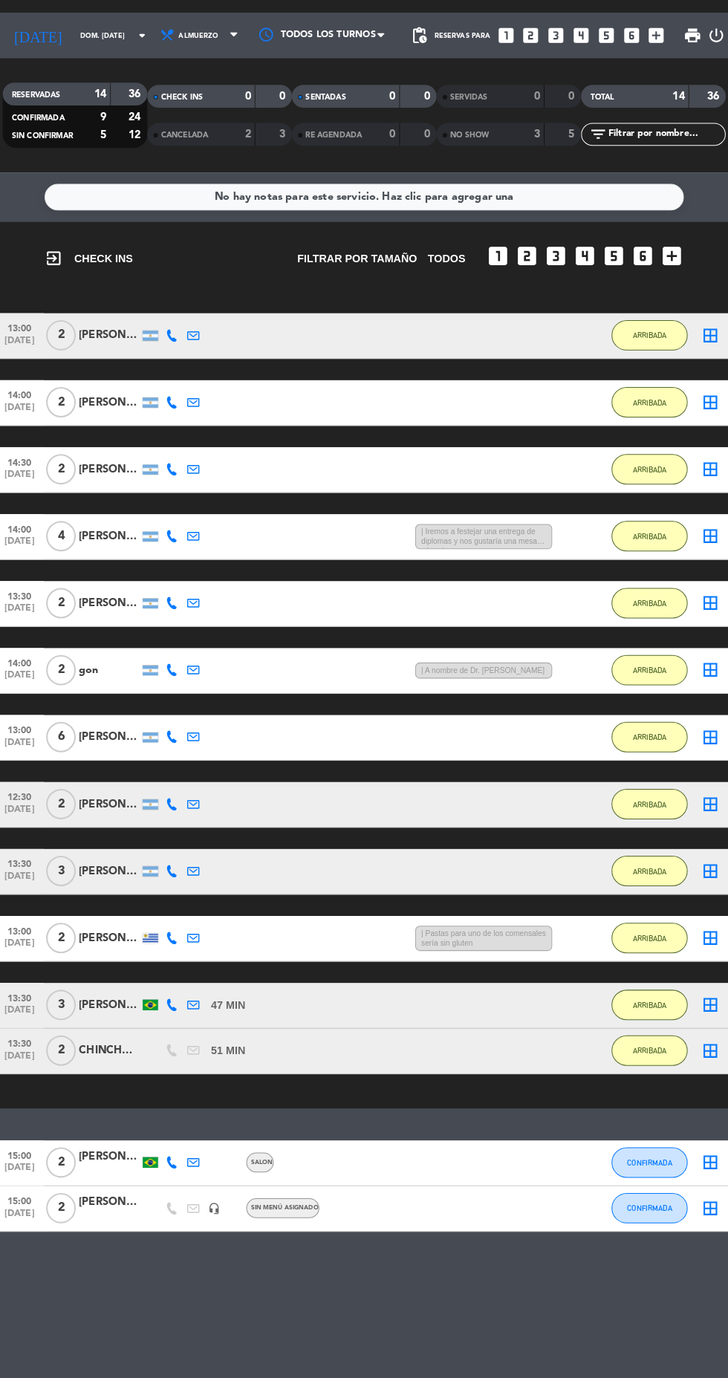
click at [155, 1167] on div at bounding box center [155, 1167] width 15 height 10
click at [195, 1170] on icon at bounding box center [197, 1167] width 12 height 12
click at [173, 1162] on icon at bounding box center [176, 1167] width 12 height 12
click at [205, 1144] on span at bounding box center [210, 1144] width 12 height 12
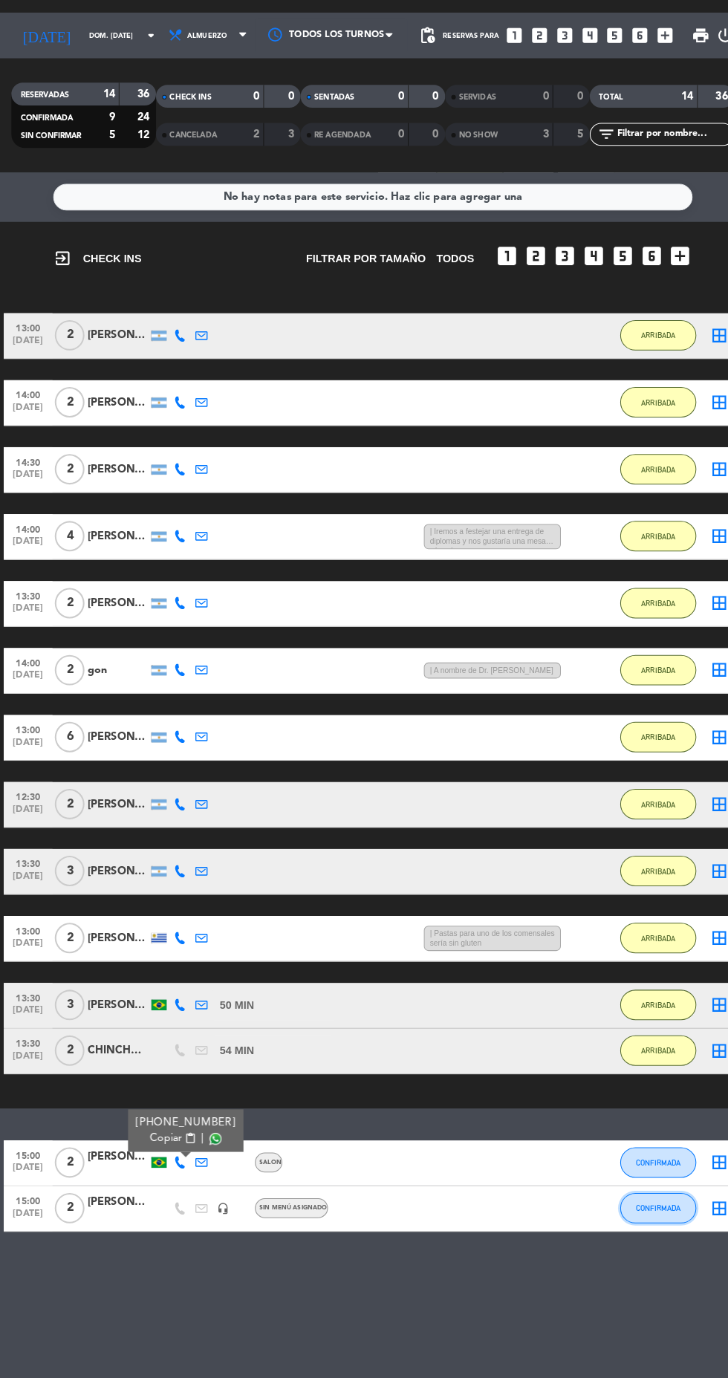
click at [644, 1220] on button "CONFIRMADA" at bounding box center [643, 1212] width 74 height 30
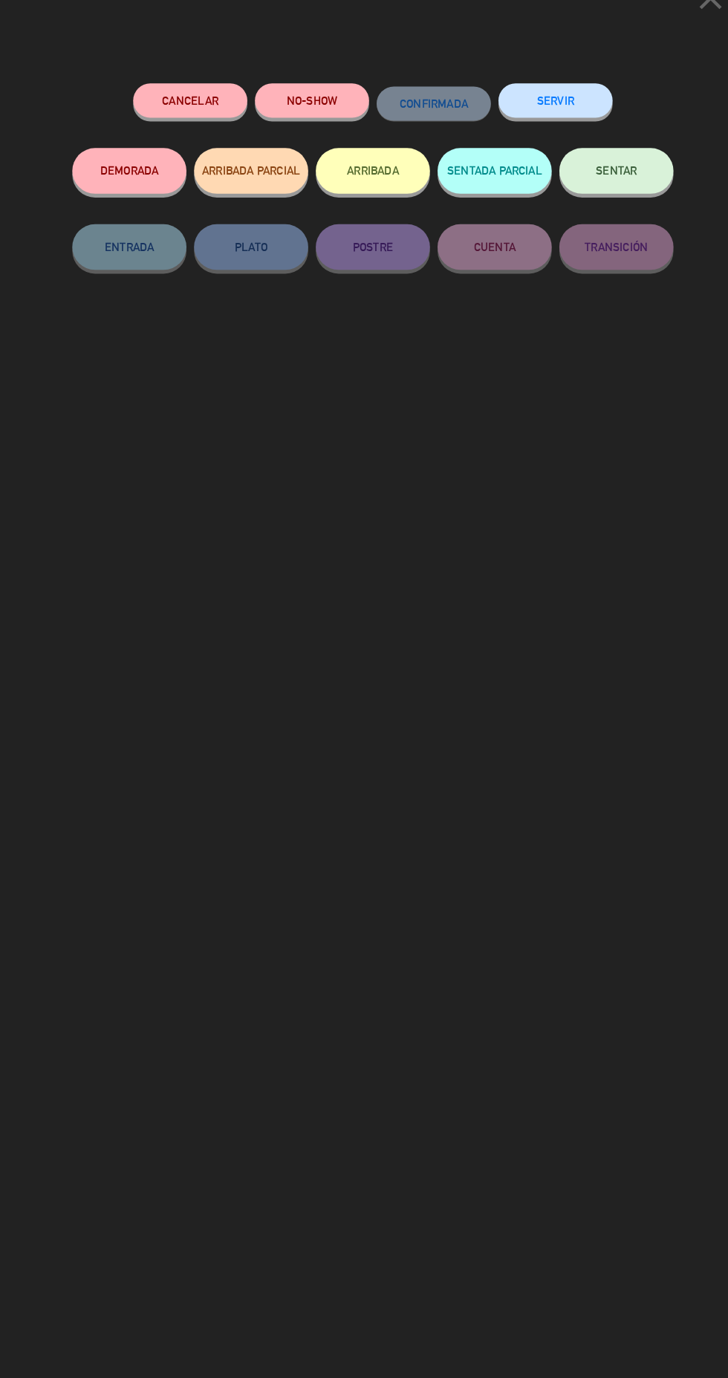
click at [382, 210] on button "ARRIBADA" at bounding box center [363, 199] width 111 height 45
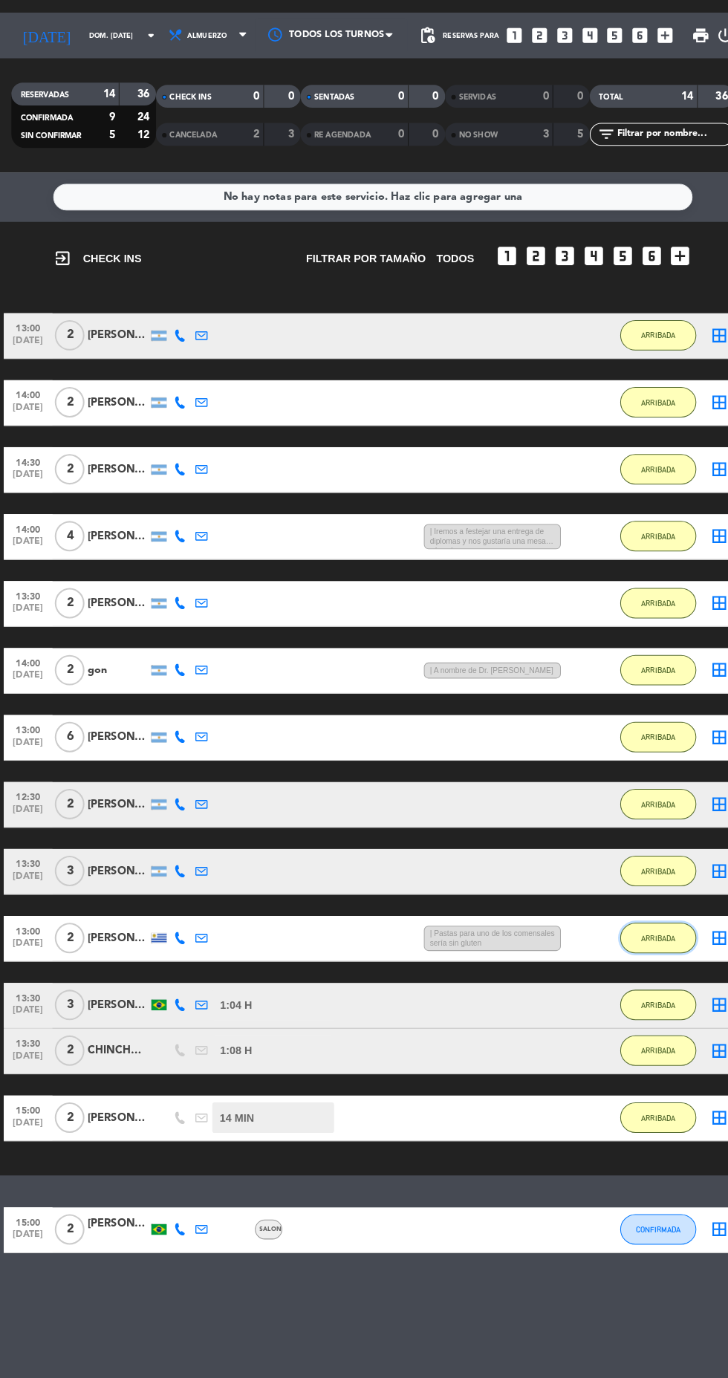
click at [673, 936] on button "ARRIBADA" at bounding box center [643, 948] width 74 height 30
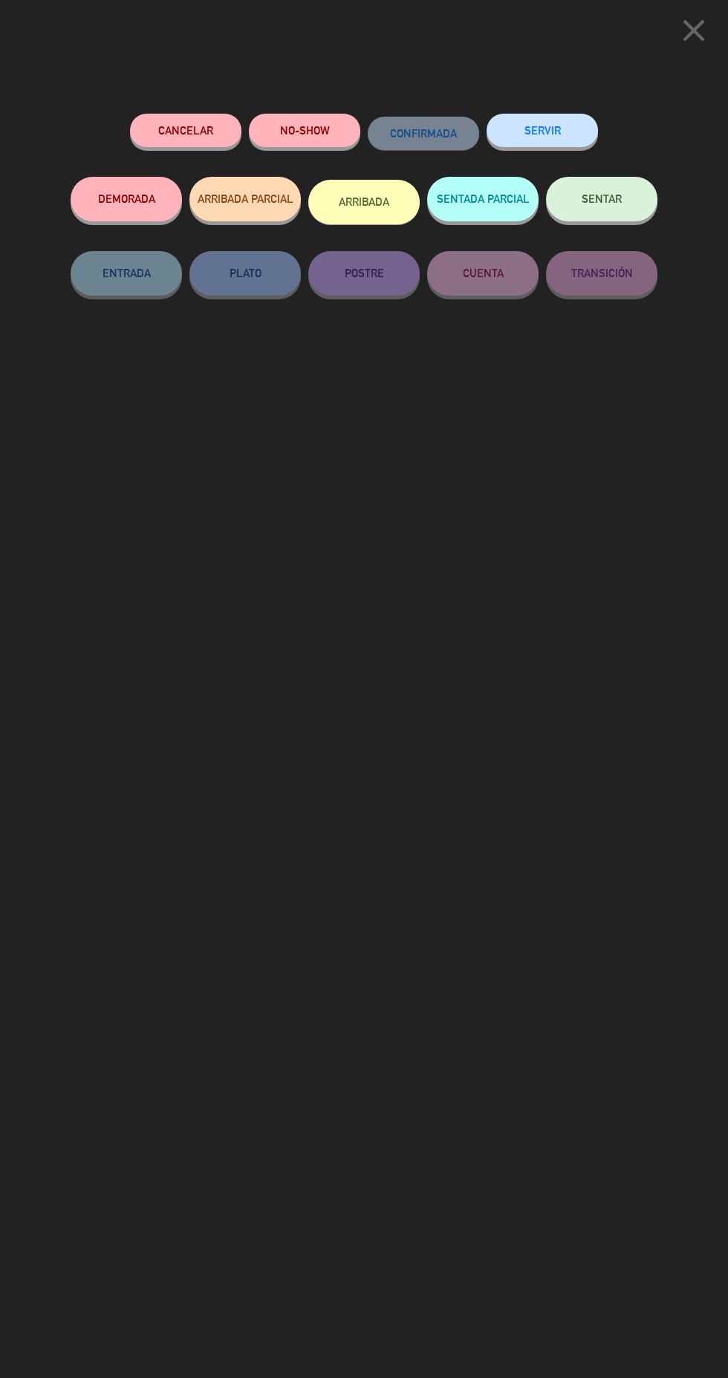
click at [682, 45] on icon "close" at bounding box center [693, 30] width 37 height 37
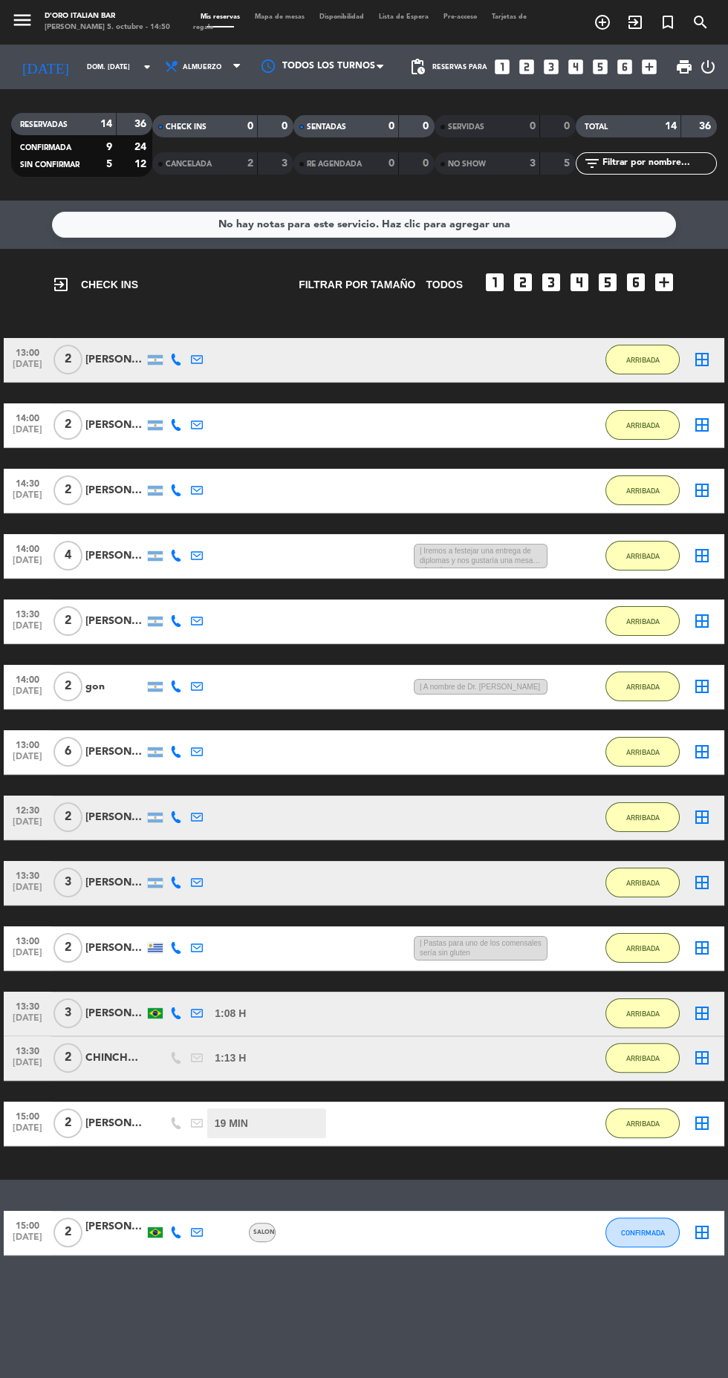
click at [8, 1378] on div "No hay notas para este servicio. Haz clic para agregar una exit_to_app CHECK IN…" at bounding box center [364, 790] width 728 height 1178
click at [666, 1242] on button "CONFIRMADA" at bounding box center [643, 1233] width 74 height 30
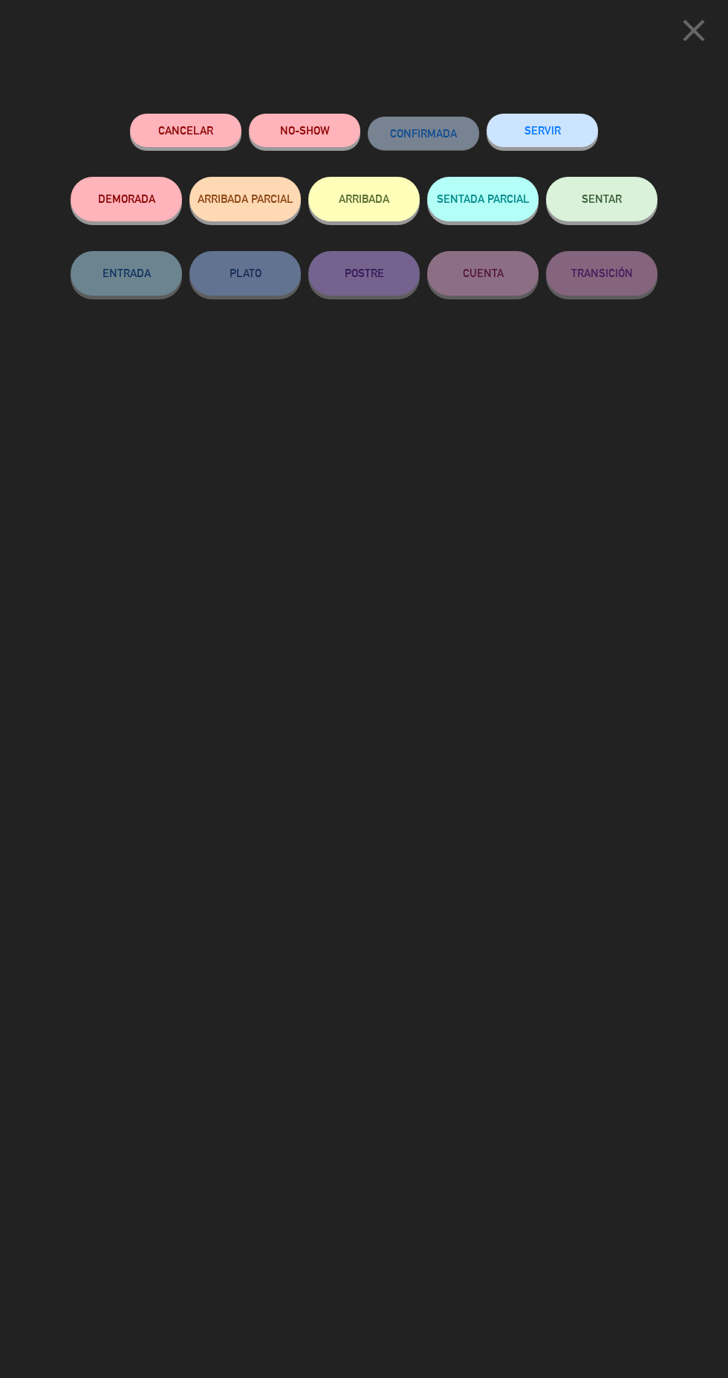
click at [382, 209] on button "ARRIBADA" at bounding box center [363, 199] width 111 height 45
